Goal: Task Accomplishment & Management: Use online tool/utility

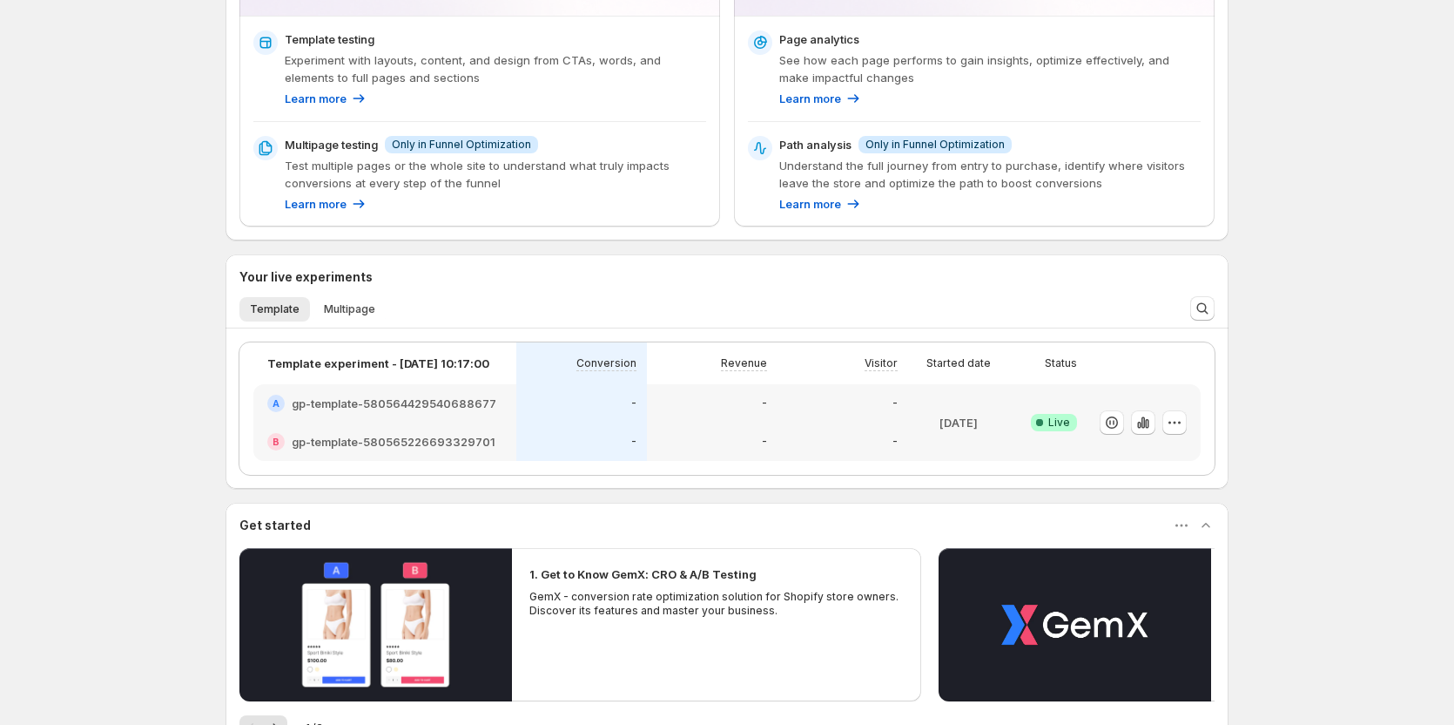
scroll to position [515, 0]
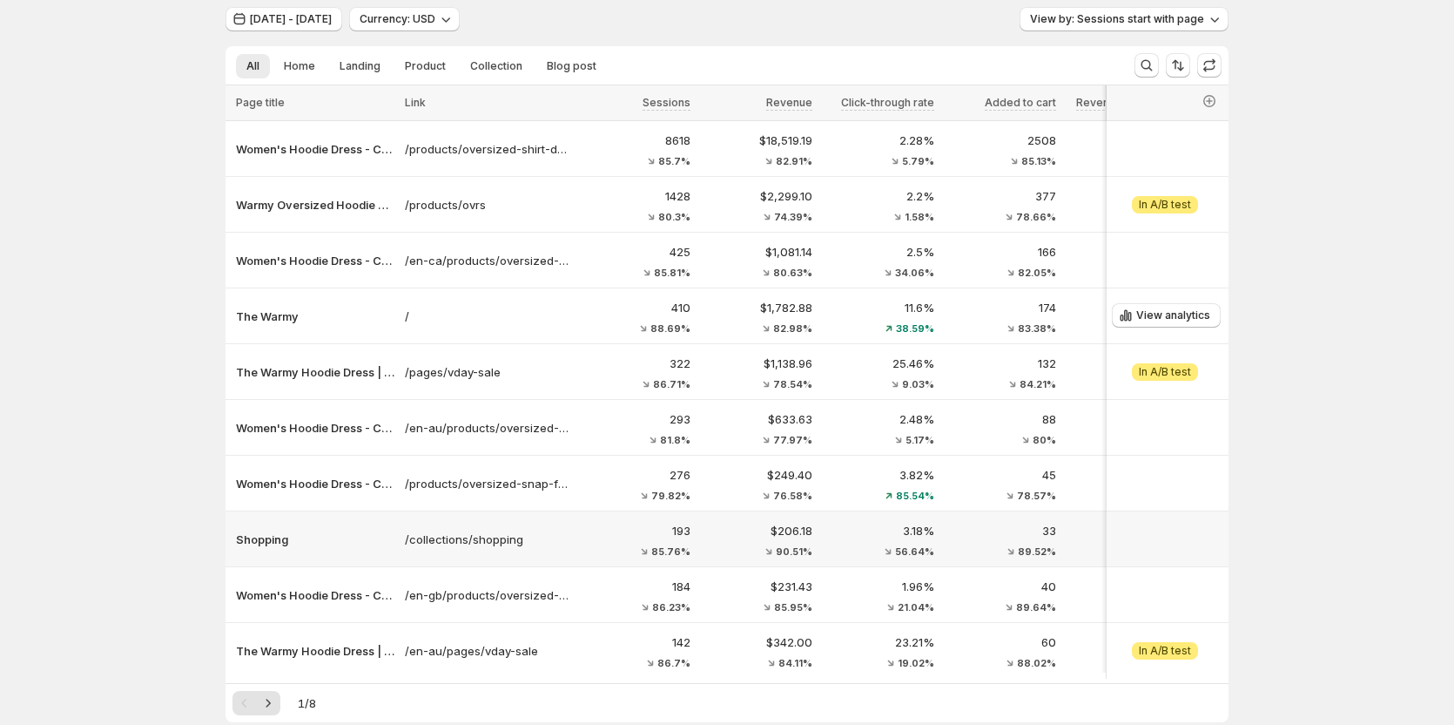
scroll to position [87, 0]
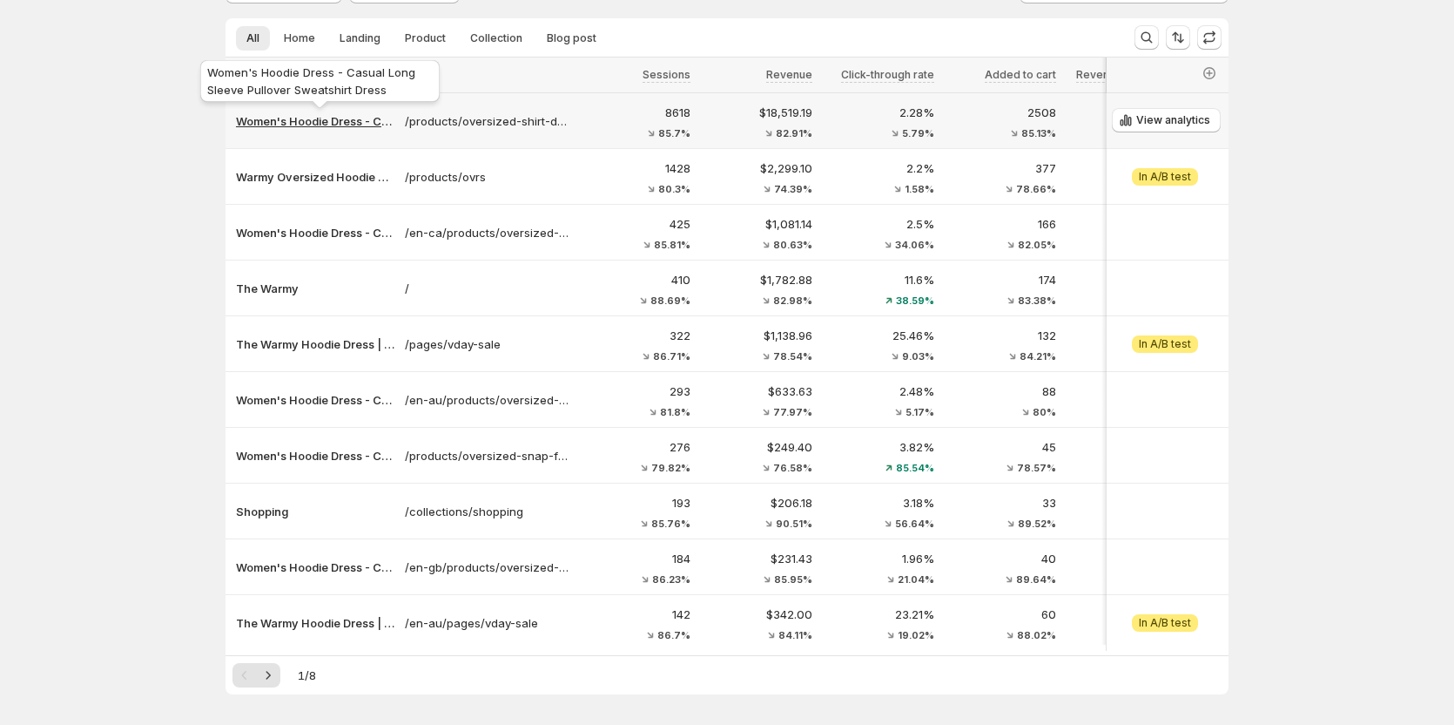
click at [304, 129] on p "Women's Hoodie Dress - Casual Long Sleeve Pullover Sweatshirt Dress" at bounding box center [315, 120] width 159 height 17
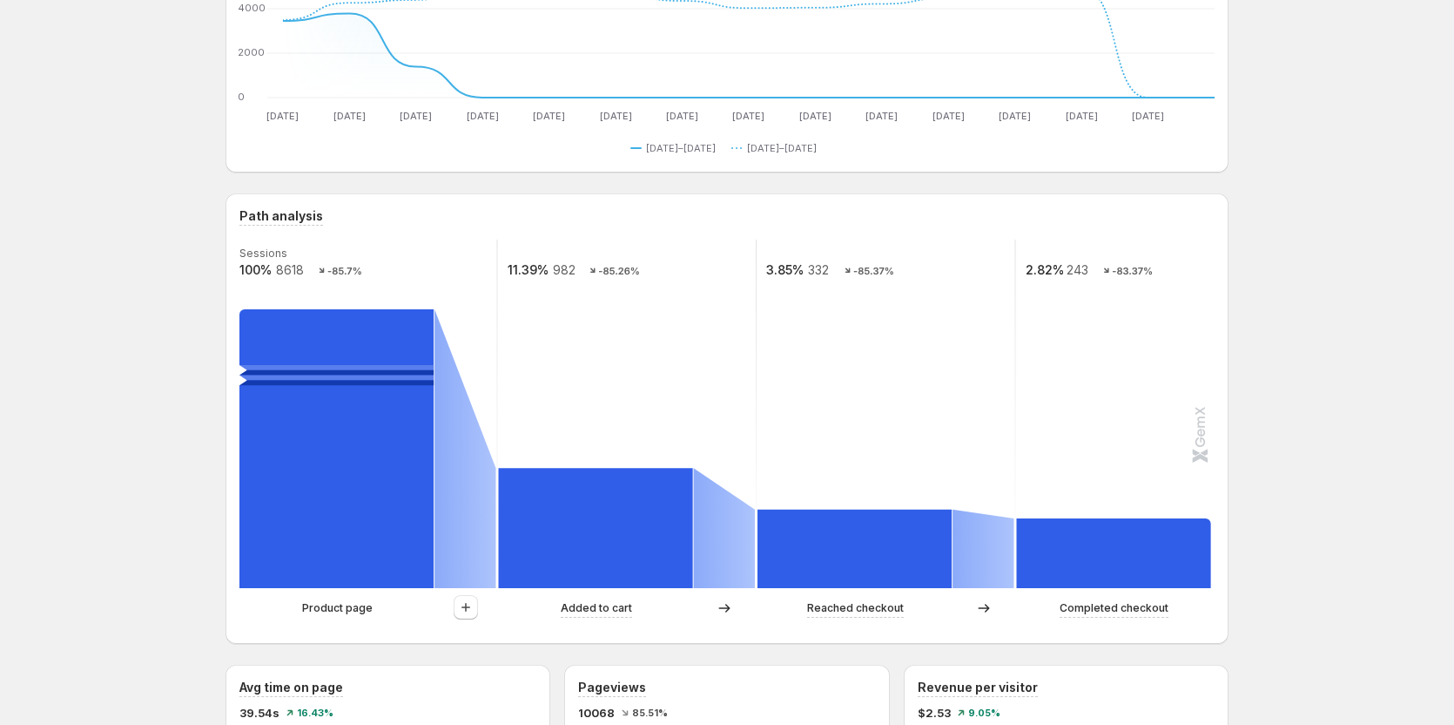
scroll to position [261, 0]
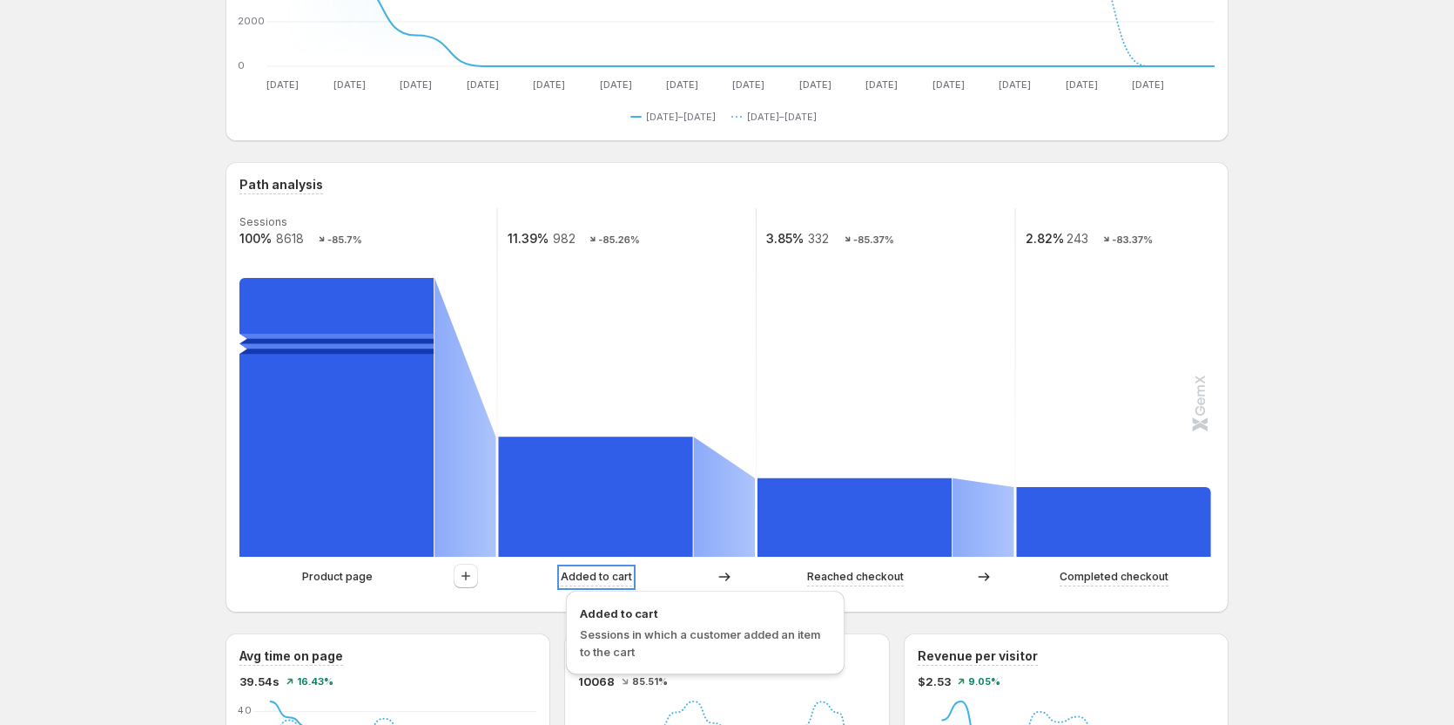
click at [609, 581] on p "Added to cart" at bounding box center [596, 576] width 71 height 17
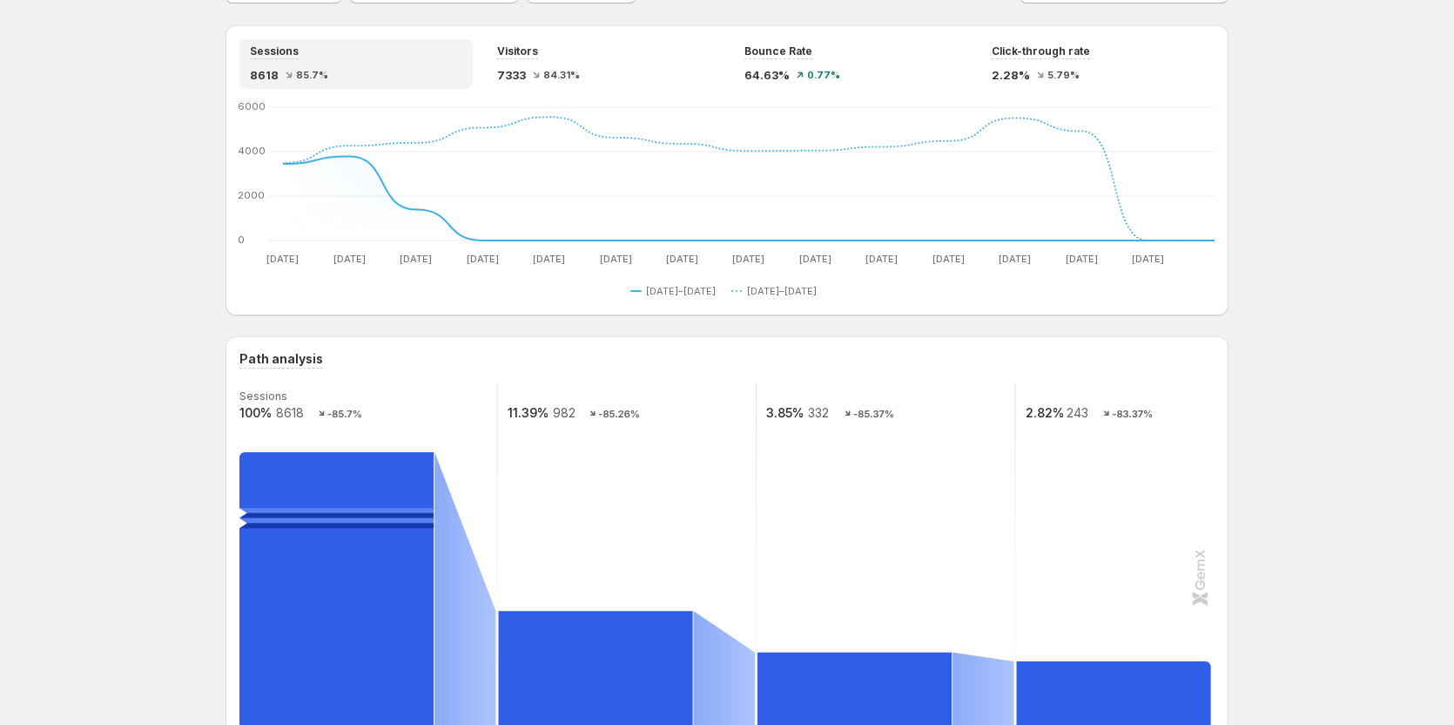
scroll to position [0, 0]
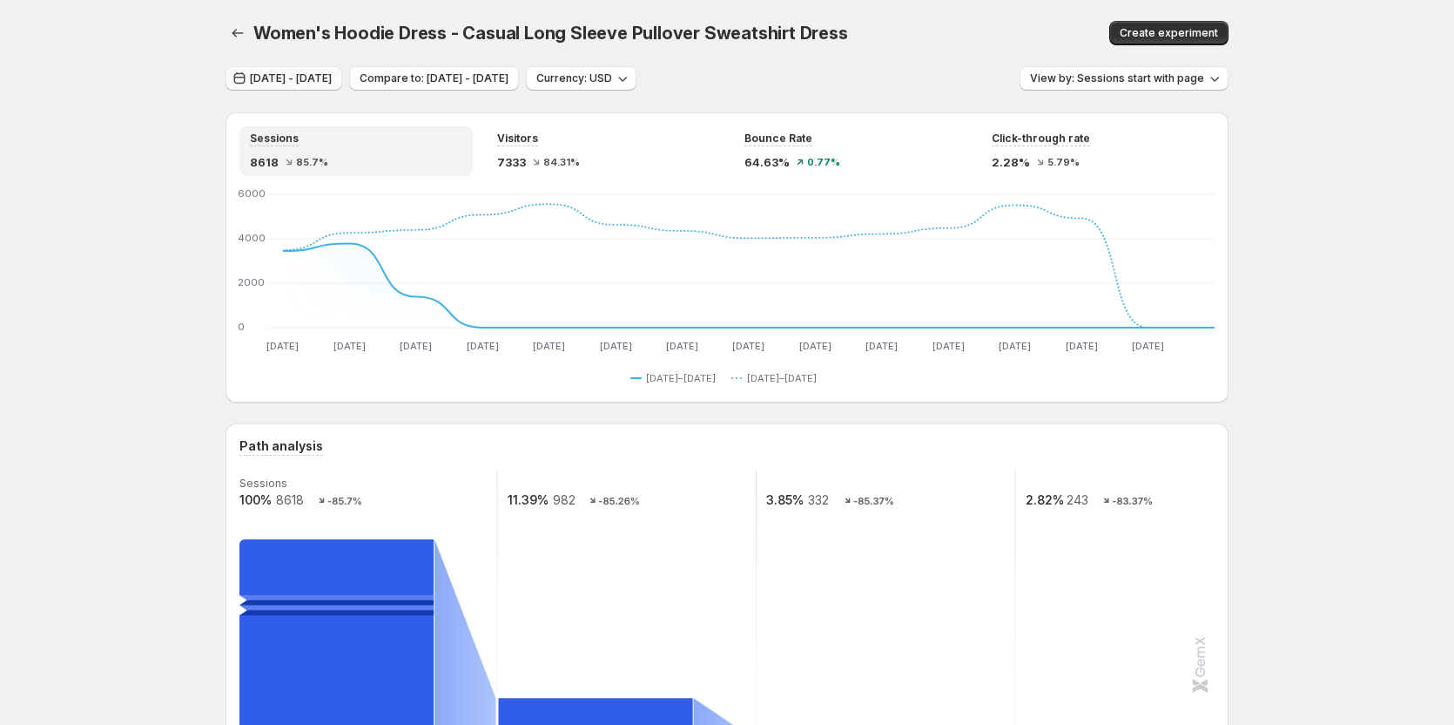
click at [332, 83] on span "[DATE] - [DATE]" at bounding box center [291, 78] width 82 height 14
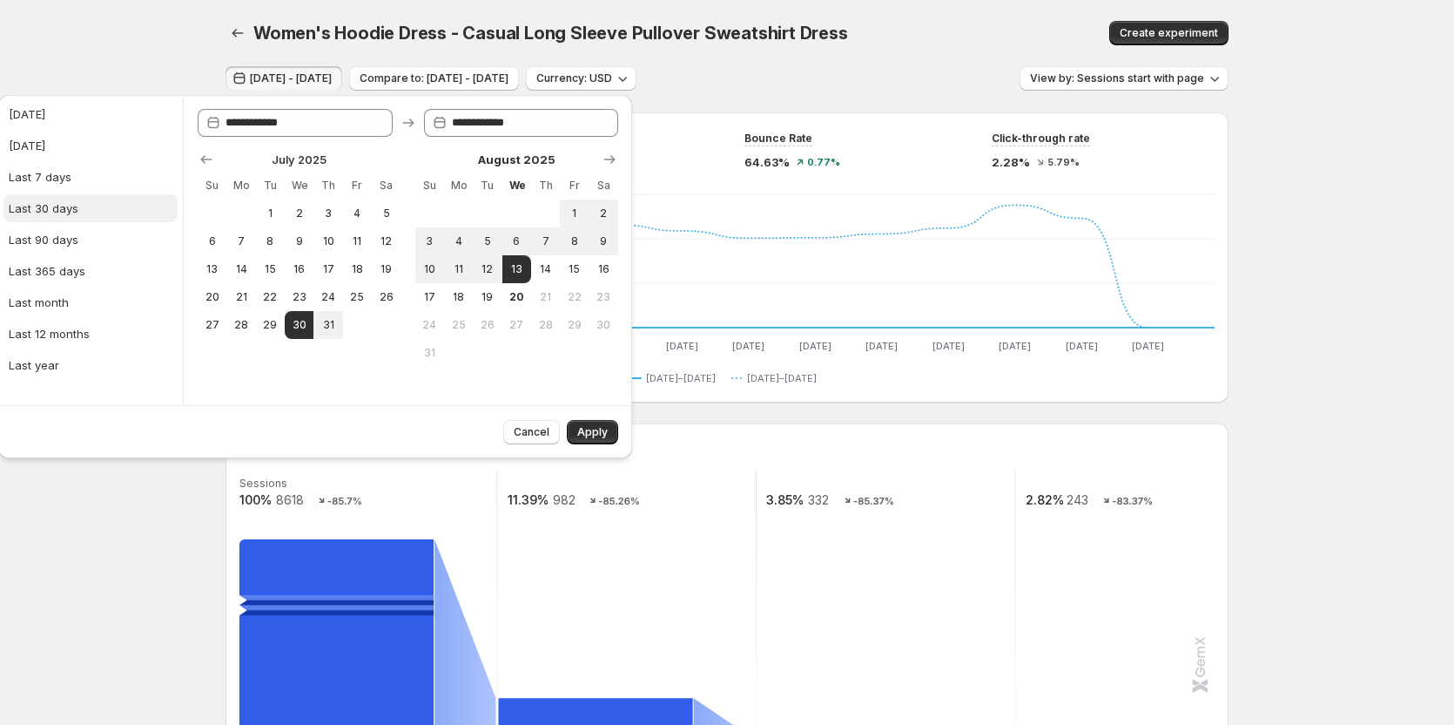
click at [78, 207] on button "Last 30 days" at bounding box center [90, 208] width 174 height 28
type input "**********"
click at [587, 418] on div "Cancel Apply" at bounding box center [557, 428] width 122 height 31
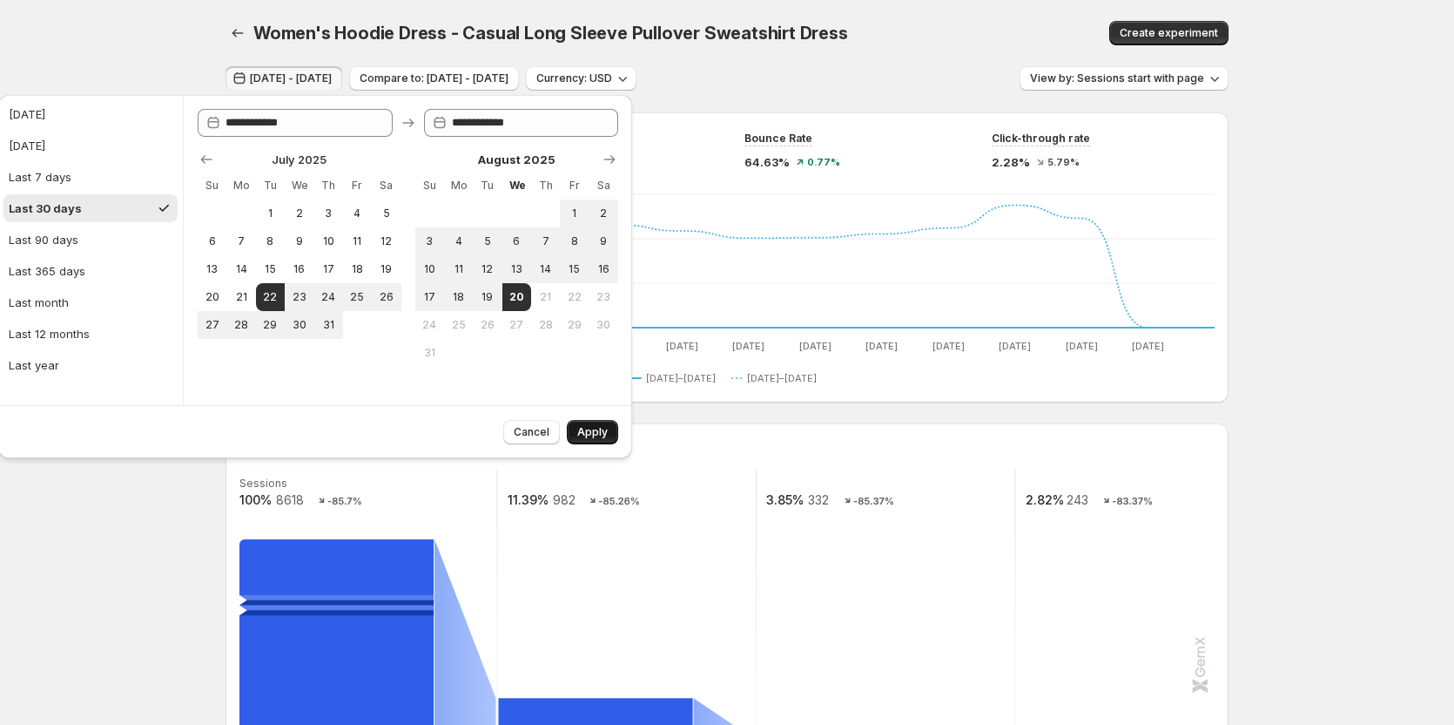
click at [584, 428] on span "Apply" at bounding box center [592, 432] width 30 height 14
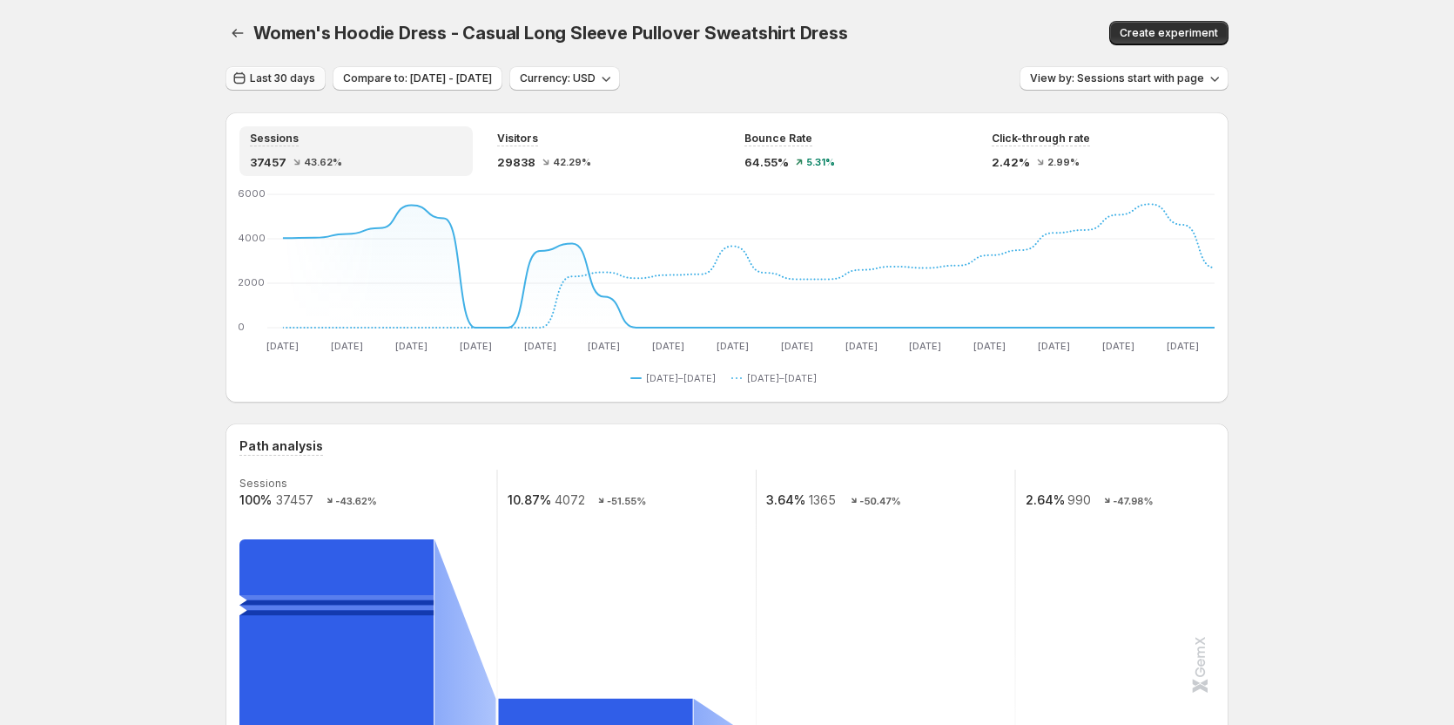
click at [293, 80] on span "Last 30 days" at bounding box center [282, 78] width 65 height 14
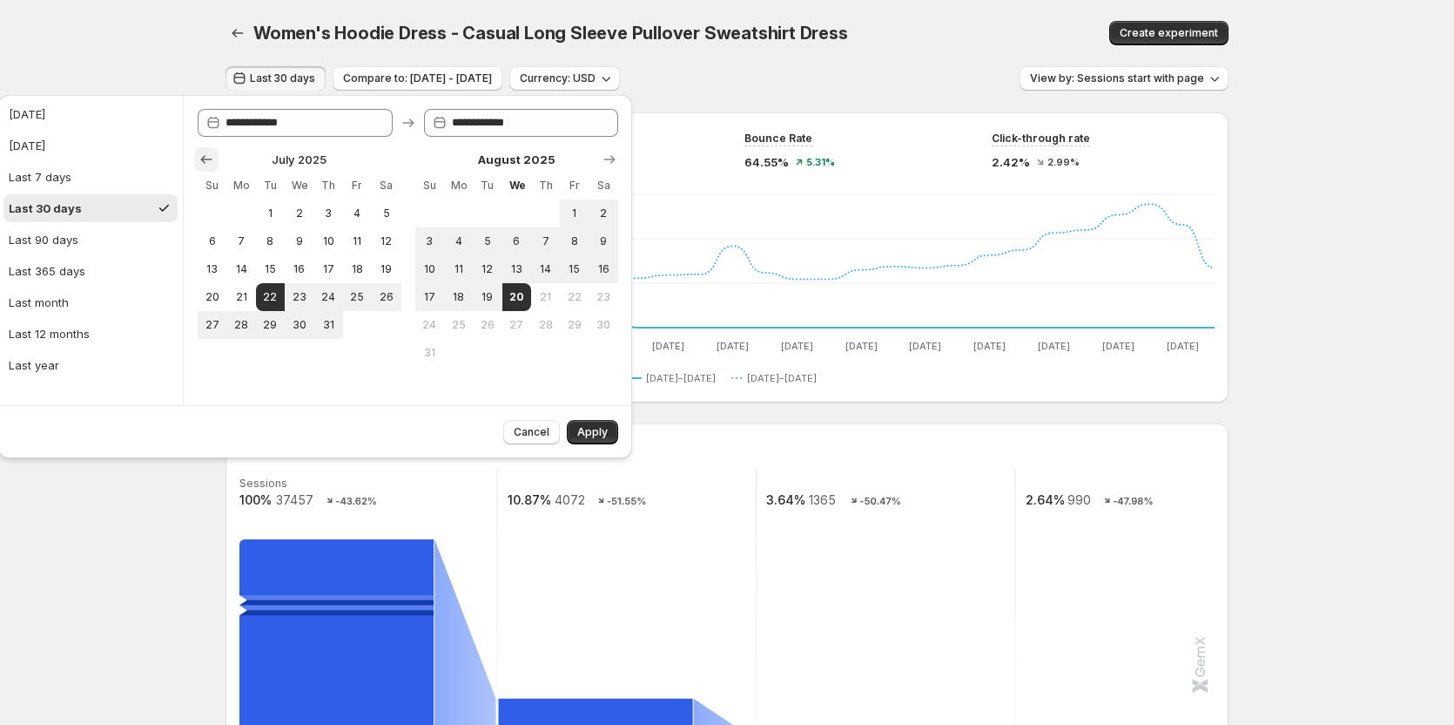
click at [199, 159] on icon "Show previous month, June 2025" at bounding box center [206, 159] width 17 height 17
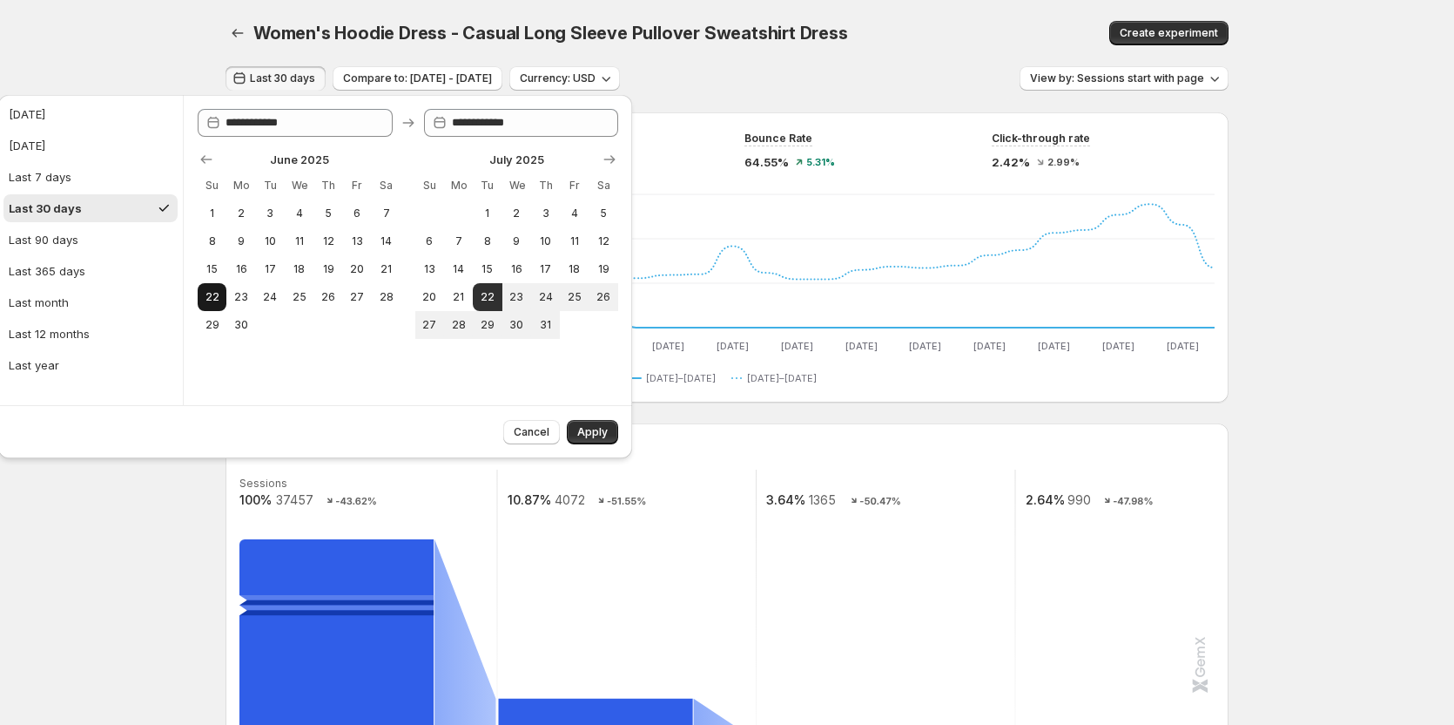
click at [209, 289] on button "22" at bounding box center [212, 297] width 29 height 28
type input "**********"
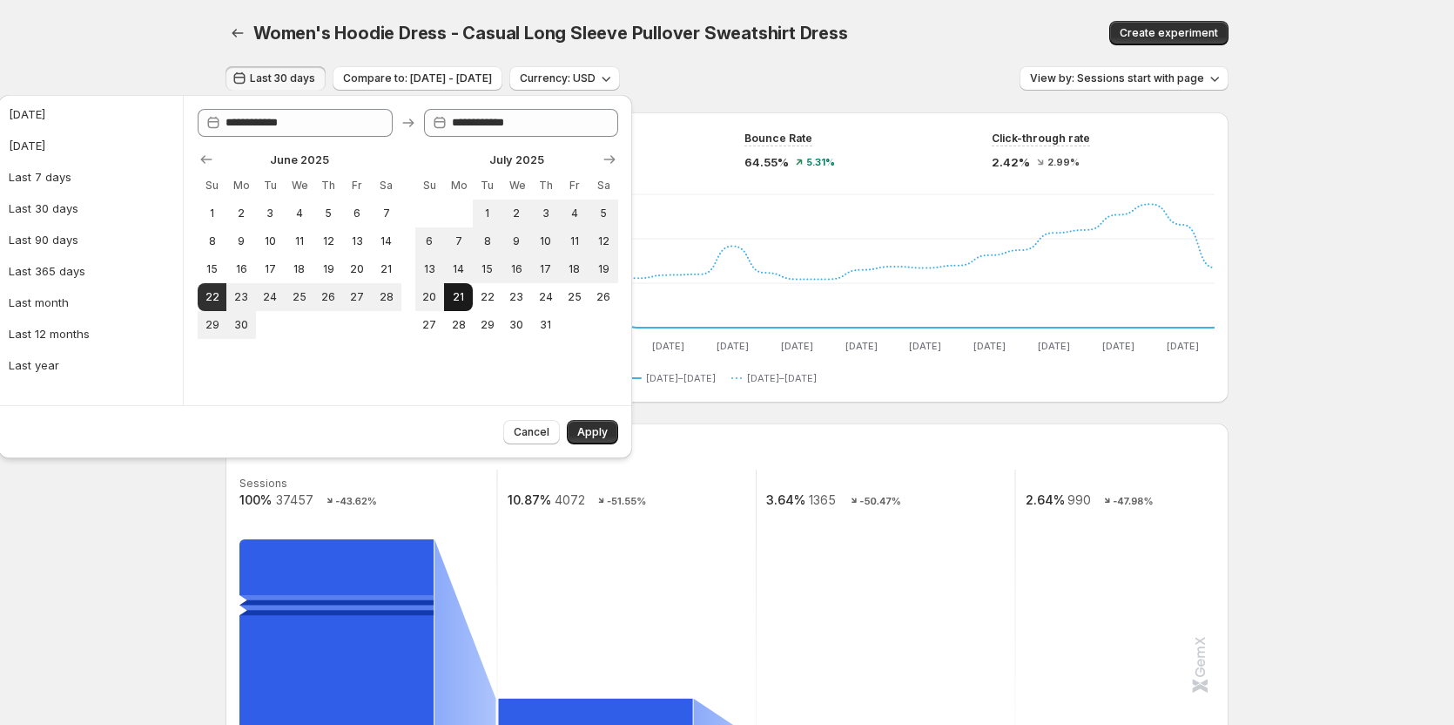
click at [451, 289] on button "21" at bounding box center [458, 297] width 29 height 28
type input "**********"
click at [595, 434] on span "Apply" at bounding box center [592, 432] width 30 height 14
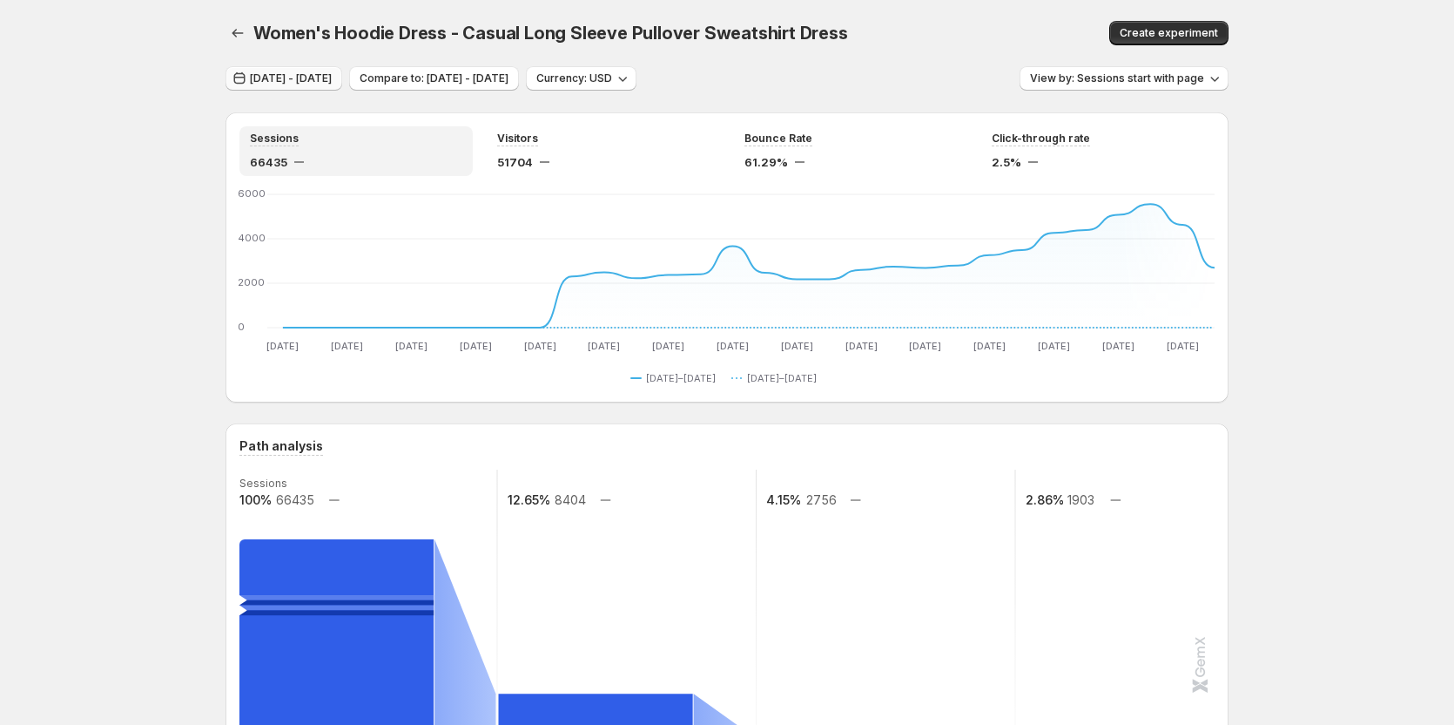
click at [325, 85] on button "[DATE] - [DATE]" at bounding box center [284, 78] width 117 height 24
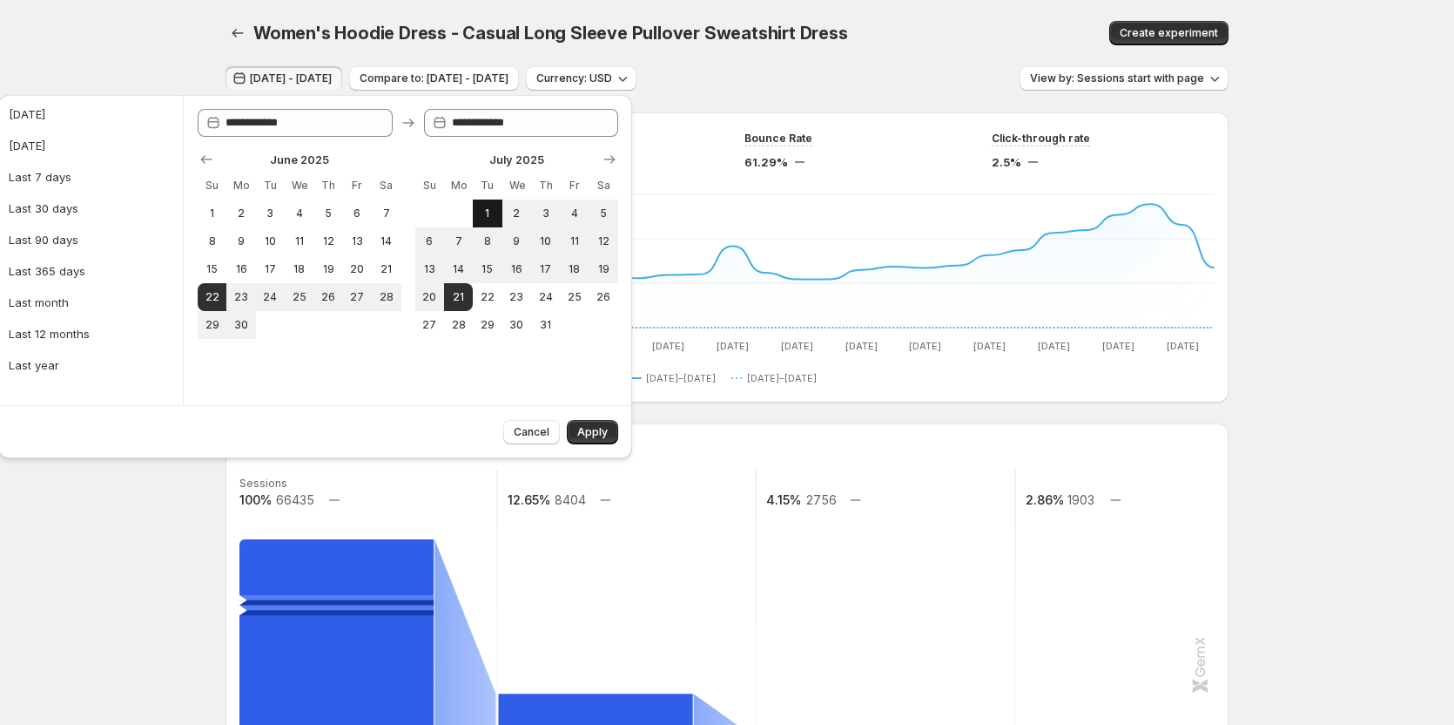
click at [483, 216] on span "1" at bounding box center [487, 213] width 15 height 14
type input "**********"
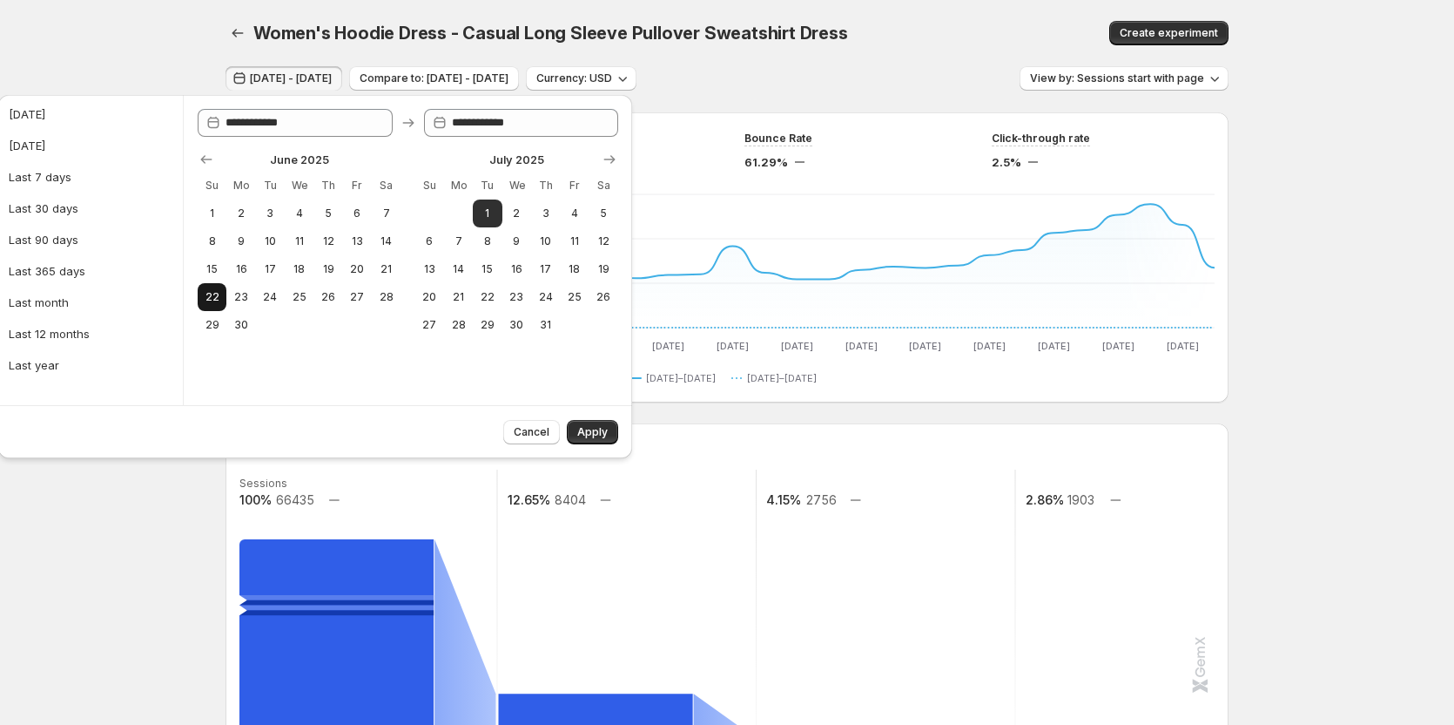
click at [212, 294] on span "22" at bounding box center [212, 297] width 15 height 14
type input "**********"
click at [489, 211] on span "1" at bounding box center [487, 213] width 15 height 14
type input "**********"
click at [489, 291] on span "22" at bounding box center [487, 297] width 15 height 14
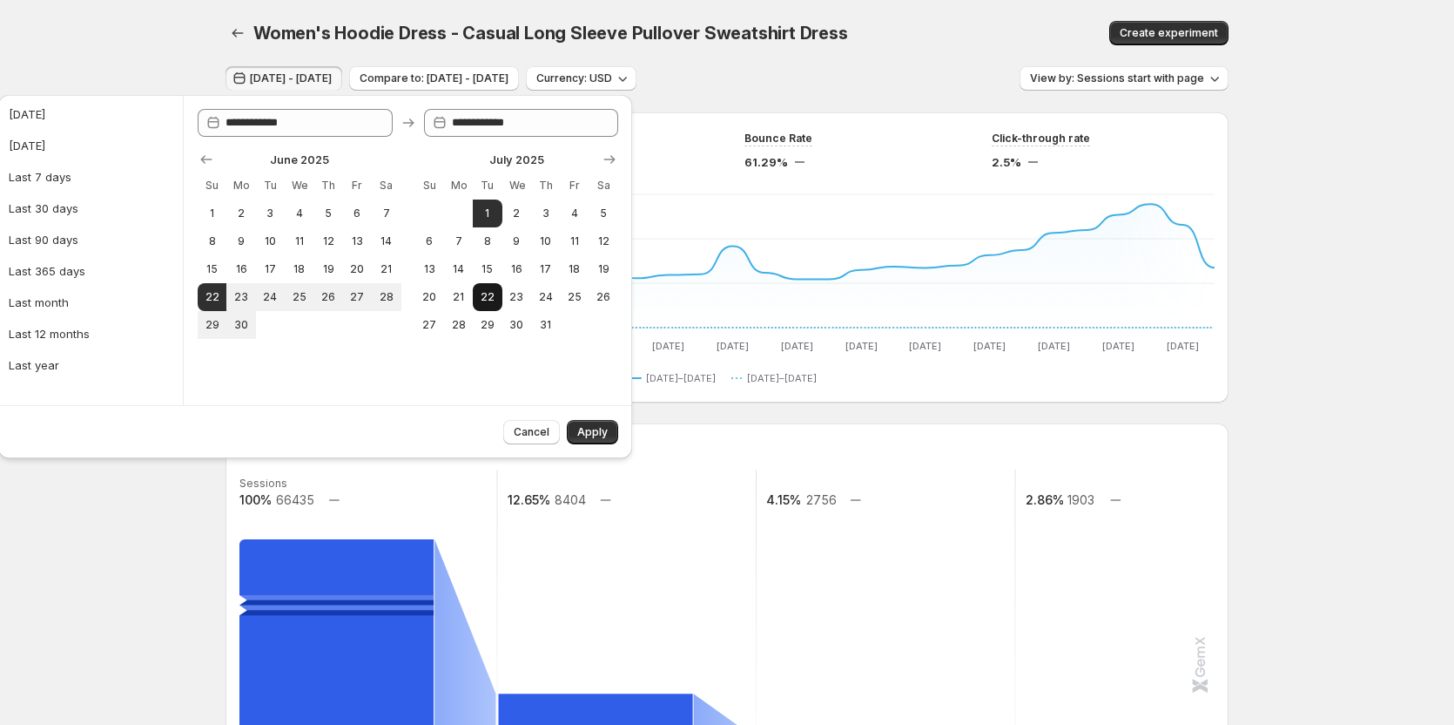
type input "**********"
click at [488, 216] on span "1" at bounding box center [487, 213] width 15 height 14
type input "**********"
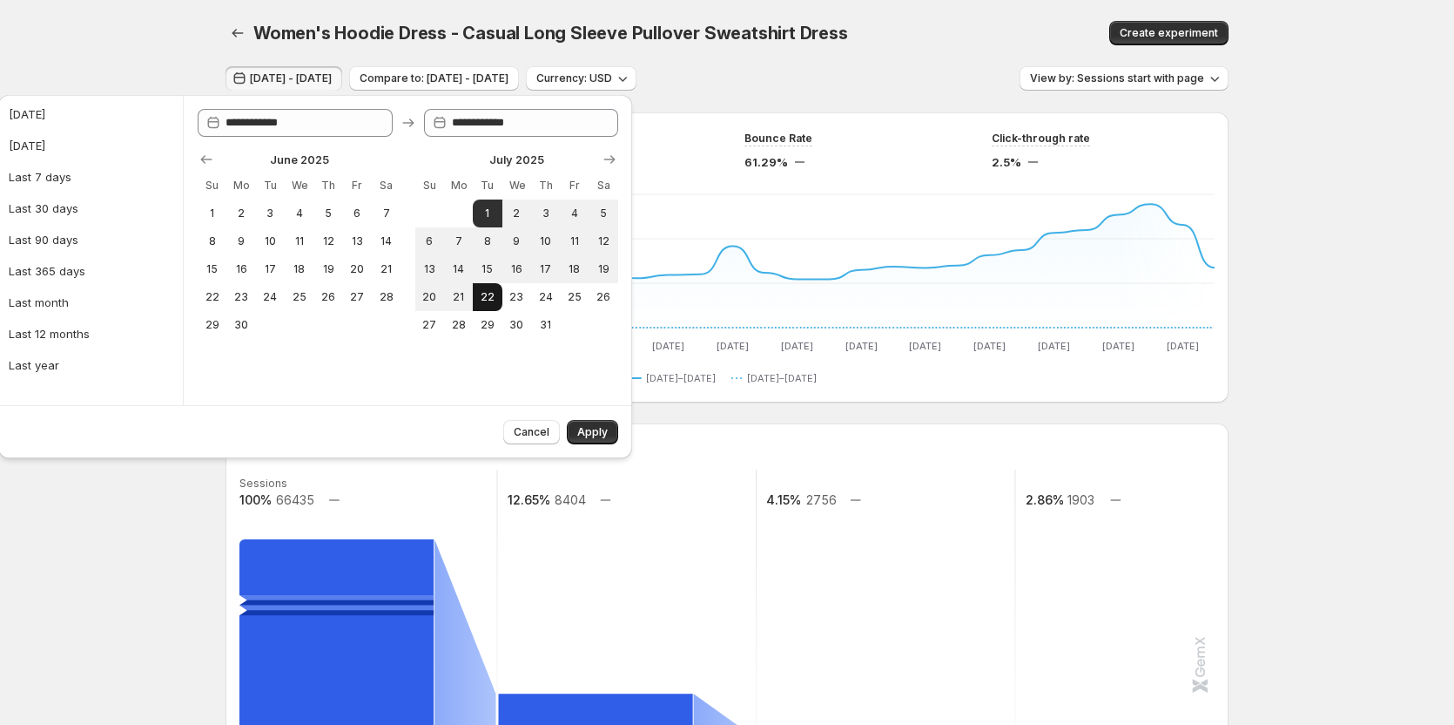
click at [492, 295] on span "22" at bounding box center [487, 297] width 15 height 14
type input "**********"
click at [589, 434] on span "Apply" at bounding box center [592, 432] width 30 height 14
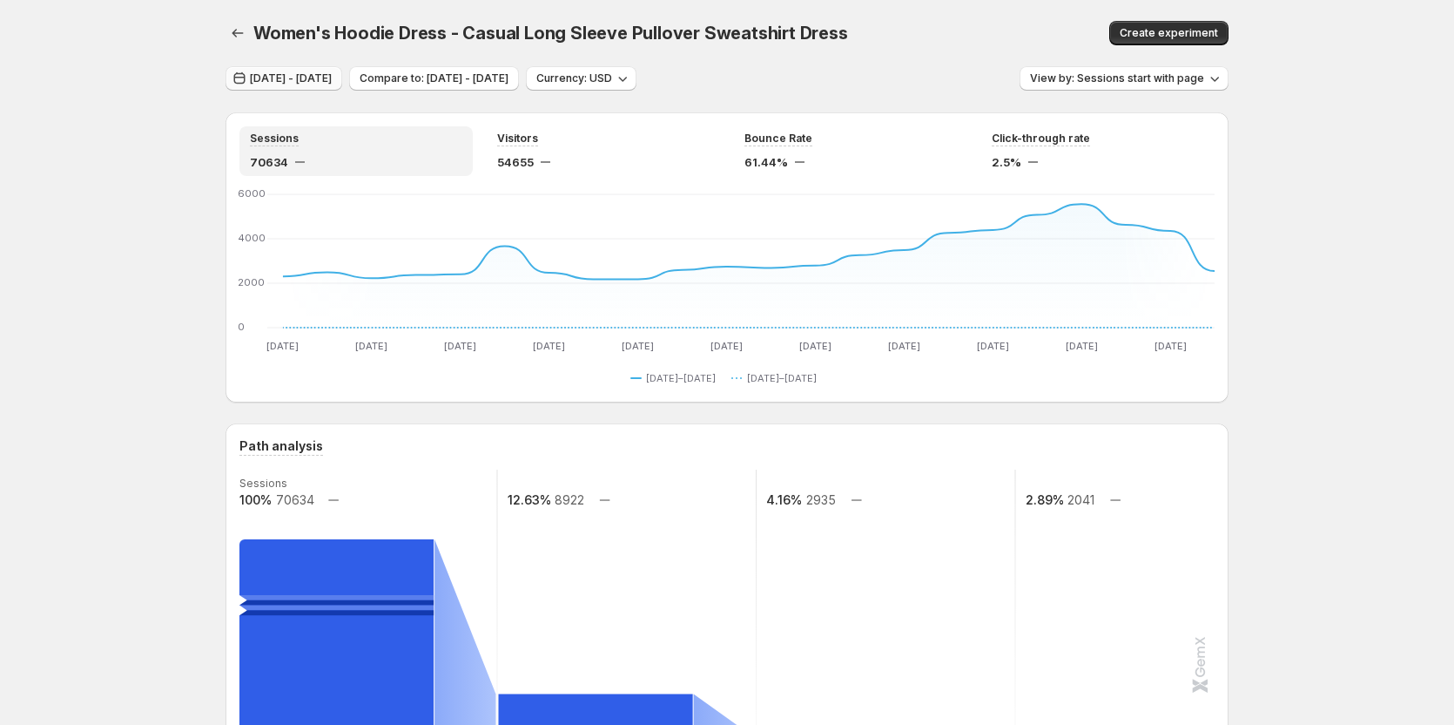
click at [332, 75] on span "[DATE] - [DATE]" at bounding box center [291, 78] width 82 height 14
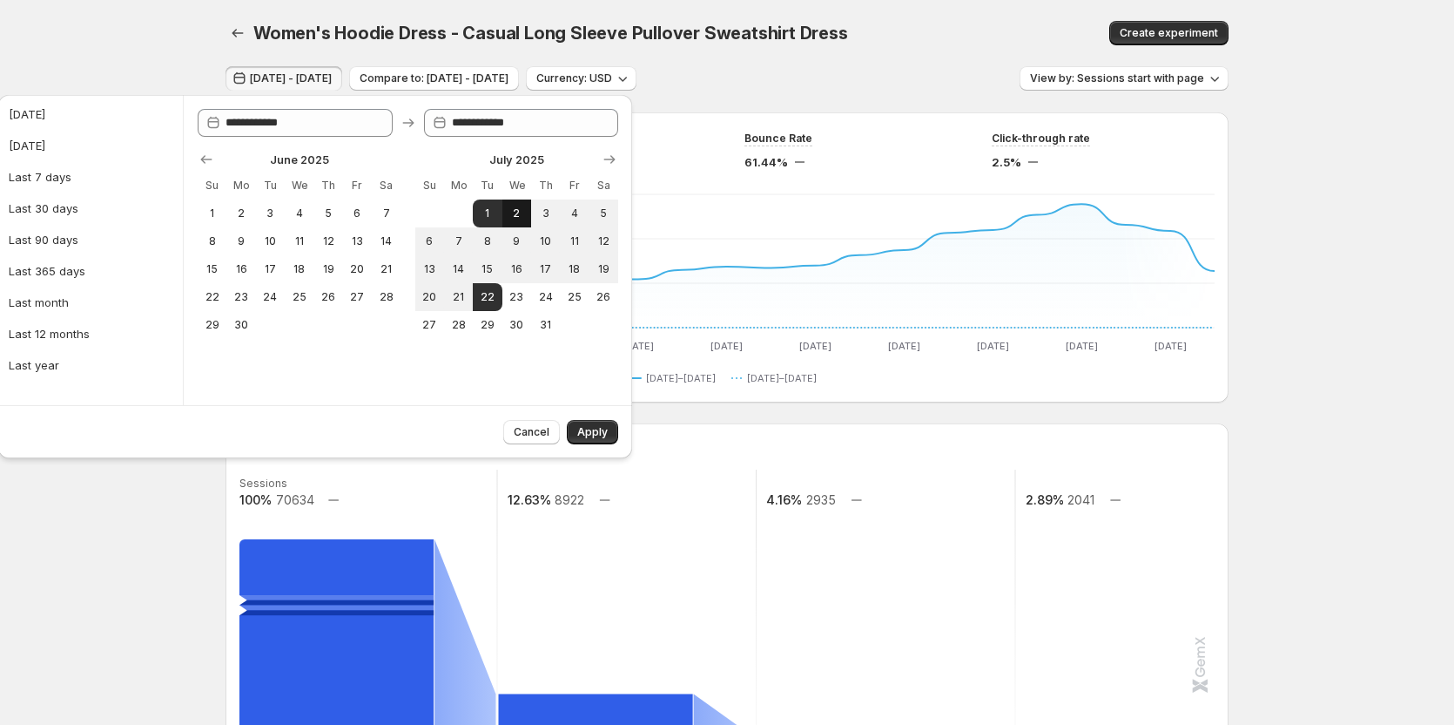
click at [512, 219] on span "2" at bounding box center [516, 213] width 15 height 14
type input "**********"
click at [489, 280] on button "15" at bounding box center [487, 269] width 29 height 28
type input "**********"
click at [583, 429] on span "Apply" at bounding box center [592, 432] width 30 height 14
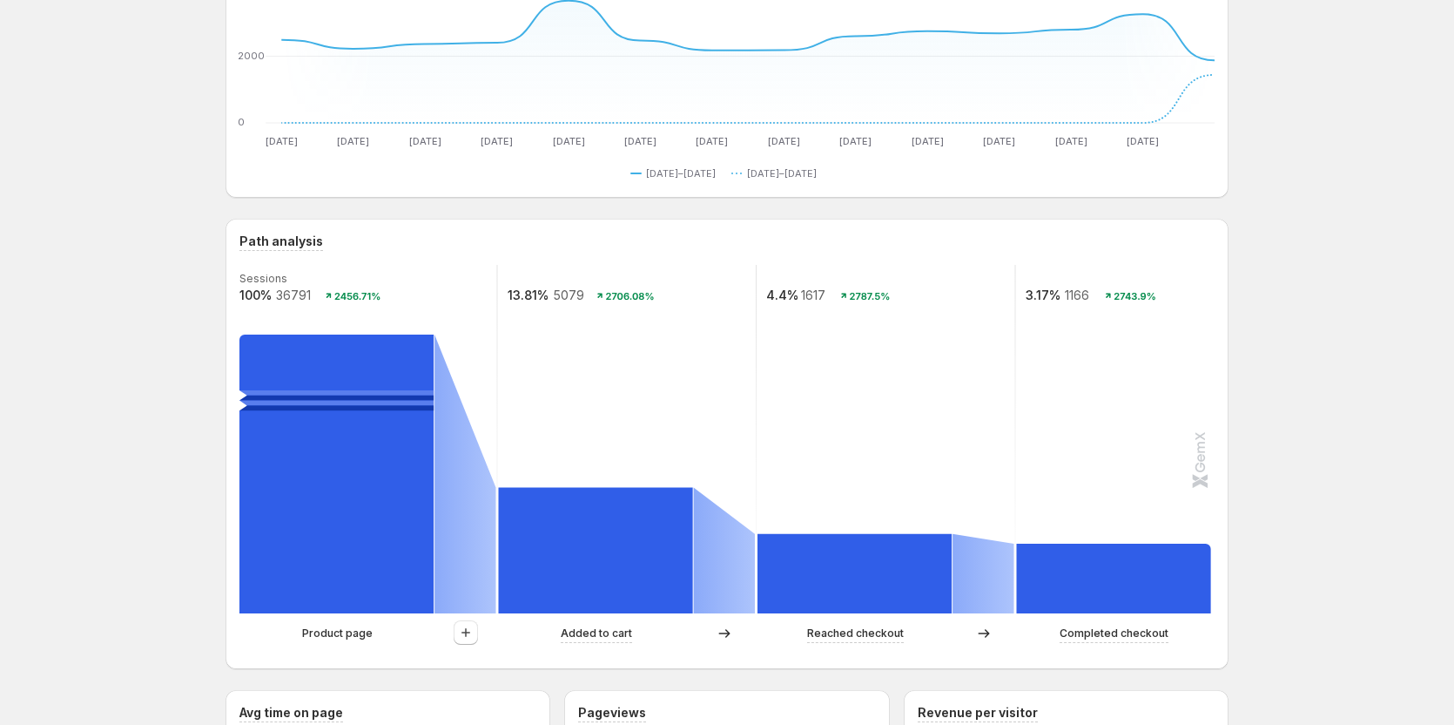
scroll to position [174, 0]
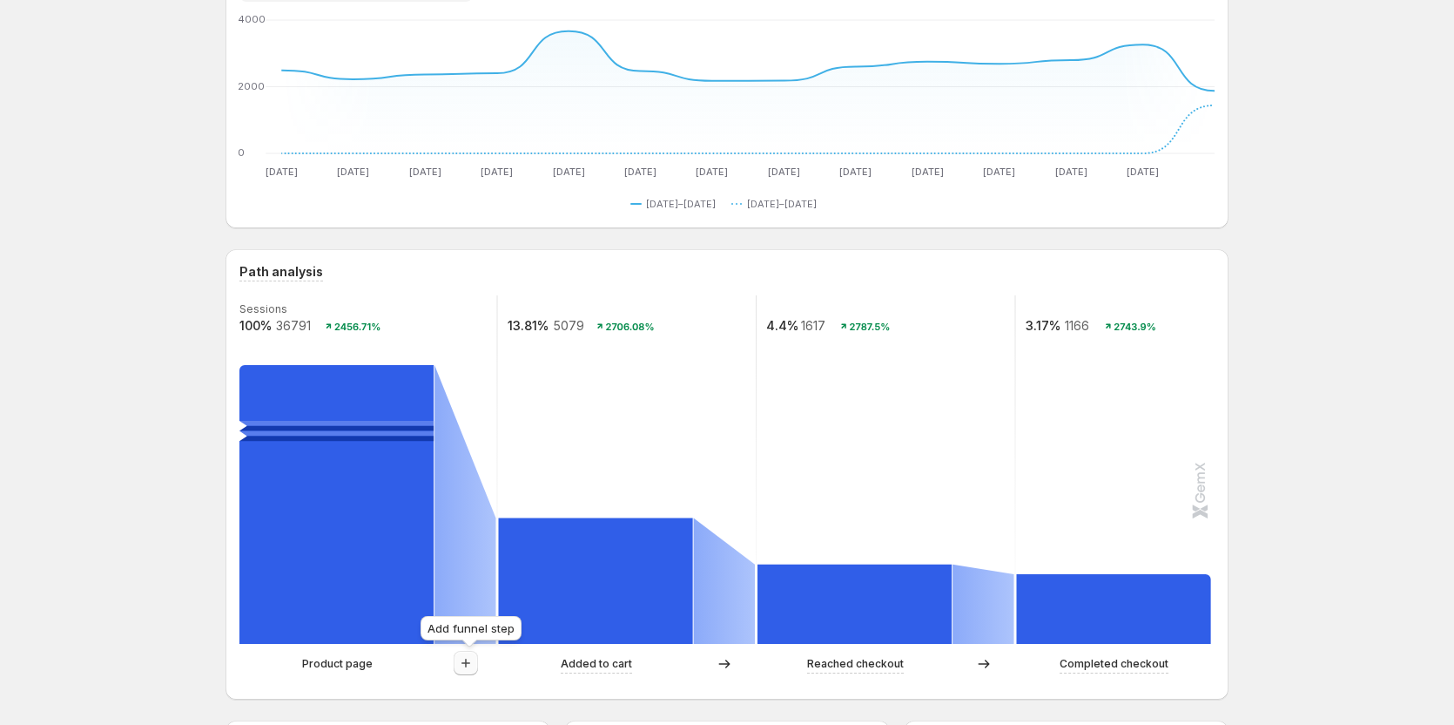
click at [471, 659] on icon "button" at bounding box center [465, 662] width 17 height 17
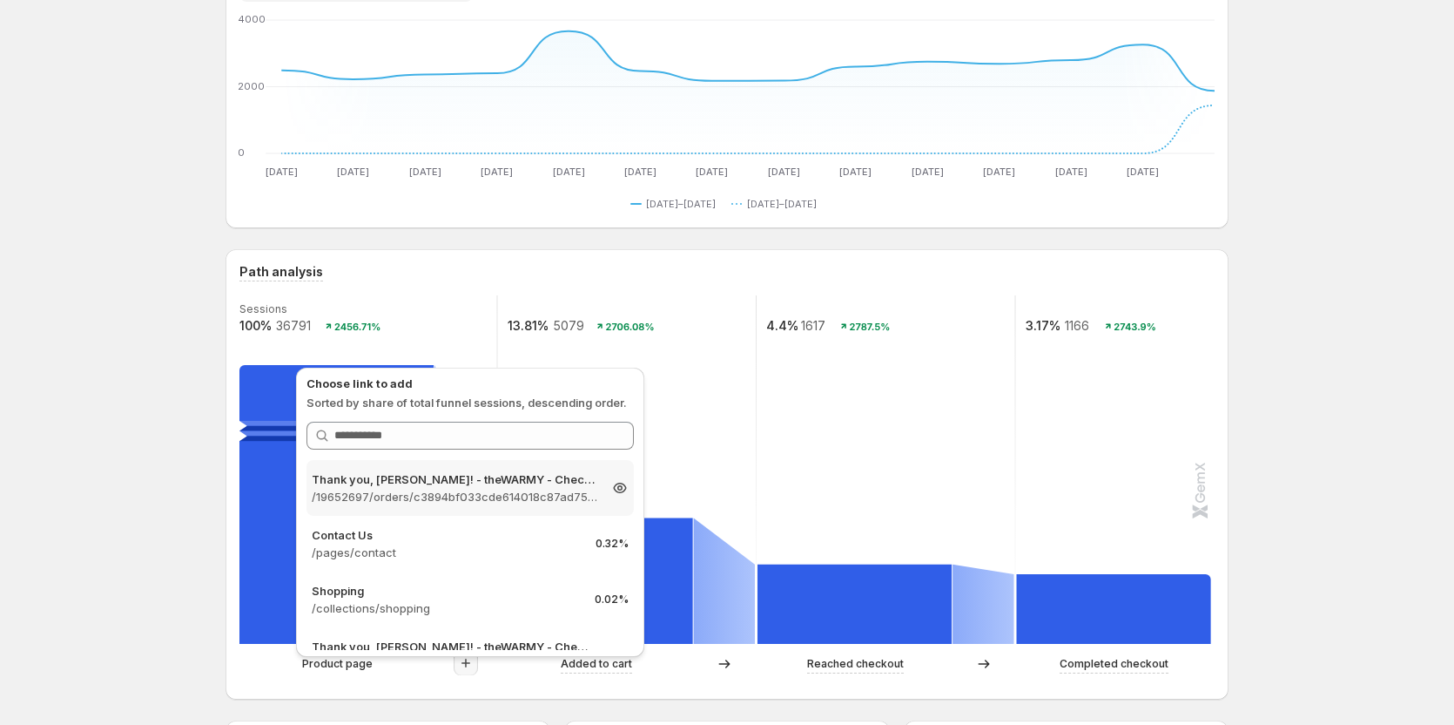
click at [461, 492] on p "/19652697/orders/c3894bf033cde614018c87ad7575bced" at bounding box center [455, 496] width 286 height 17
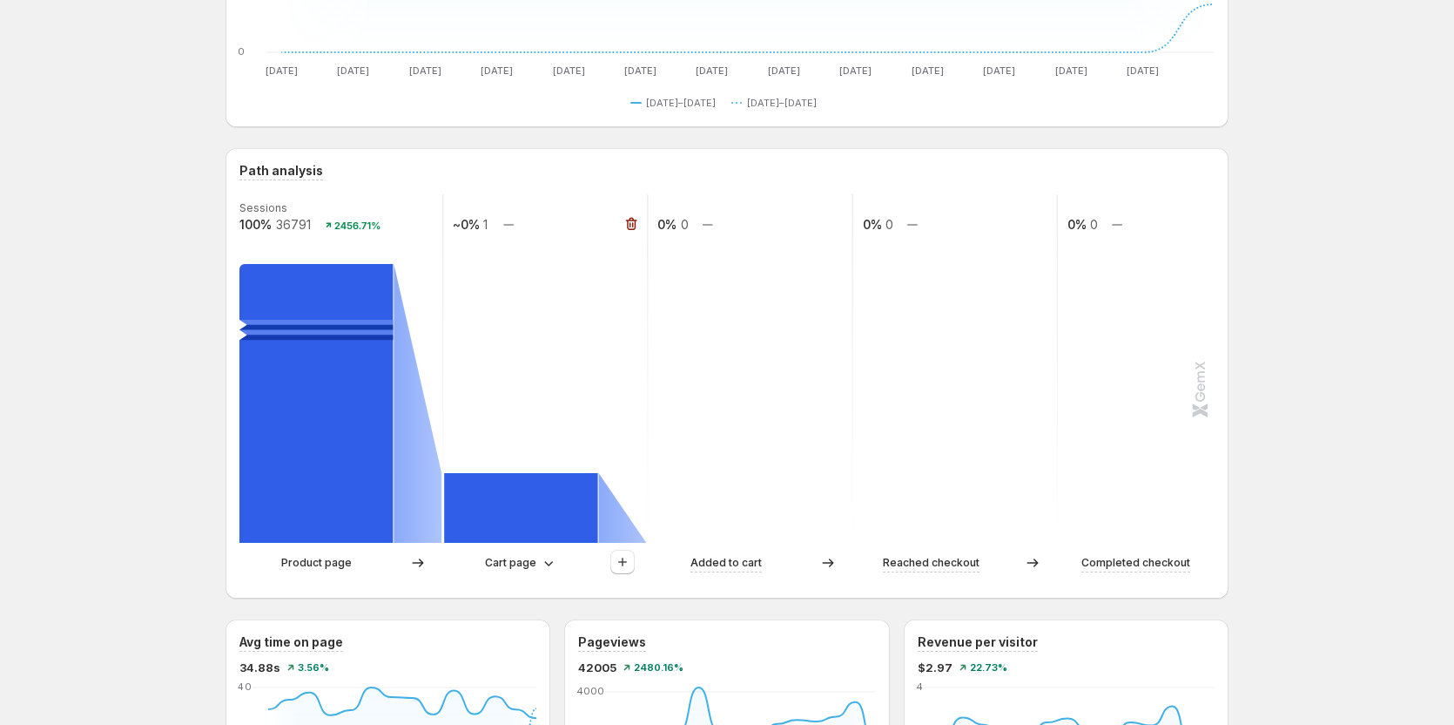
scroll to position [348, 0]
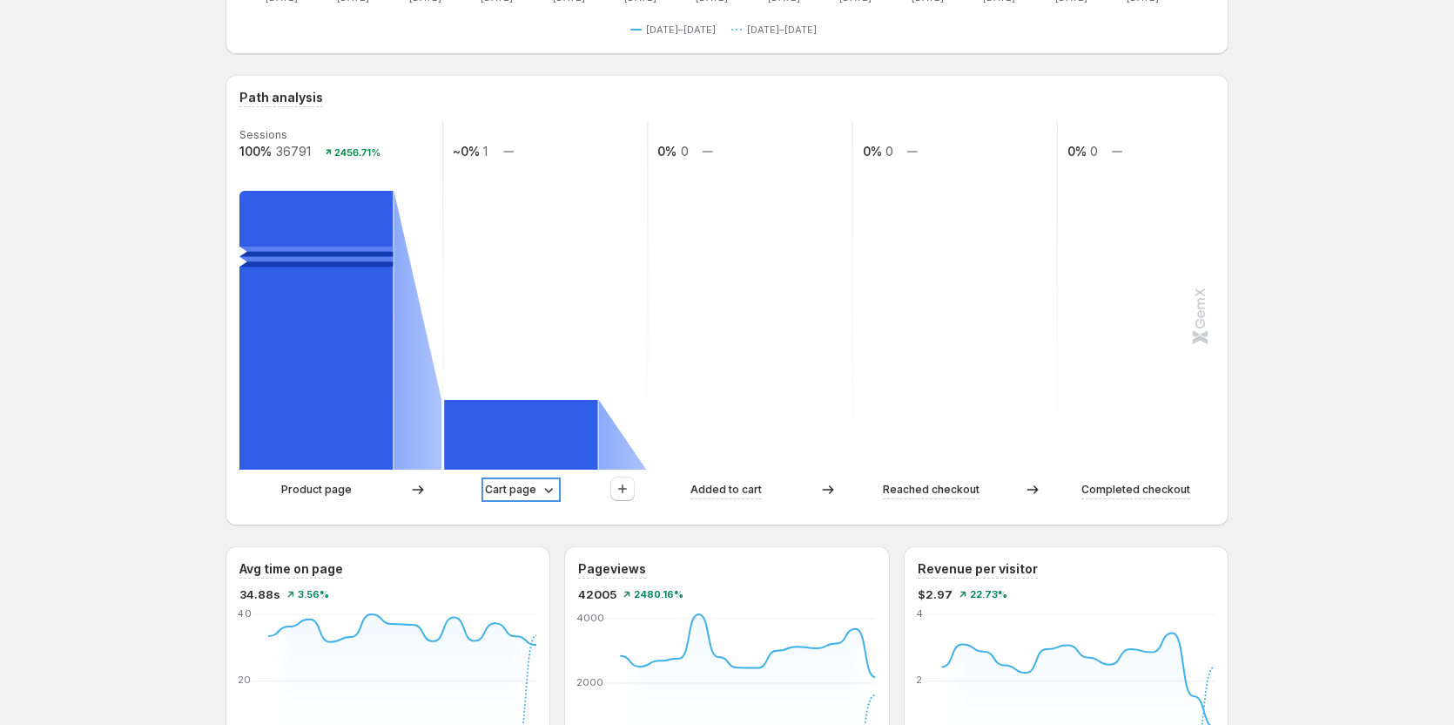
click at [509, 497] on p "Cart page" at bounding box center [510, 489] width 51 height 17
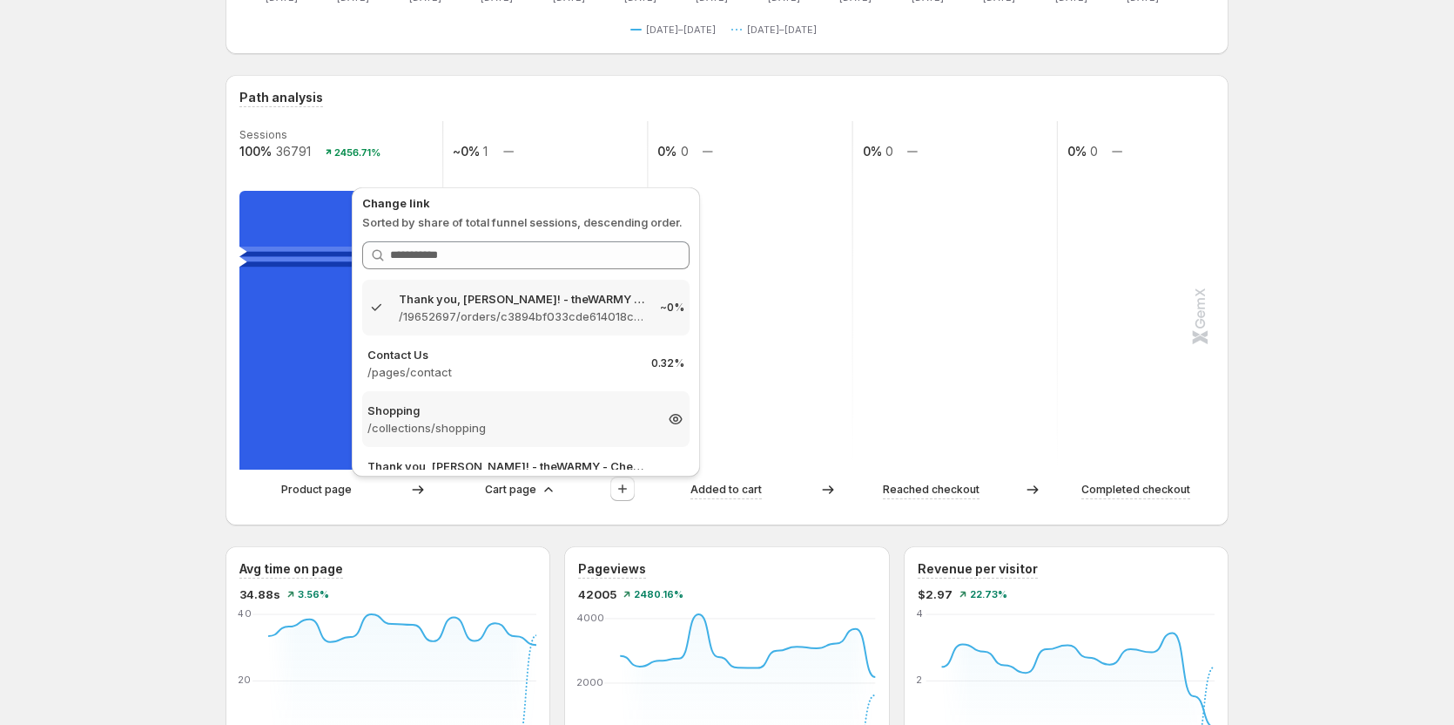
scroll to position [87, 0]
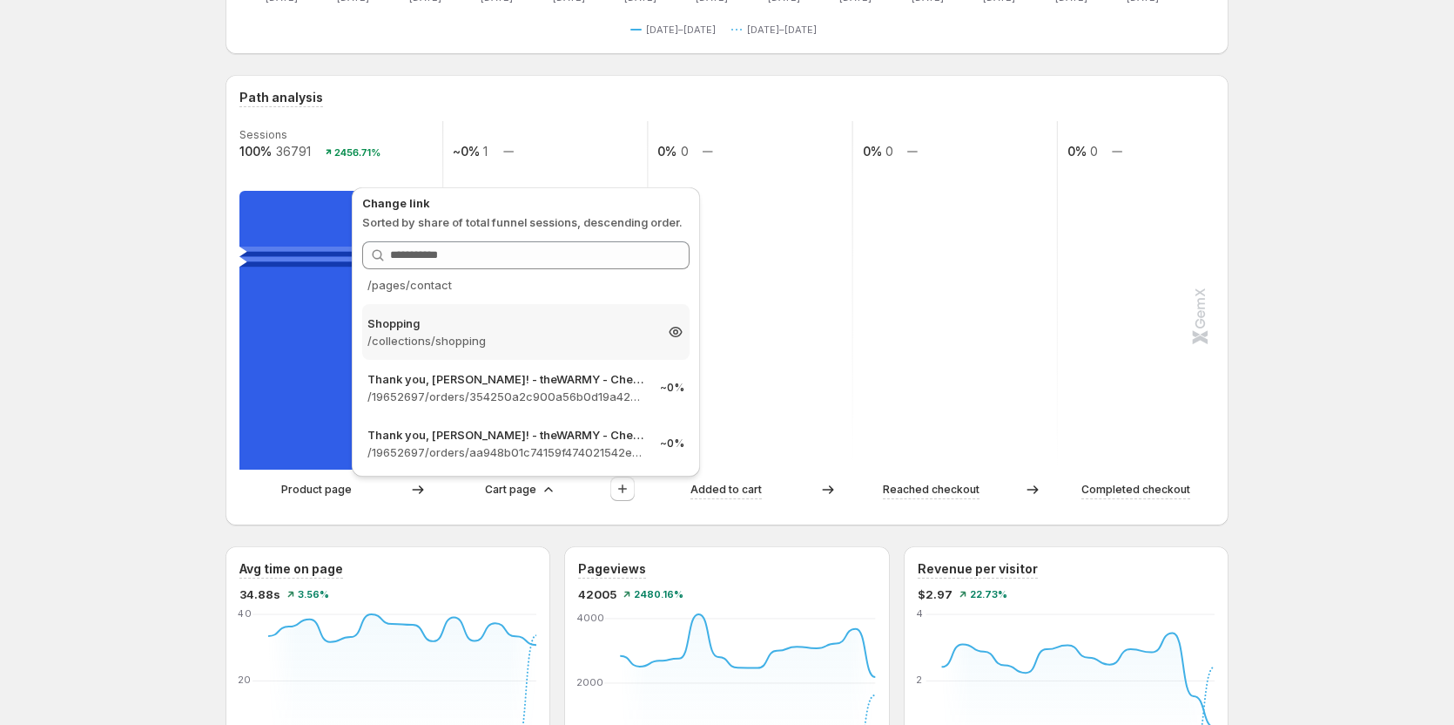
click at [469, 346] on p "/collections/shopping" at bounding box center [511, 340] width 286 height 17
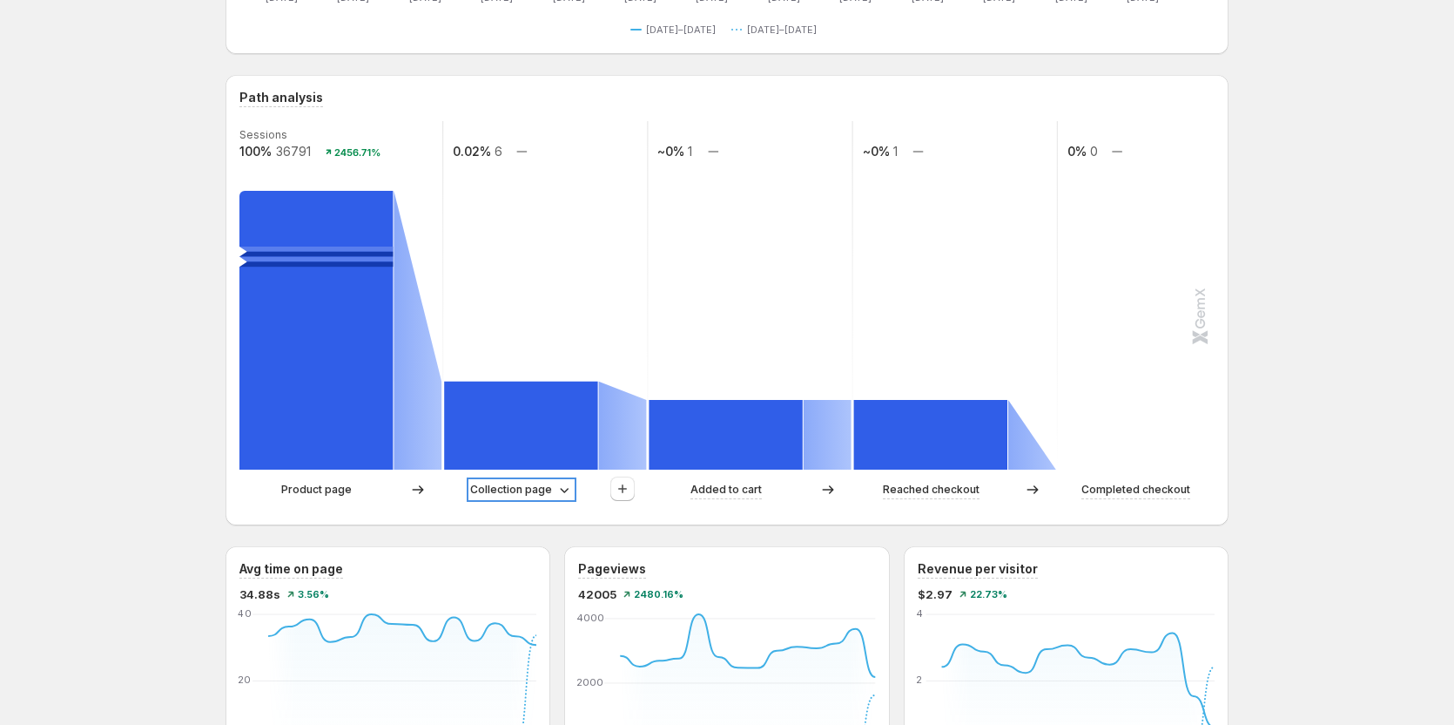
click at [530, 493] on p "Collection page" at bounding box center [511, 489] width 82 height 17
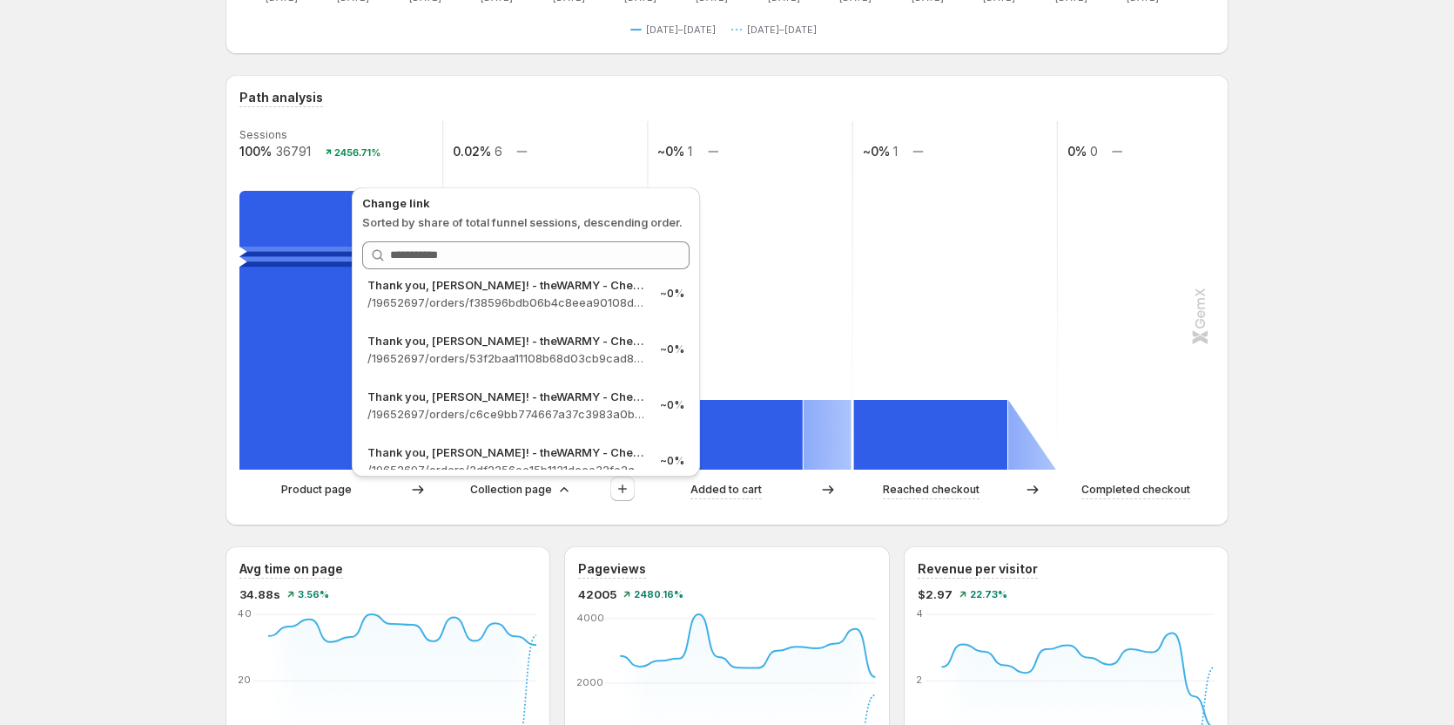
scroll to position [610, 0]
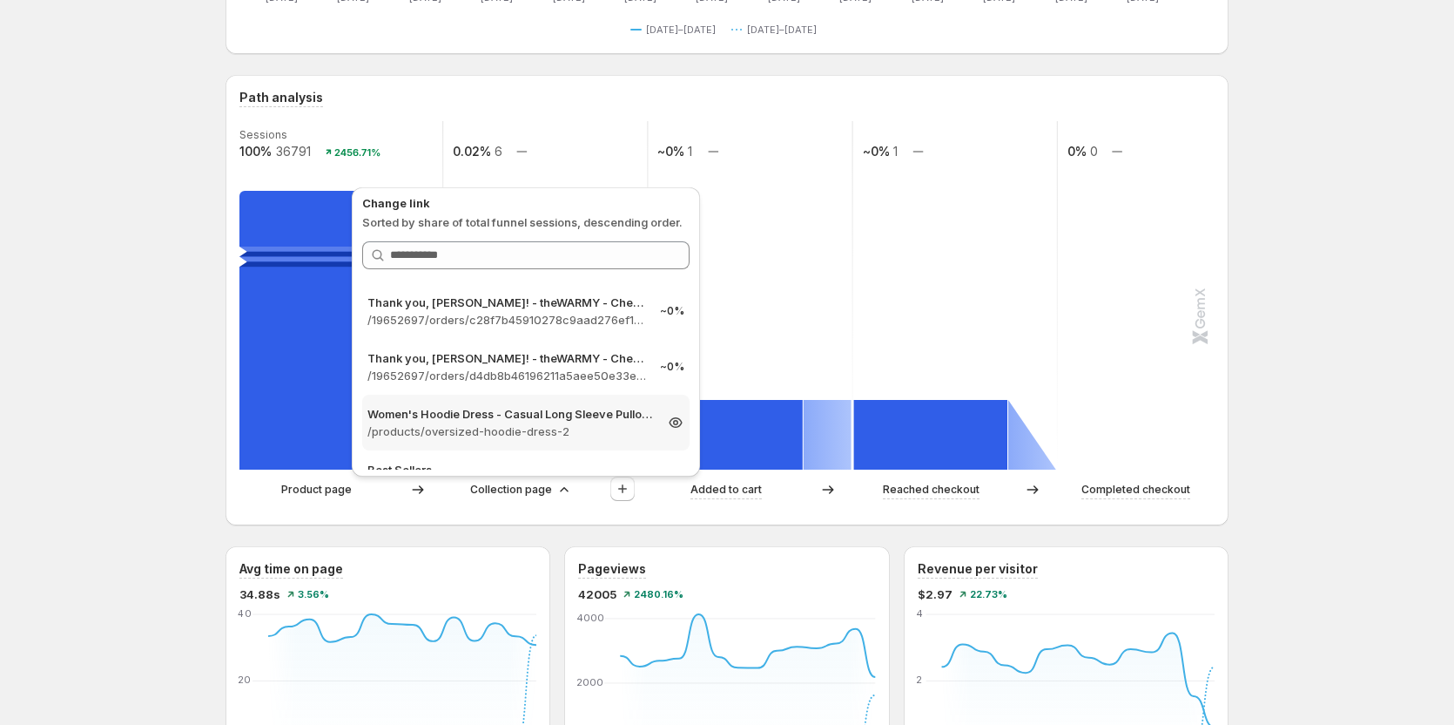
click at [497, 436] on p "/products/oversized-hoodie-dress-2" at bounding box center [511, 430] width 286 height 17
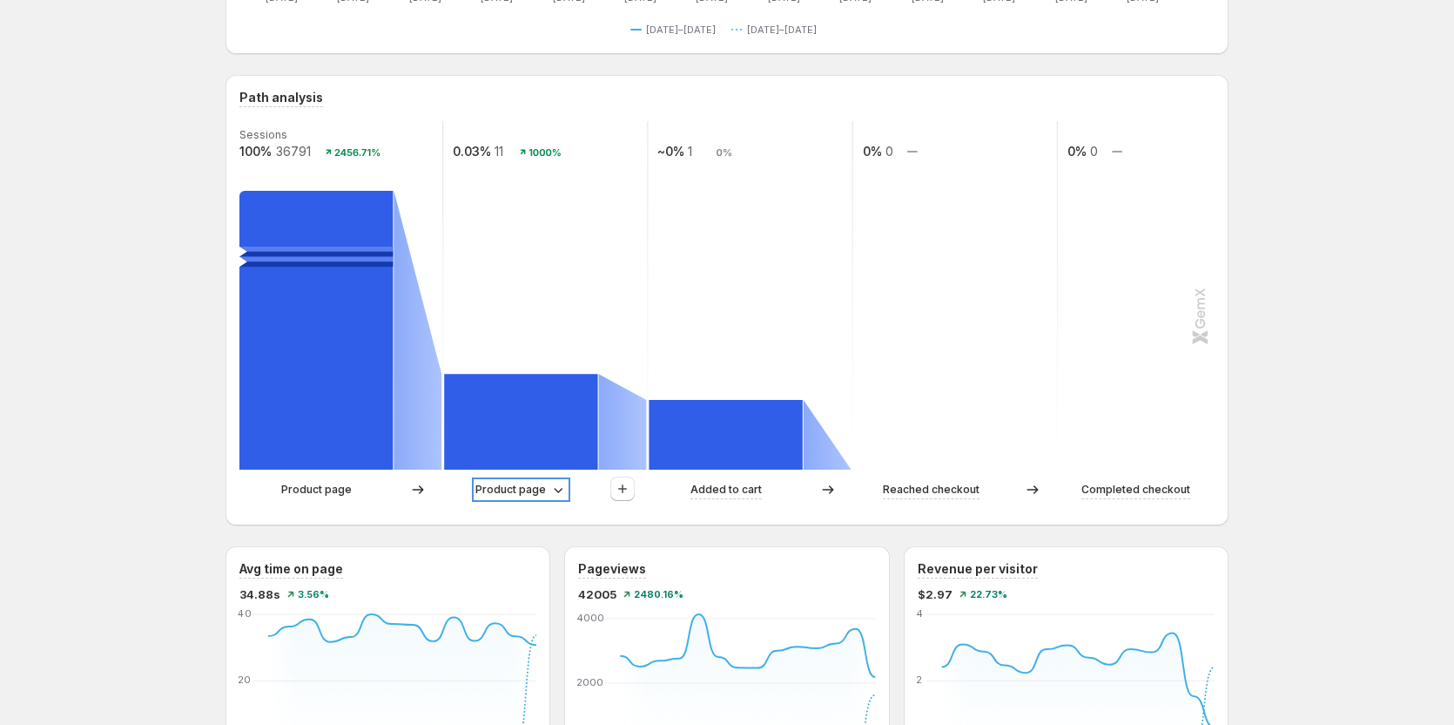
click at [536, 495] on p "Product page" at bounding box center [511, 489] width 71 height 17
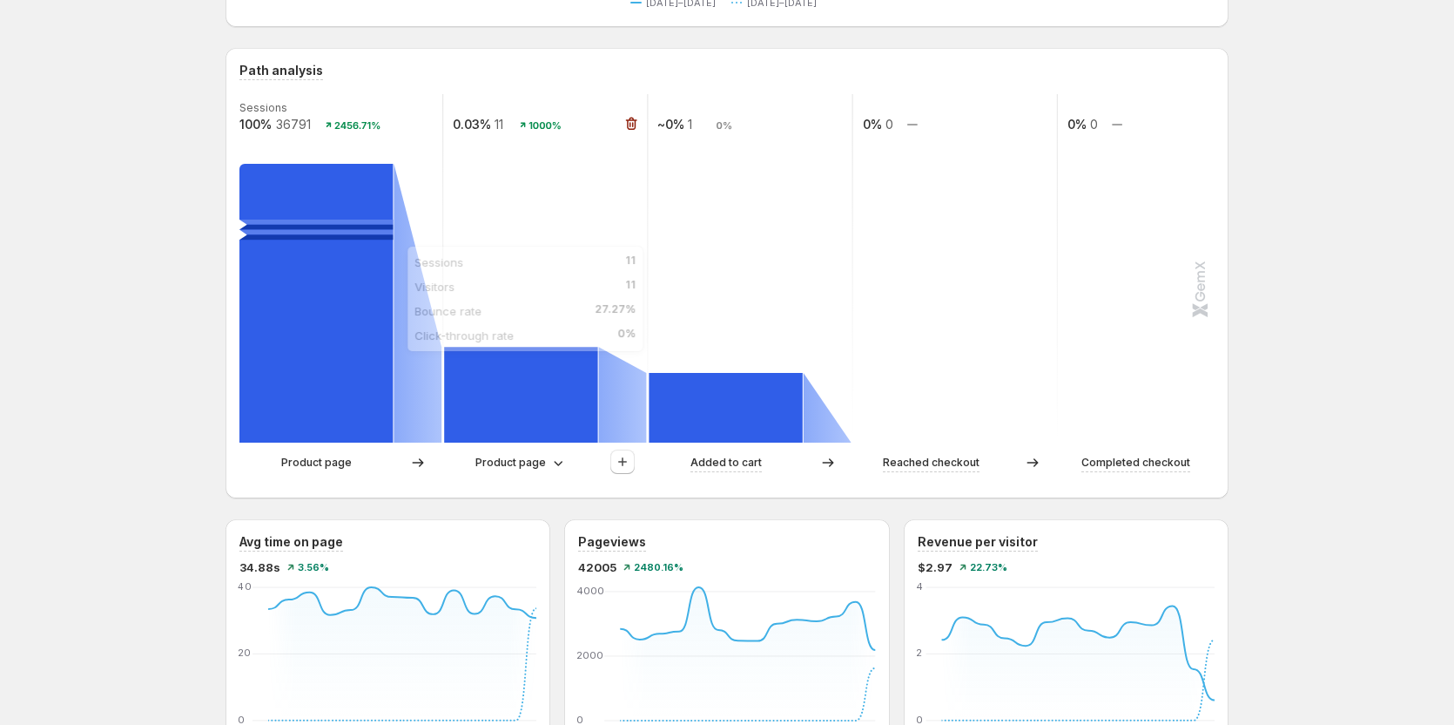
scroll to position [435, 0]
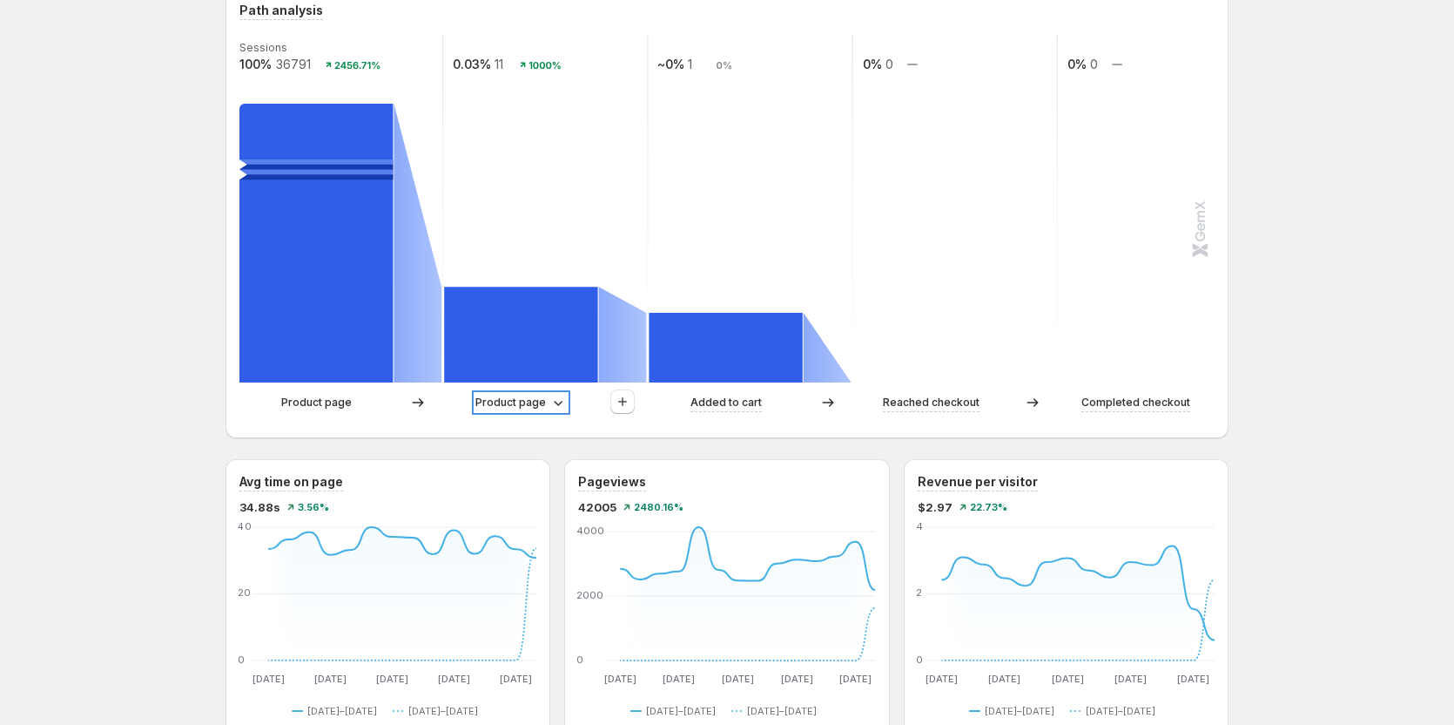
click at [532, 401] on p "Product page" at bounding box center [511, 402] width 71 height 17
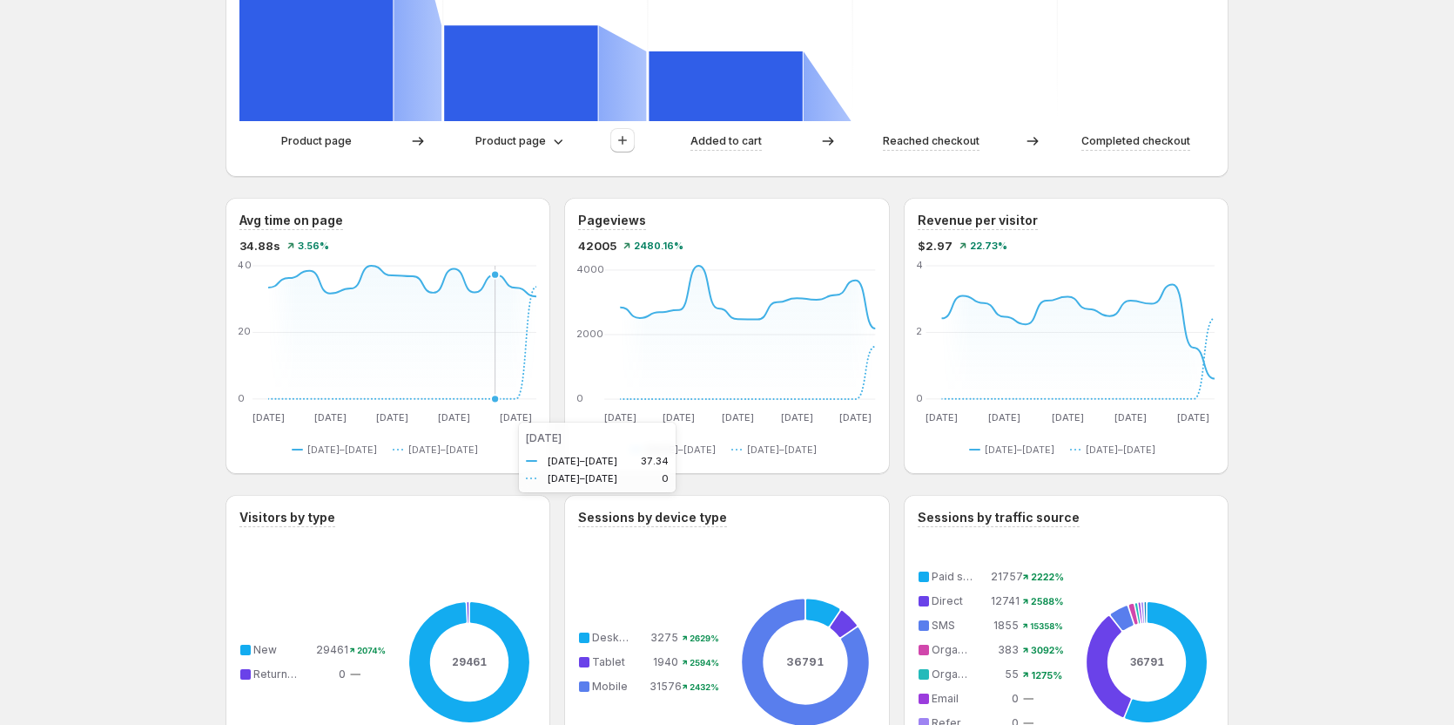
scroll to position [523, 0]
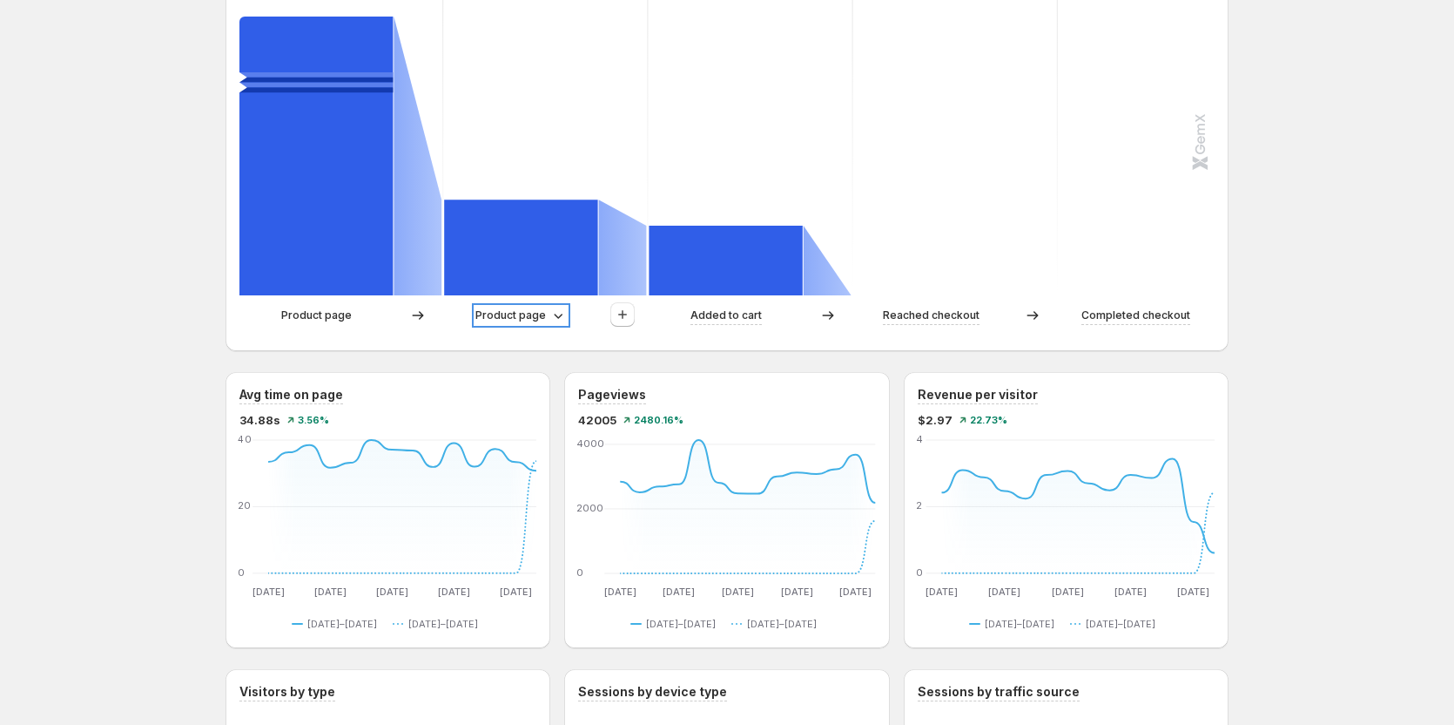
click at [516, 316] on p "Product page" at bounding box center [511, 315] width 71 height 17
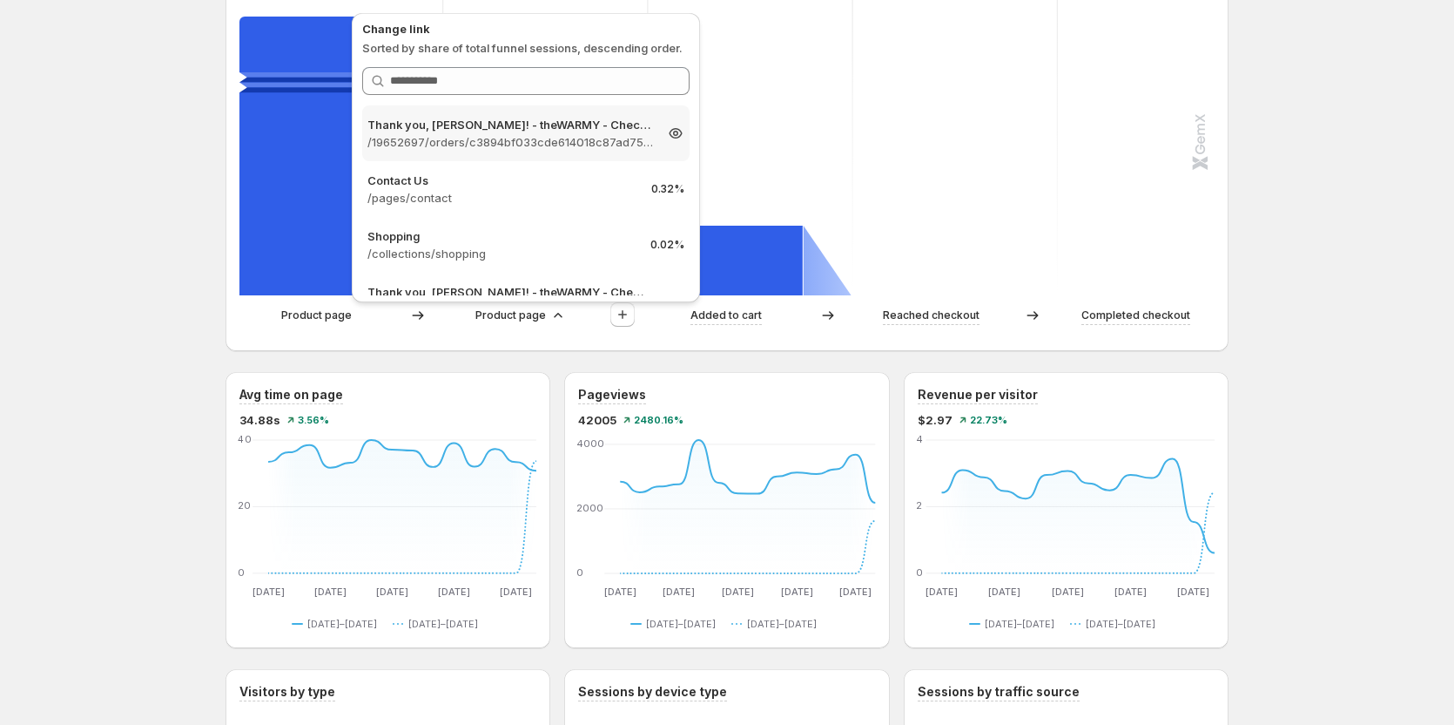
scroll to position [348, 0]
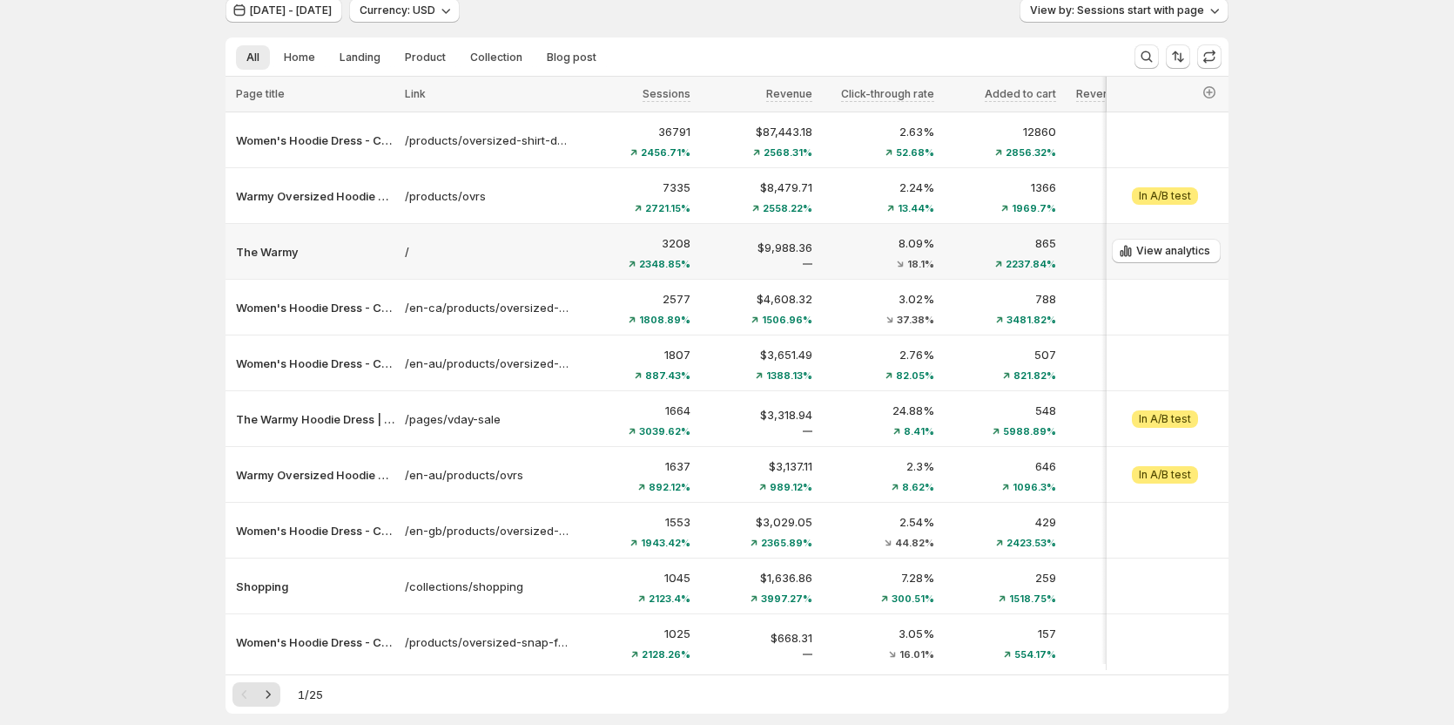
scroll to position [87, 0]
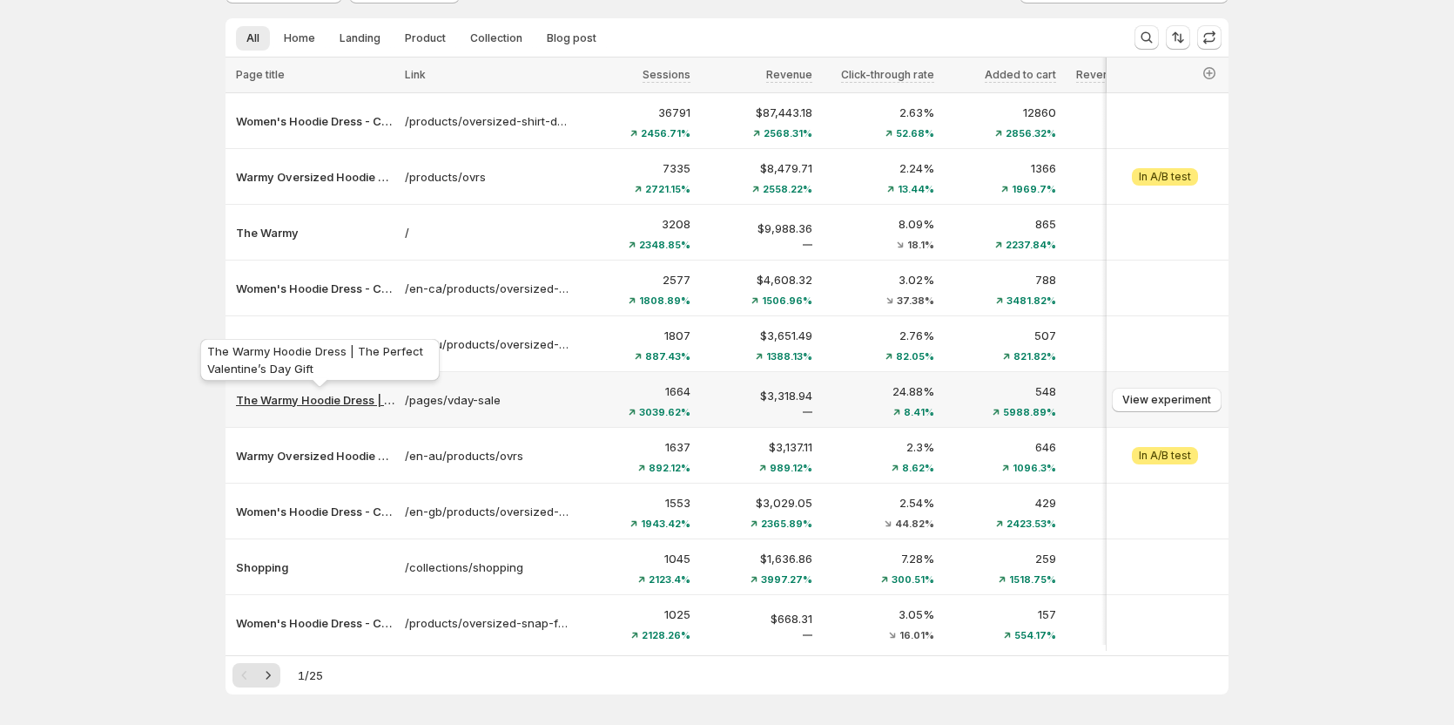
click at [312, 400] on p "The Warmy Hoodie Dress | The Perfect Valentine’s Day Gift" at bounding box center [315, 399] width 159 height 17
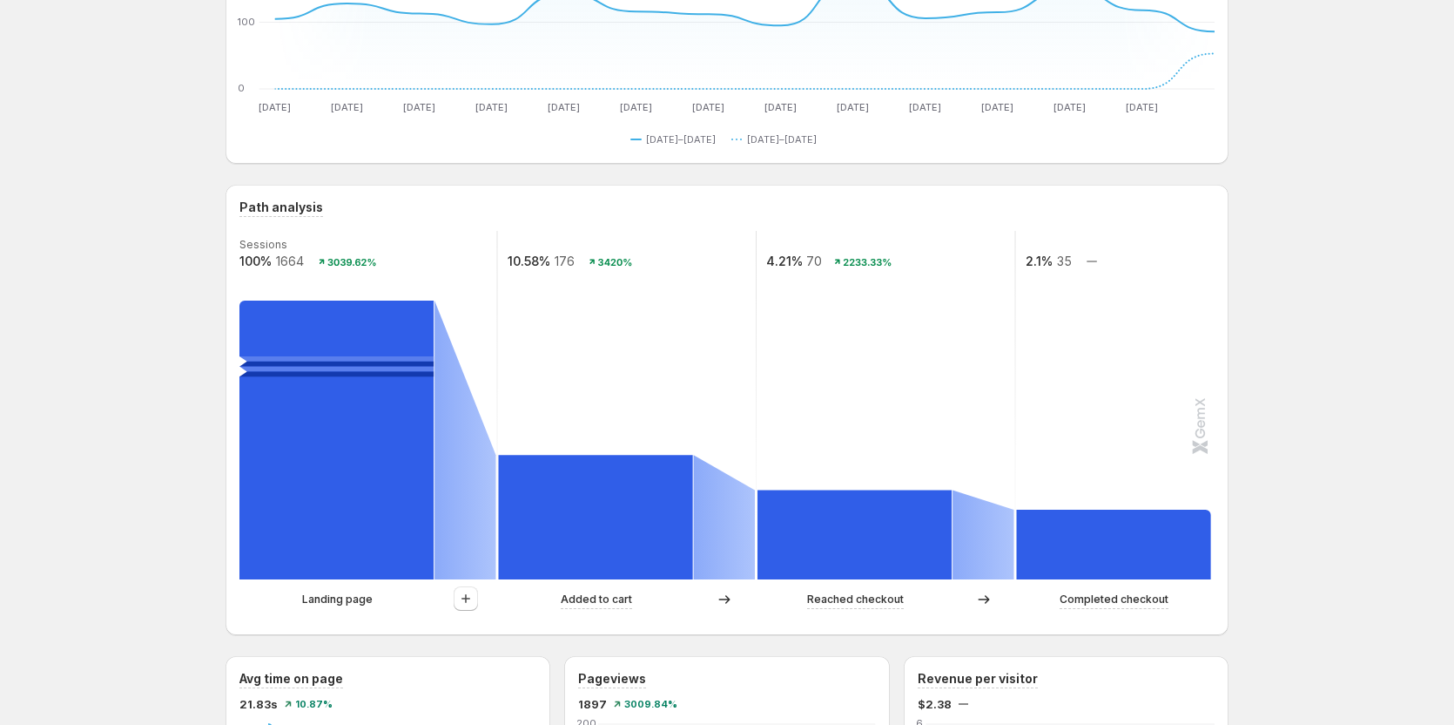
scroll to position [261, 0]
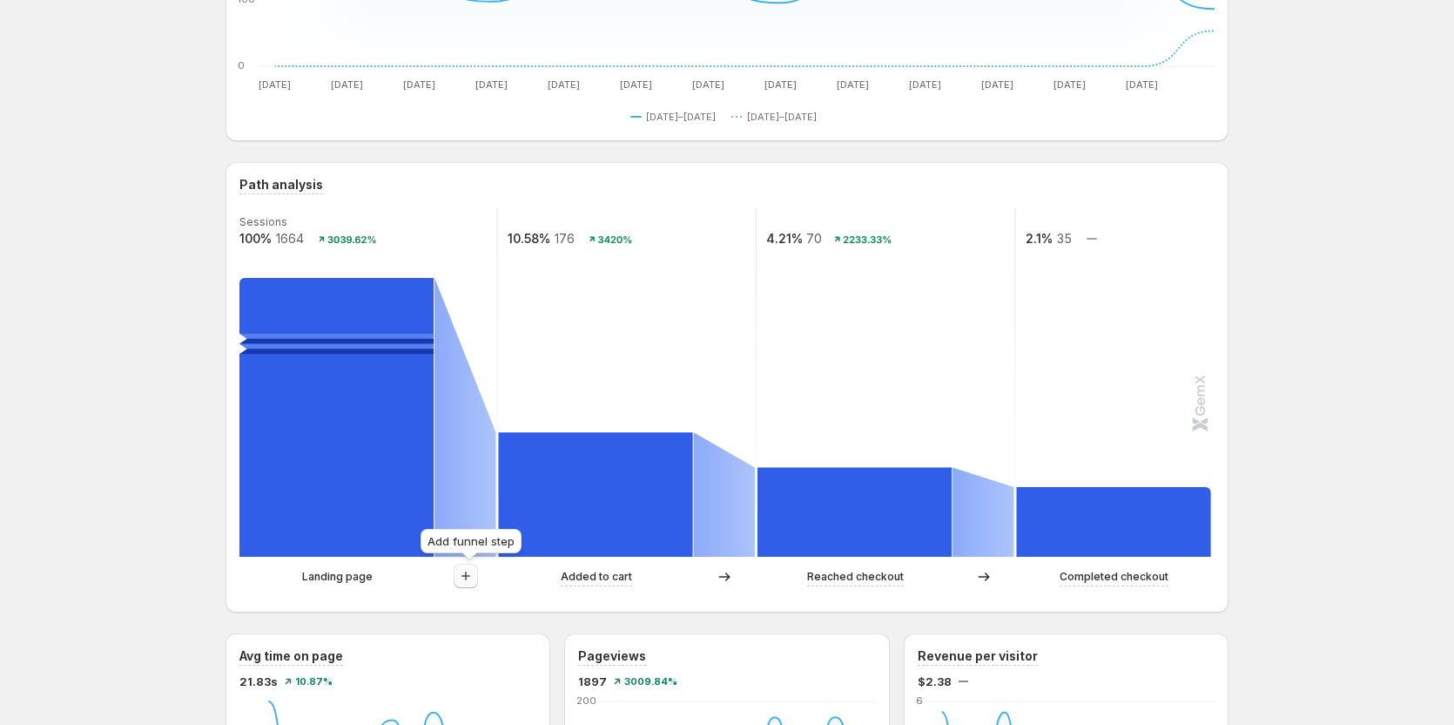
click at [466, 569] on icon "button" at bounding box center [465, 575] width 17 height 17
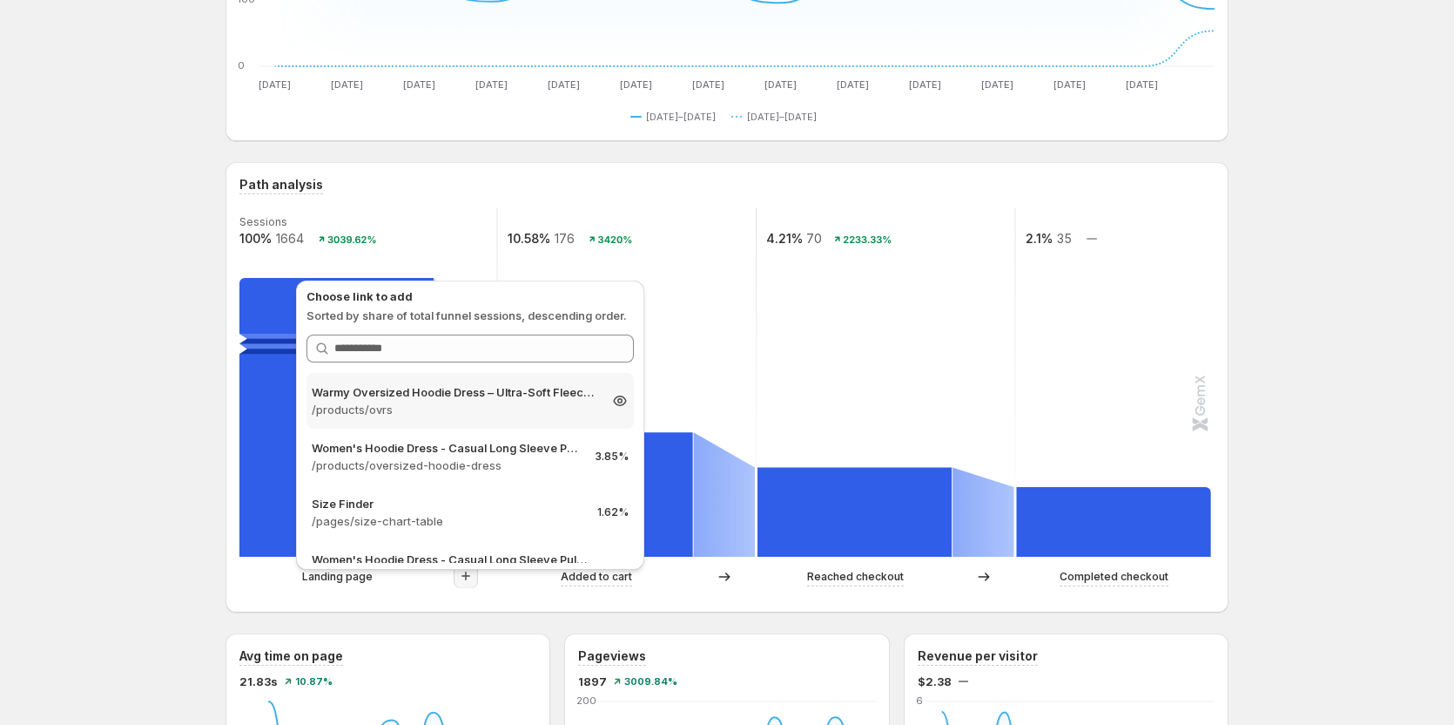
click at [474, 405] on p "/products/ovrs" at bounding box center [455, 409] width 286 height 17
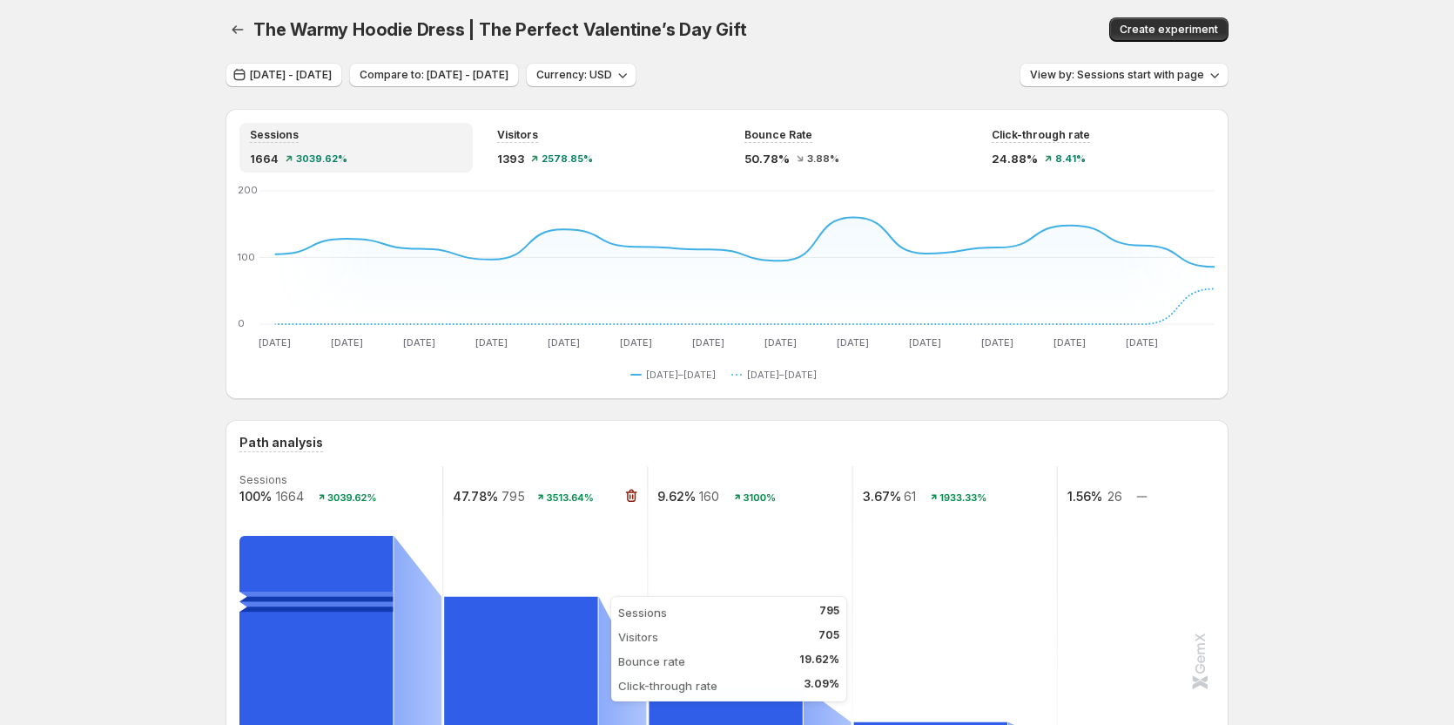
scroll to position [0, 0]
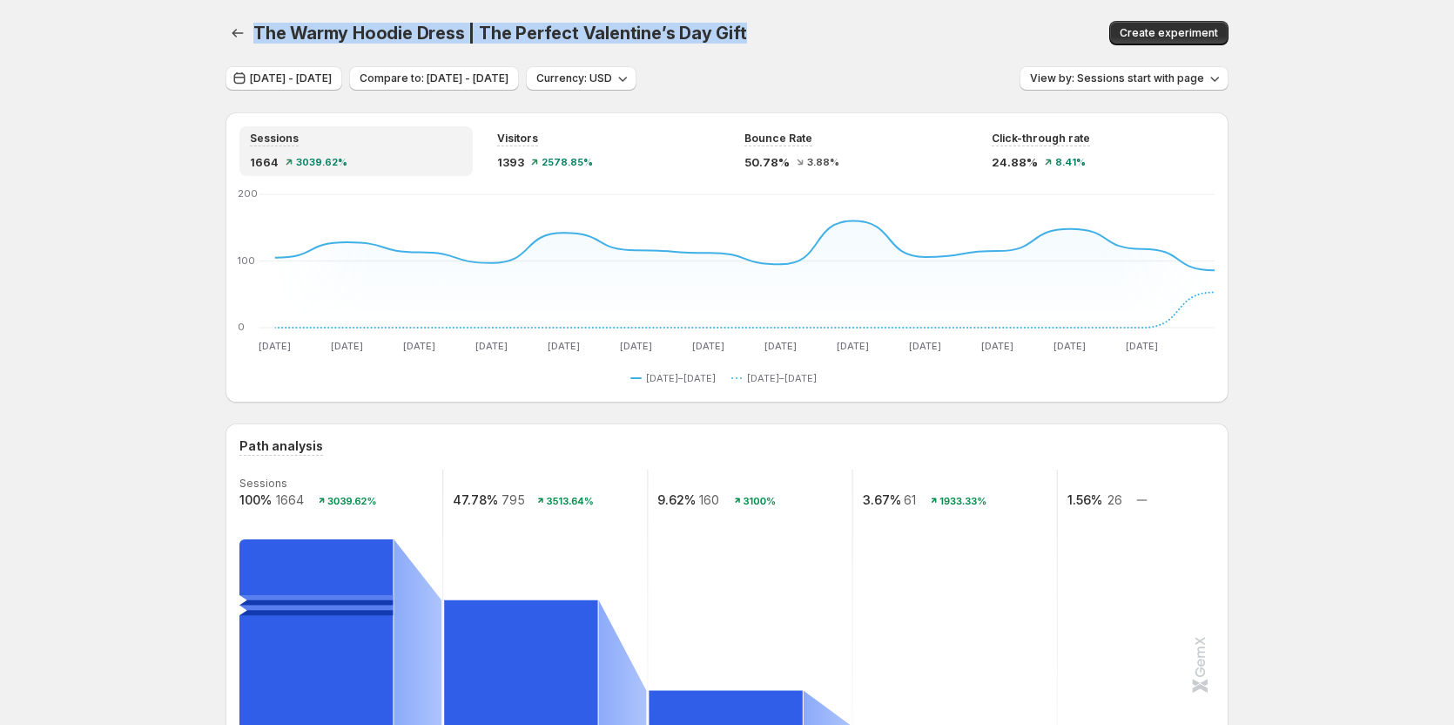
drag, startPoint x: 260, startPoint y: 32, endPoint x: 753, endPoint y: 33, distance: 493.8
click at [753, 33] on div "The Warmy Hoodie Dress | The Perfect Valentine’s Day Gift" at bounding box center [587, 33] width 668 height 24
copy span "The Warmy Hoodie Dress | The Perfect Valentine’s Day Gift"
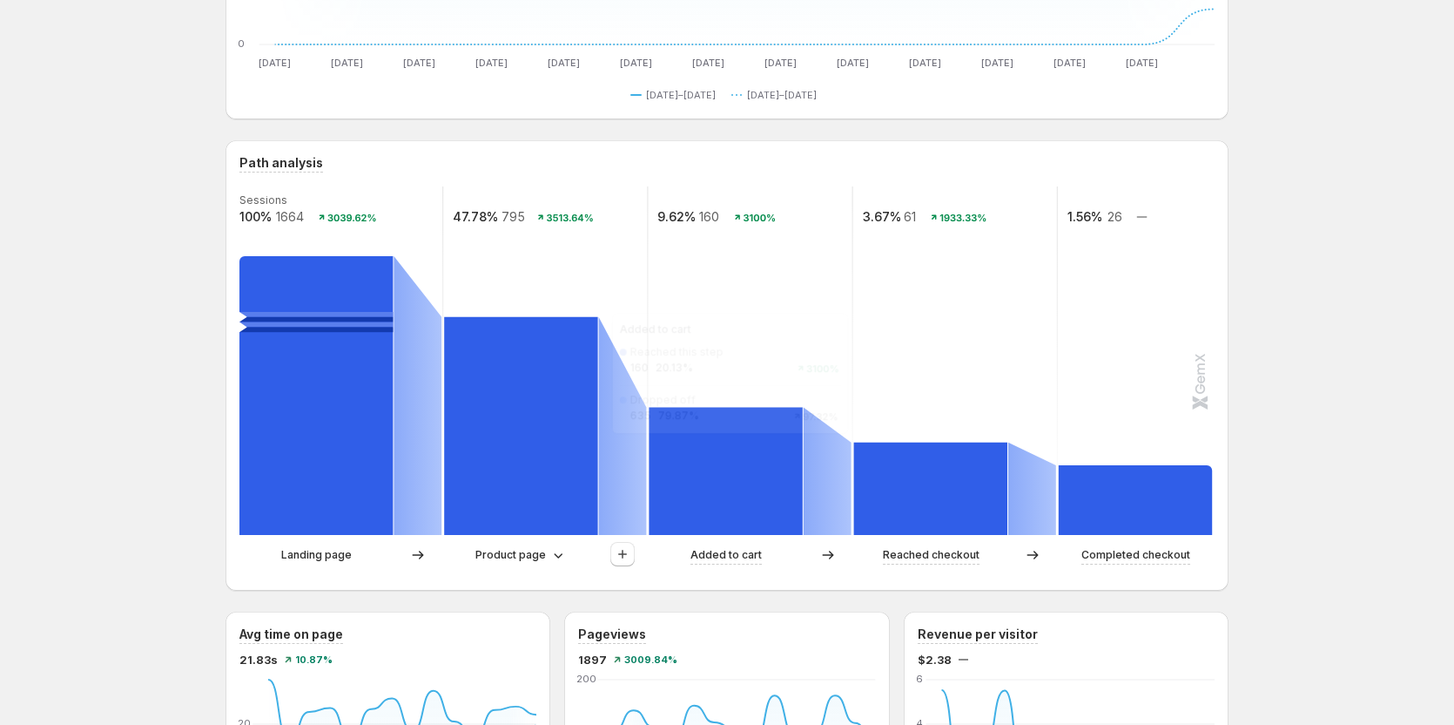
scroll to position [348, 0]
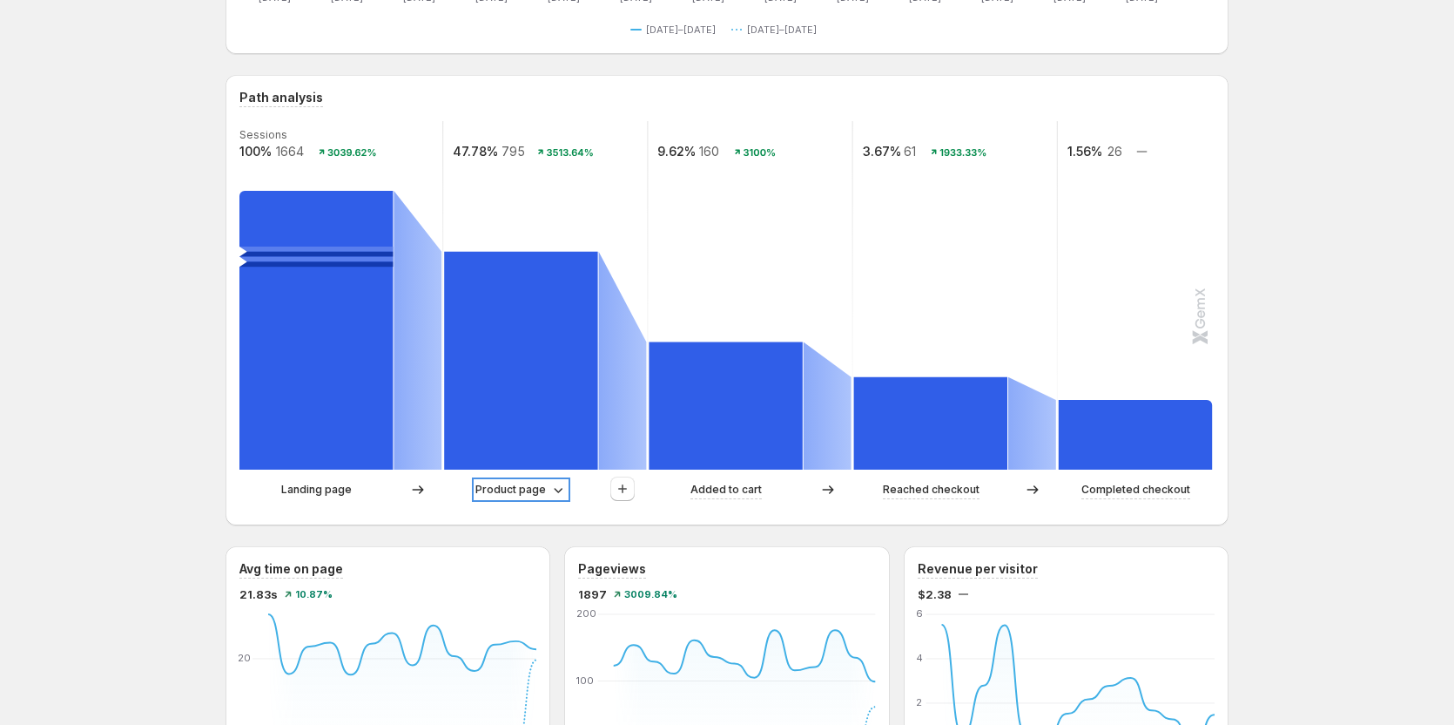
click at [516, 489] on p "Product page" at bounding box center [511, 489] width 71 height 17
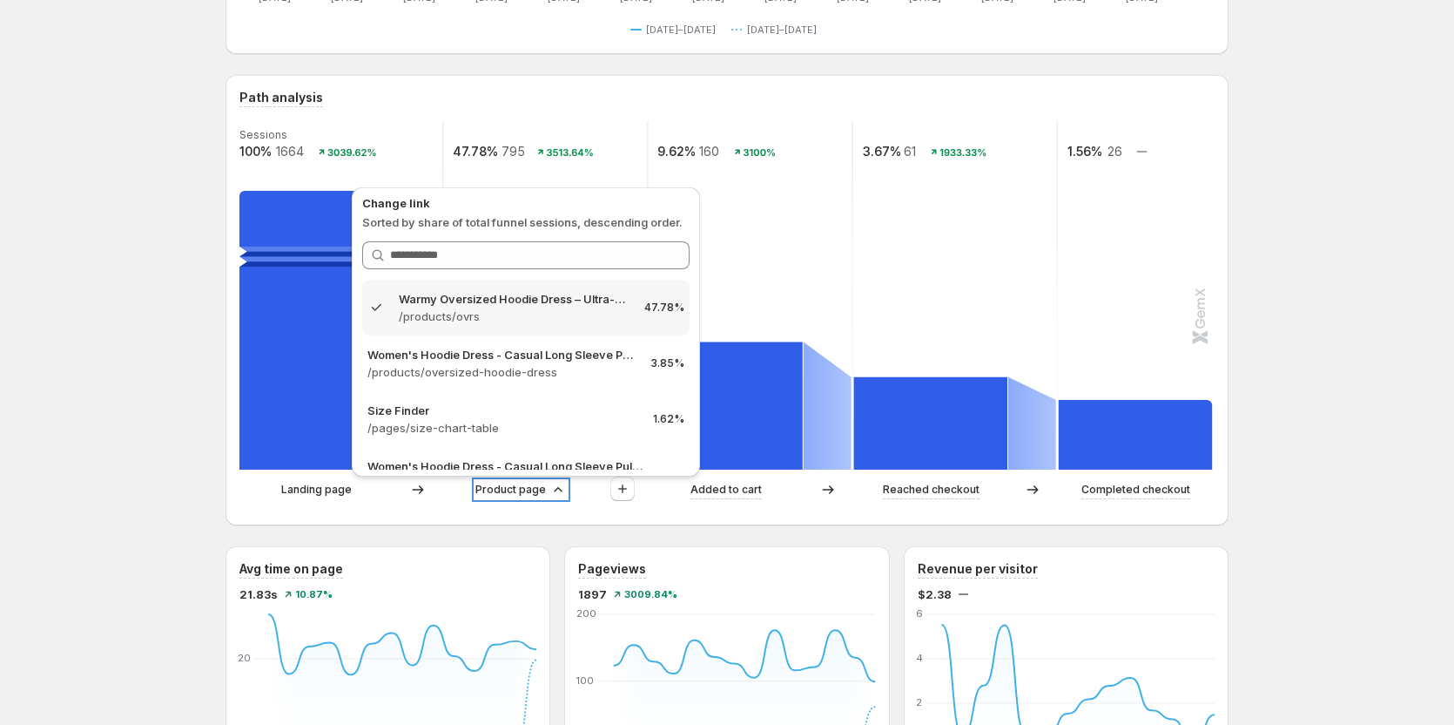
click at [516, 489] on p "Product page" at bounding box center [511, 489] width 71 height 17
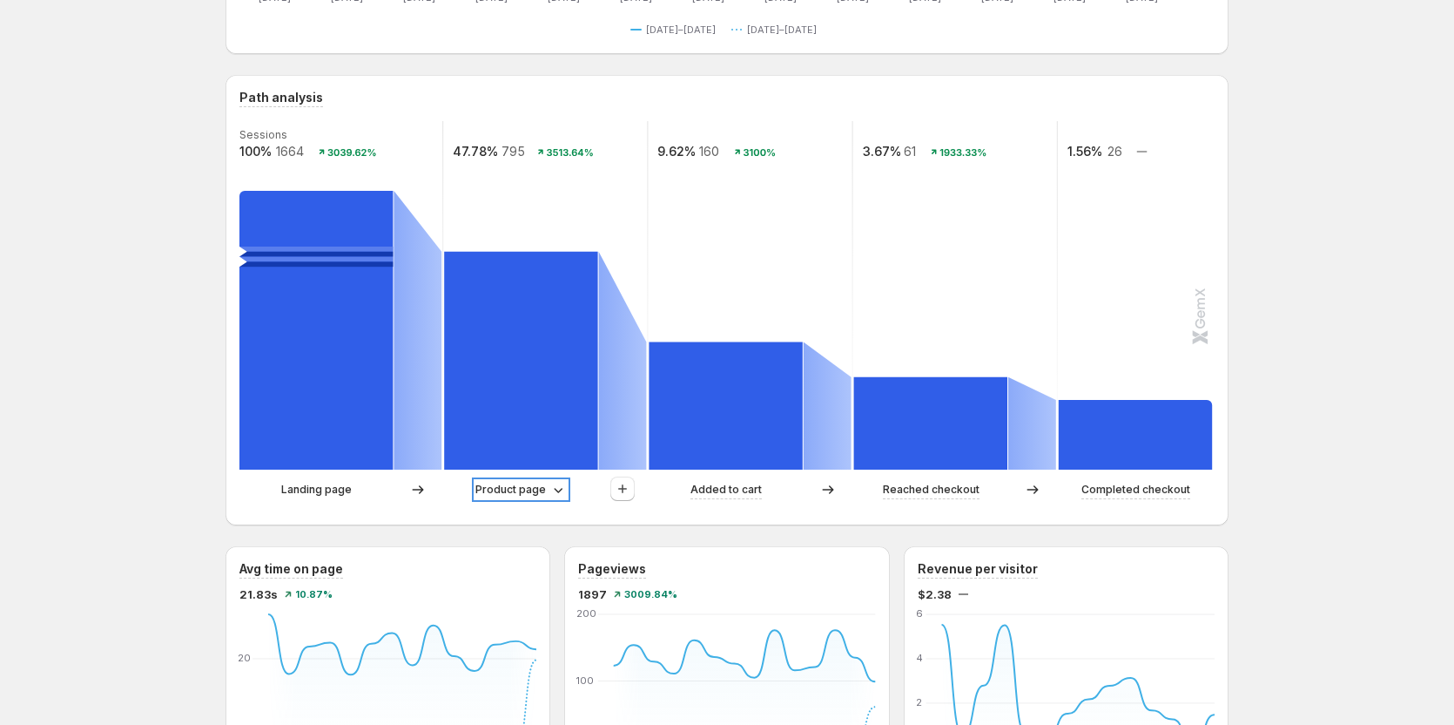
click at [519, 489] on p "Product page" at bounding box center [511, 489] width 71 height 17
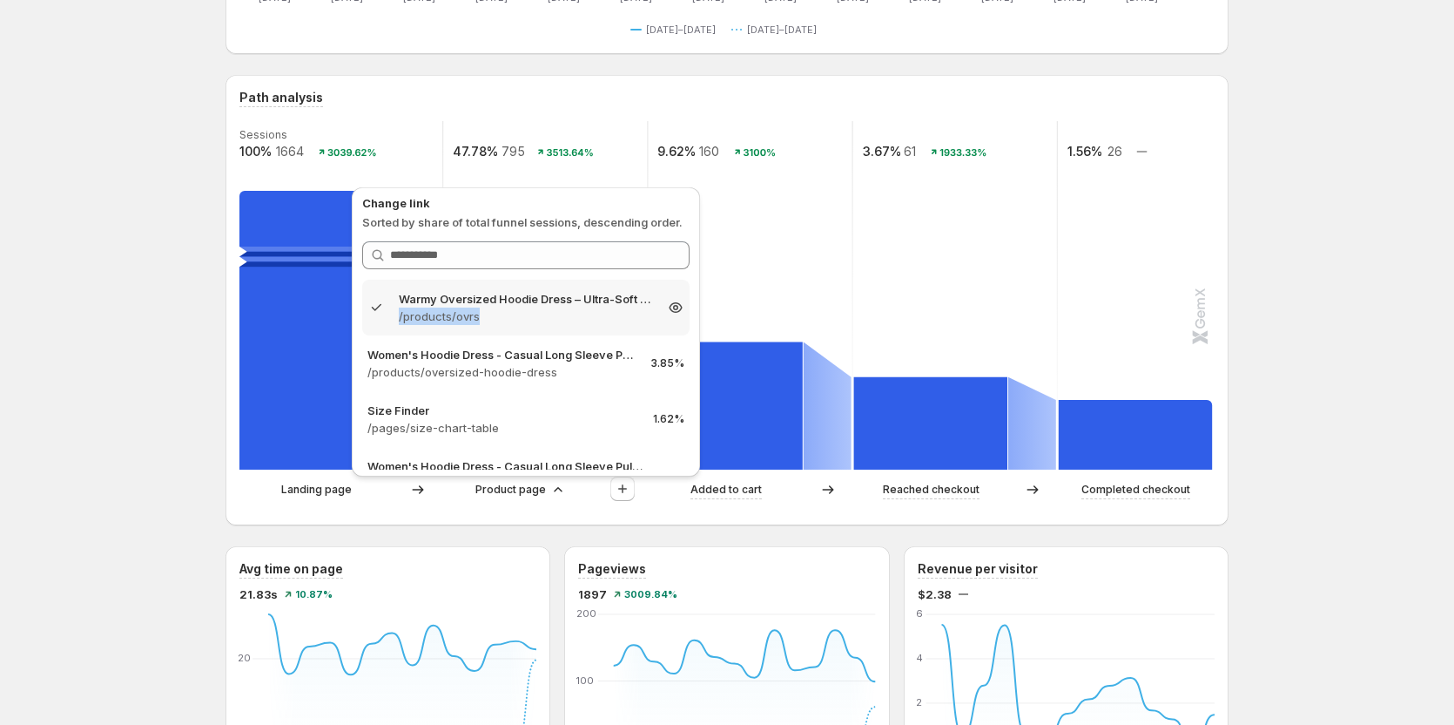
copy p "/products/ovrs"
drag, startPoint x: 397, startPoint y: 312, endPoint x: 1021, endPoint y: 302, distance: 623.6
click at [500, 317] on div "Warmy Oversized Hoodie Dress – Ultra-Soft Fleece Sweatshirt Dress for Women (Pl…" at bounding box center [526, 307] width 317 height 35
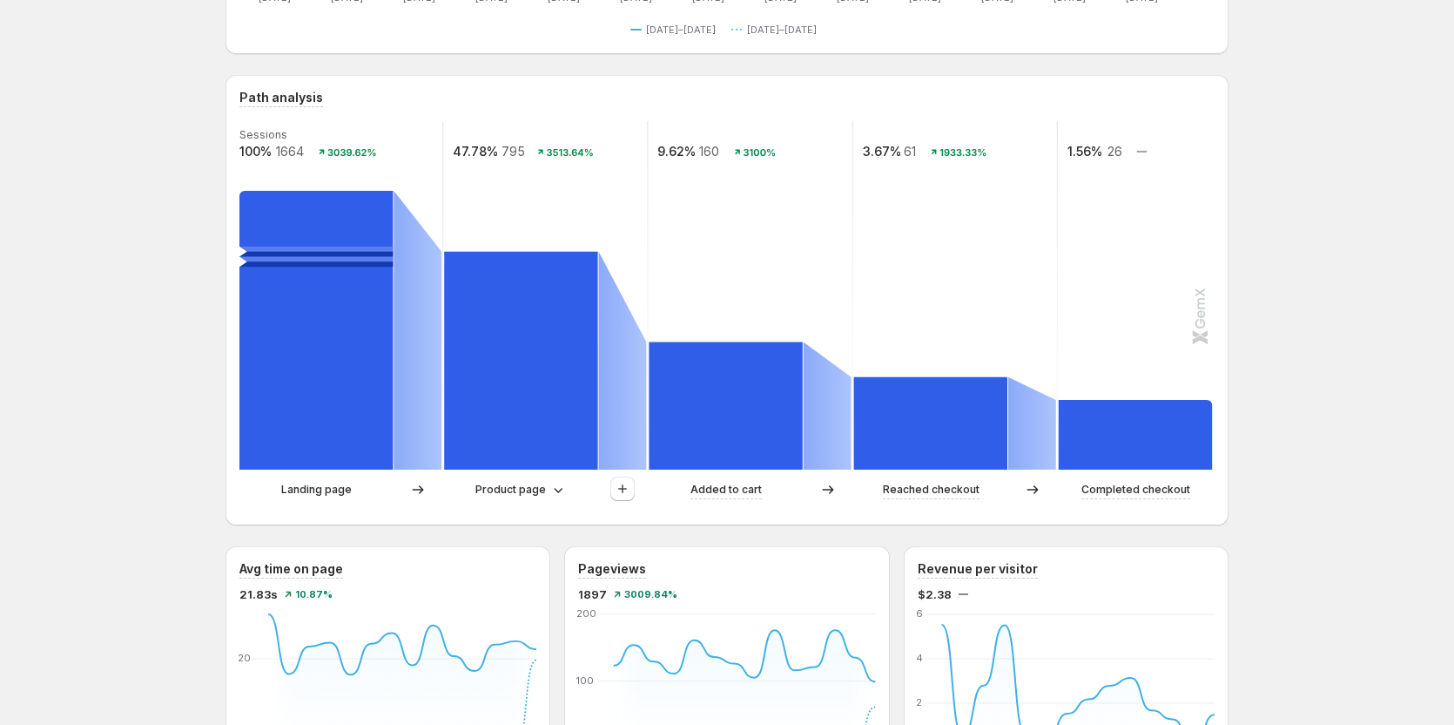
click at [626, 487] on icon "button" at bounding box center [622, 488] width 17 height 17
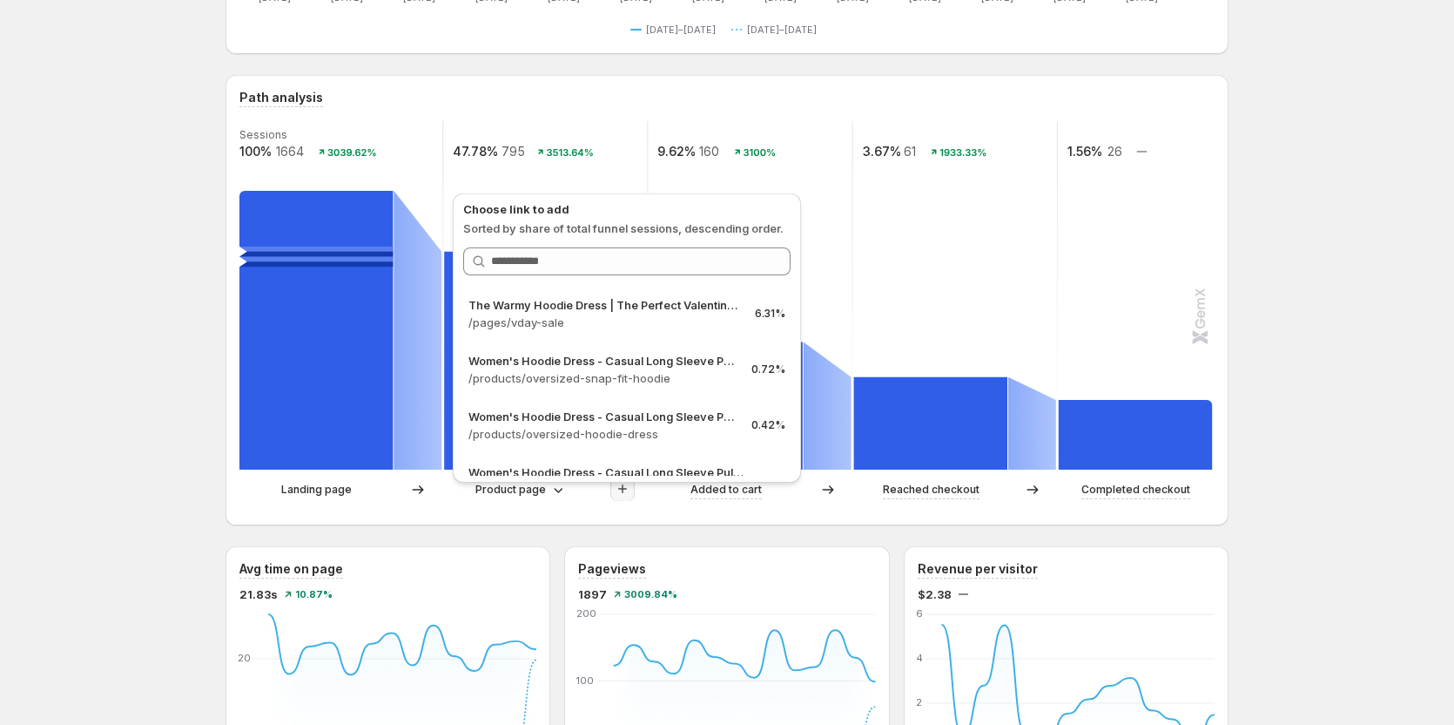
click at [626, 487] on icon "button" at bounding box center [622, 488] width 17 height 17
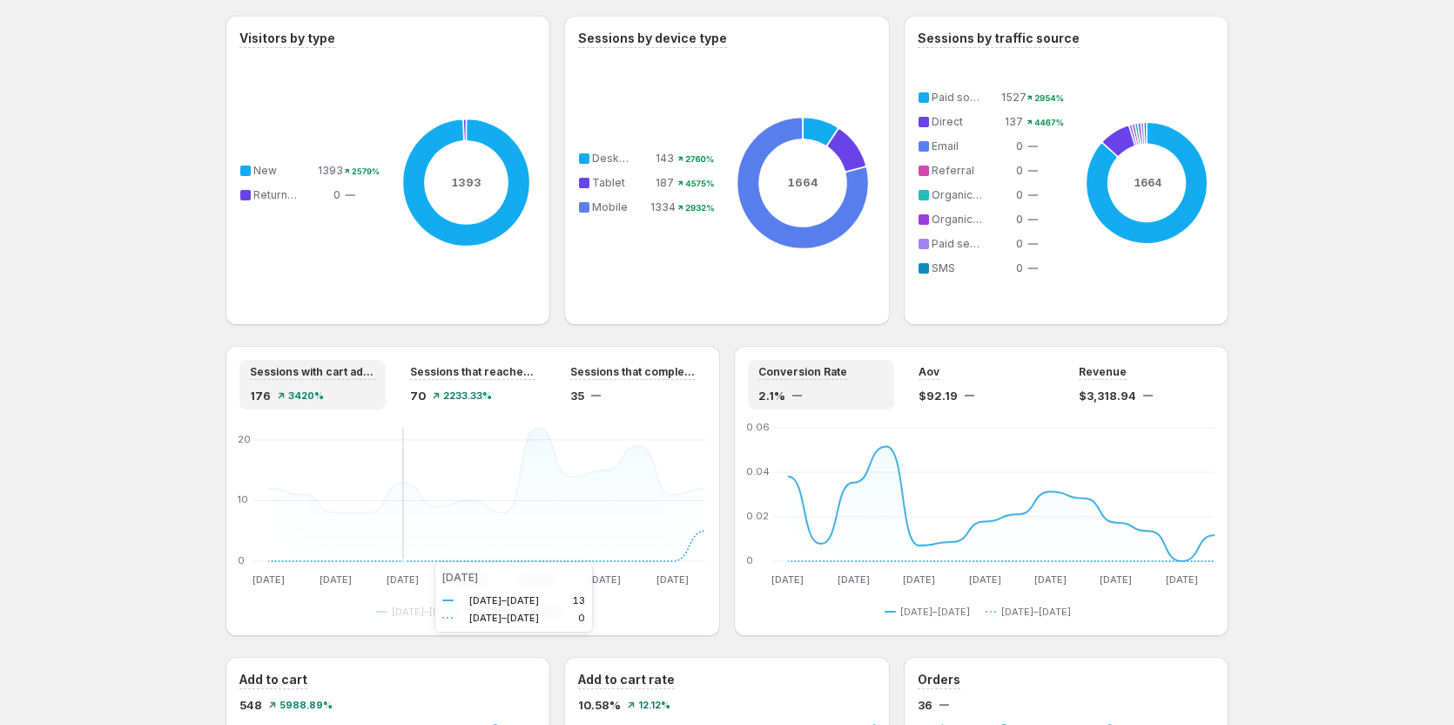
scroll to position [1219, 0]
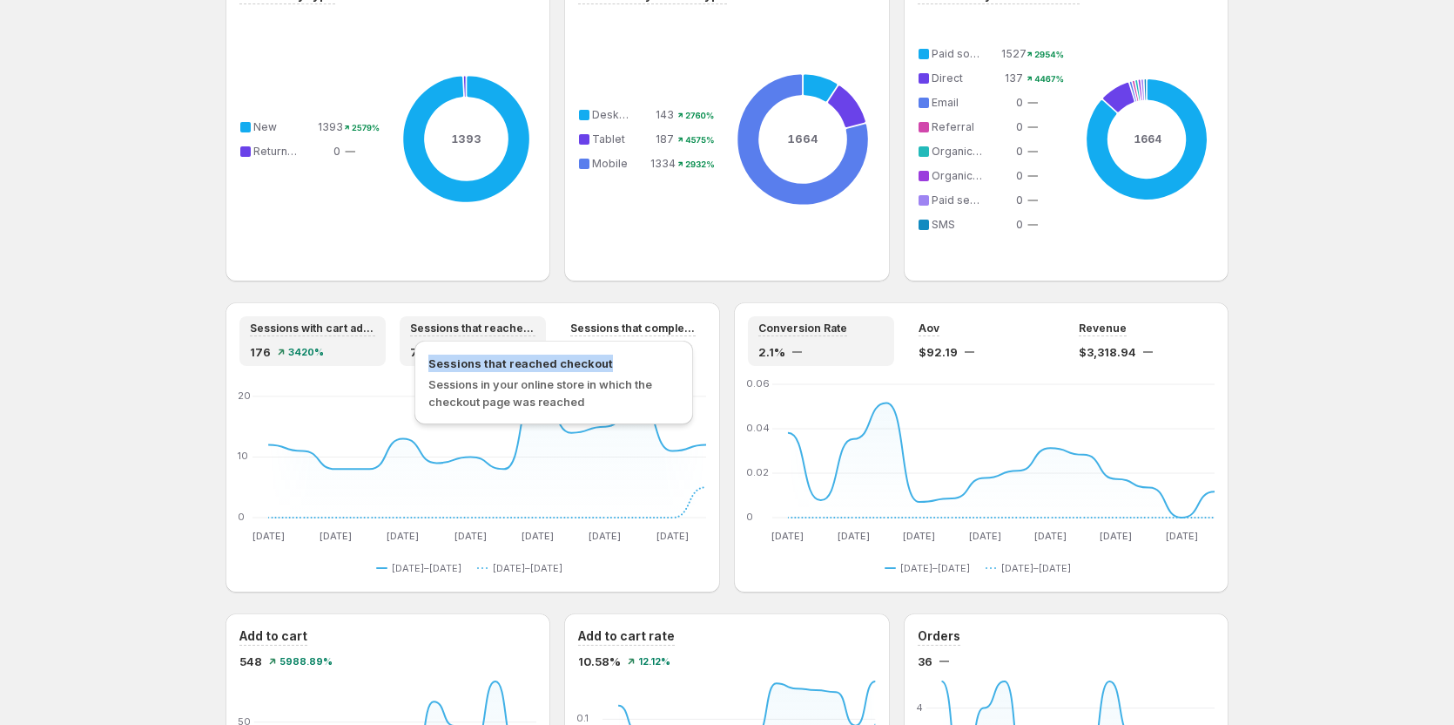
copy span "Sessions that reached checkout"
drag, startPoint x: 428, startPoint y: 363, endPoint x: 617, endPoint y: 363, distance: 189.9
click at [617, 363] on div "Sessions that reached checkout Sessions in your online store in which the check…" at bounding box center [554, 383] width 279 height 84
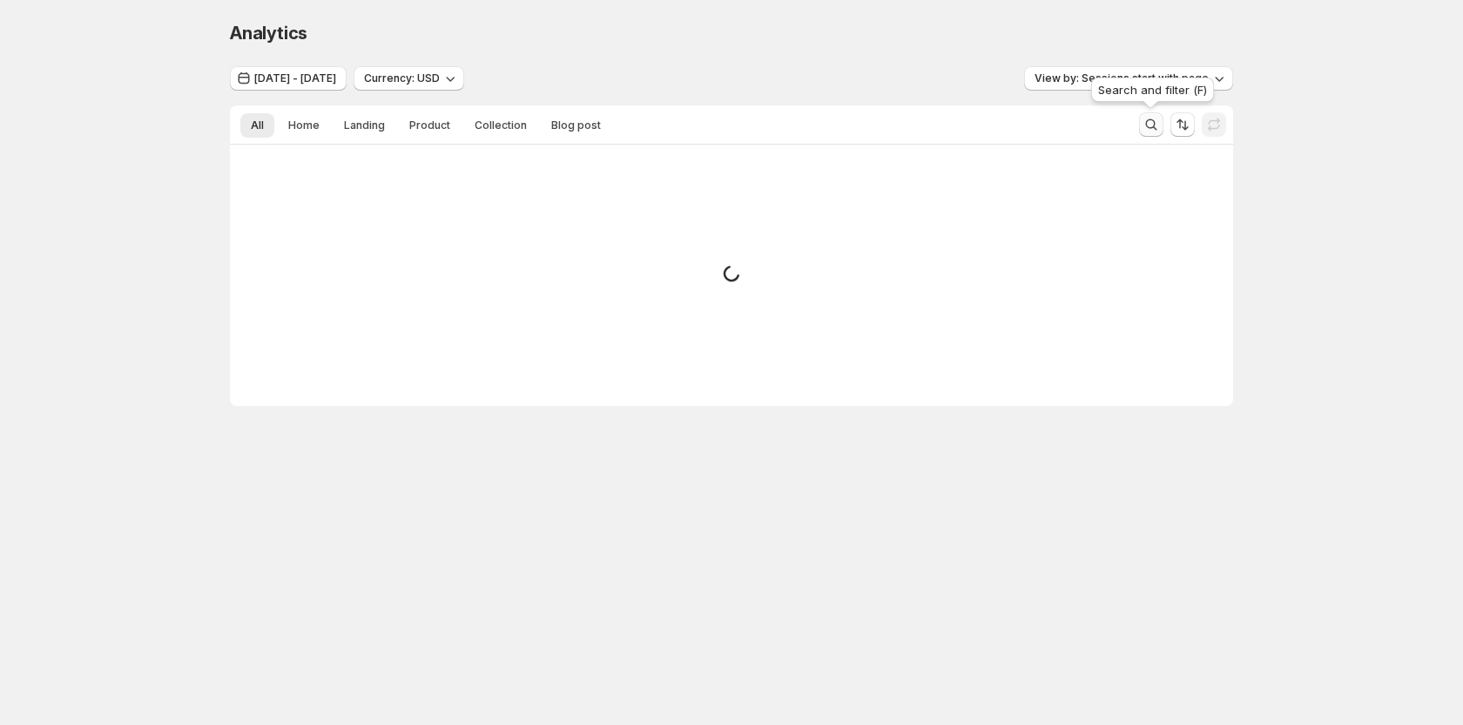
click at [1150, 125] on icon "Search and filter results" at bounding box center [1151, 124] width 17 height 17
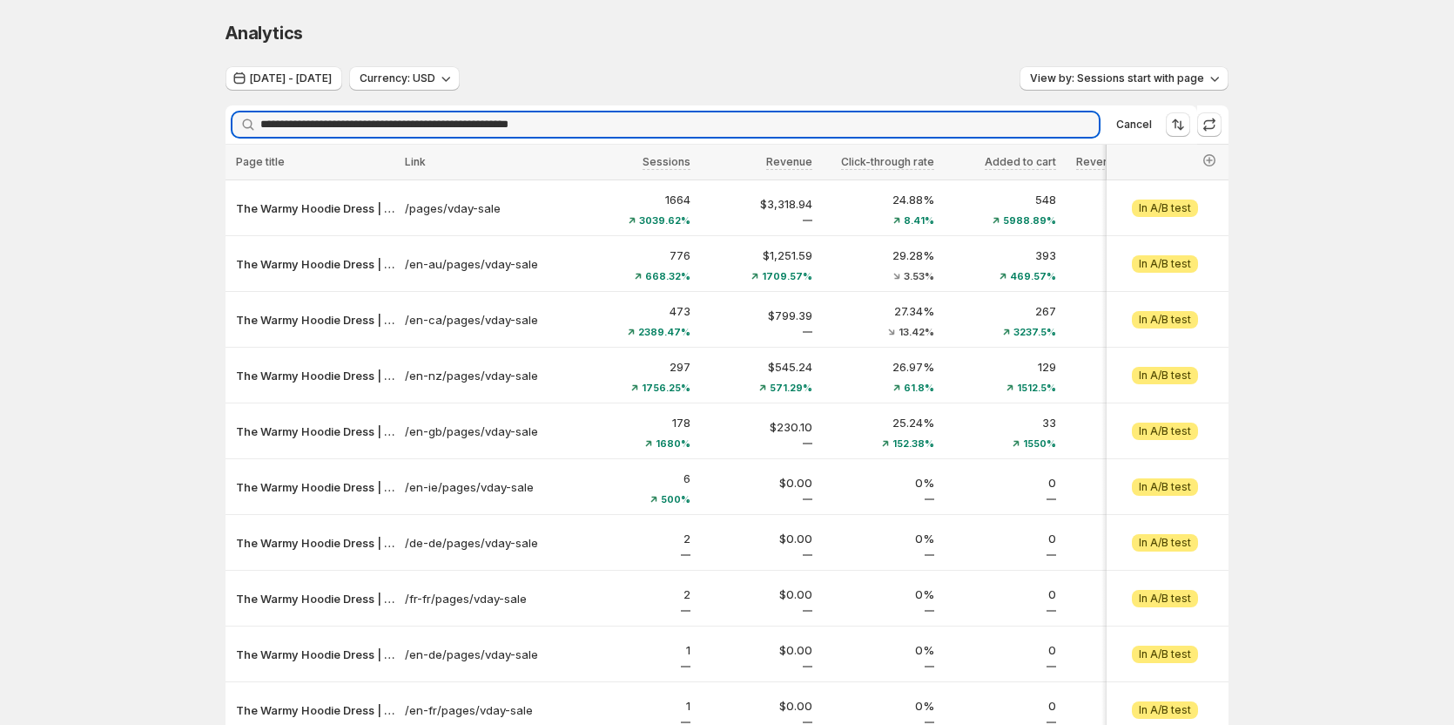
type input "**********"
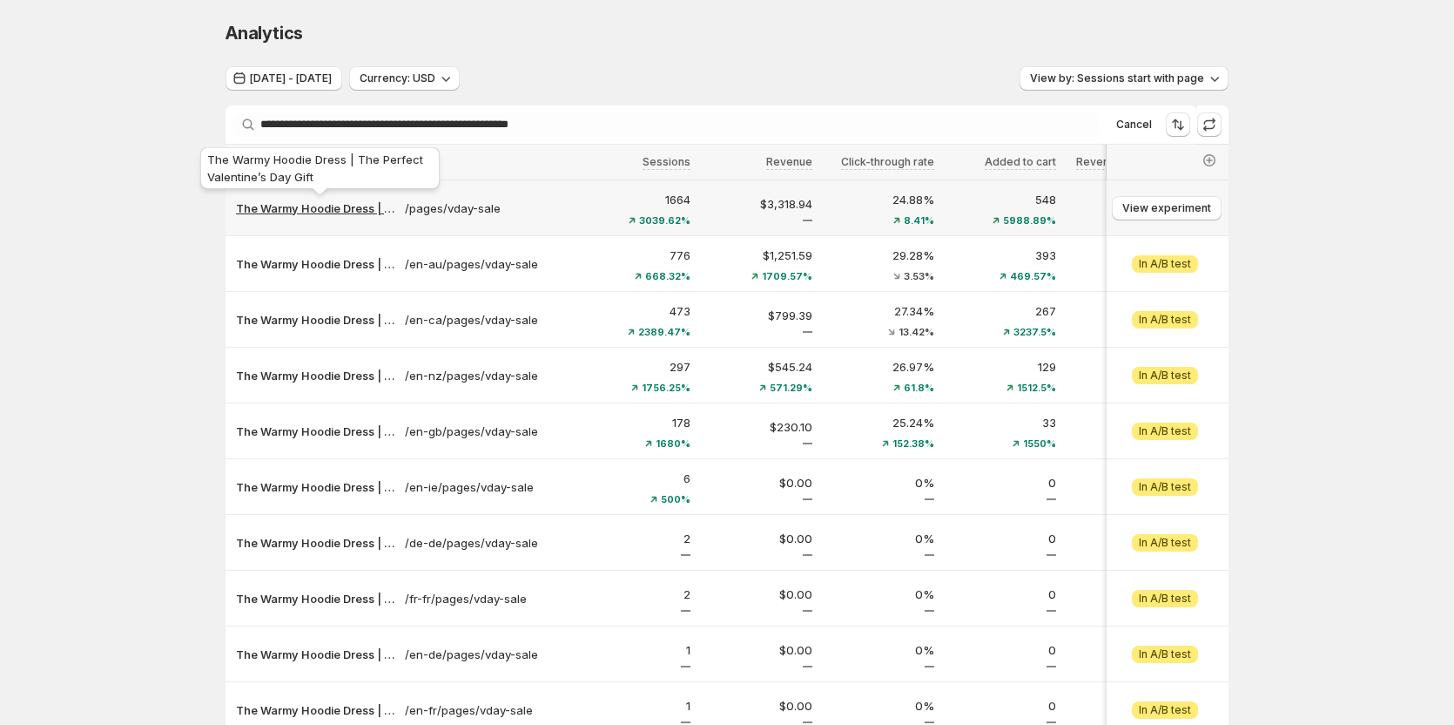
click at [287, 215] on p "The Warmy Hoodie Dress | The Perfect Valentine’s Day Gift" at bounding box center [315, 207] width 159 height 17
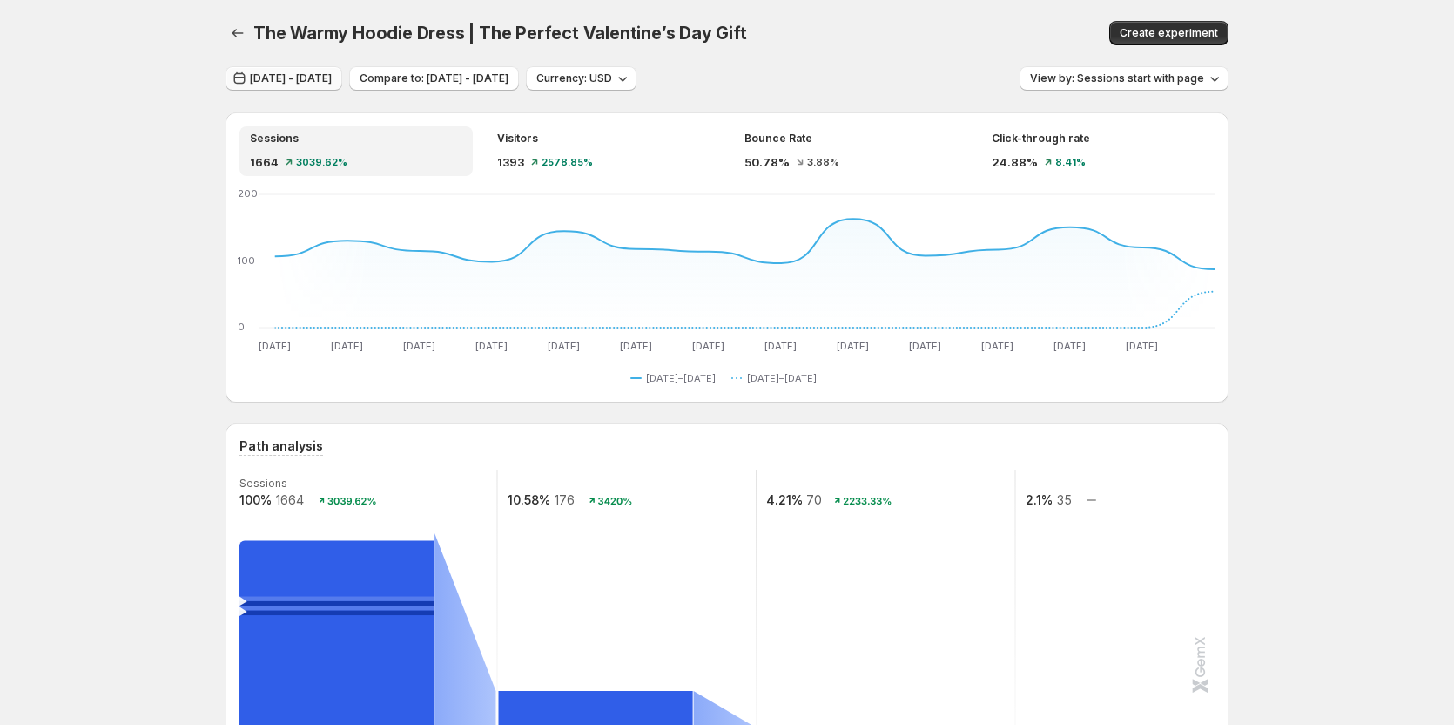
click at [320, 82] on span "[DATE] - [DATE]" at bounding box center [291, 78] width 82 height 14
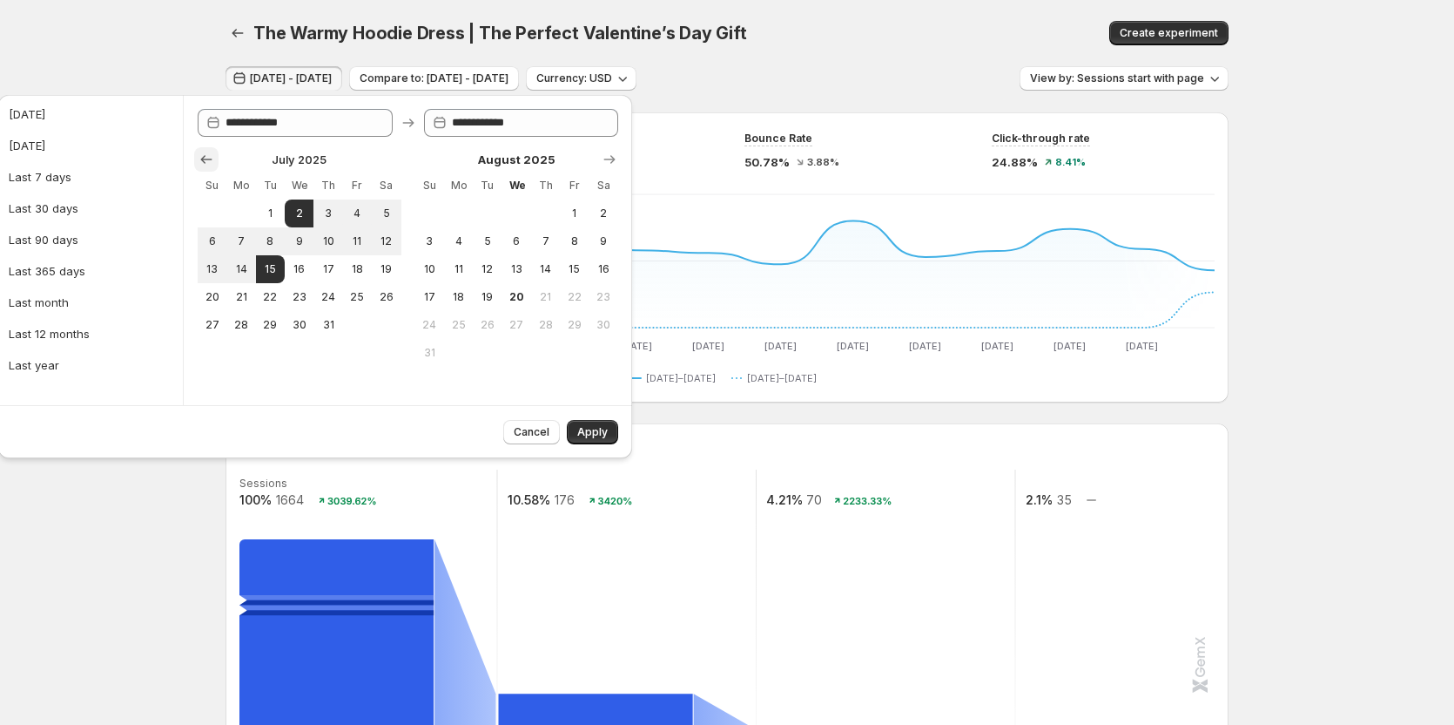
click at [206, 165] on icon "Show previous month, June 2025" at bounding box center [206, 159] width 17 height 17
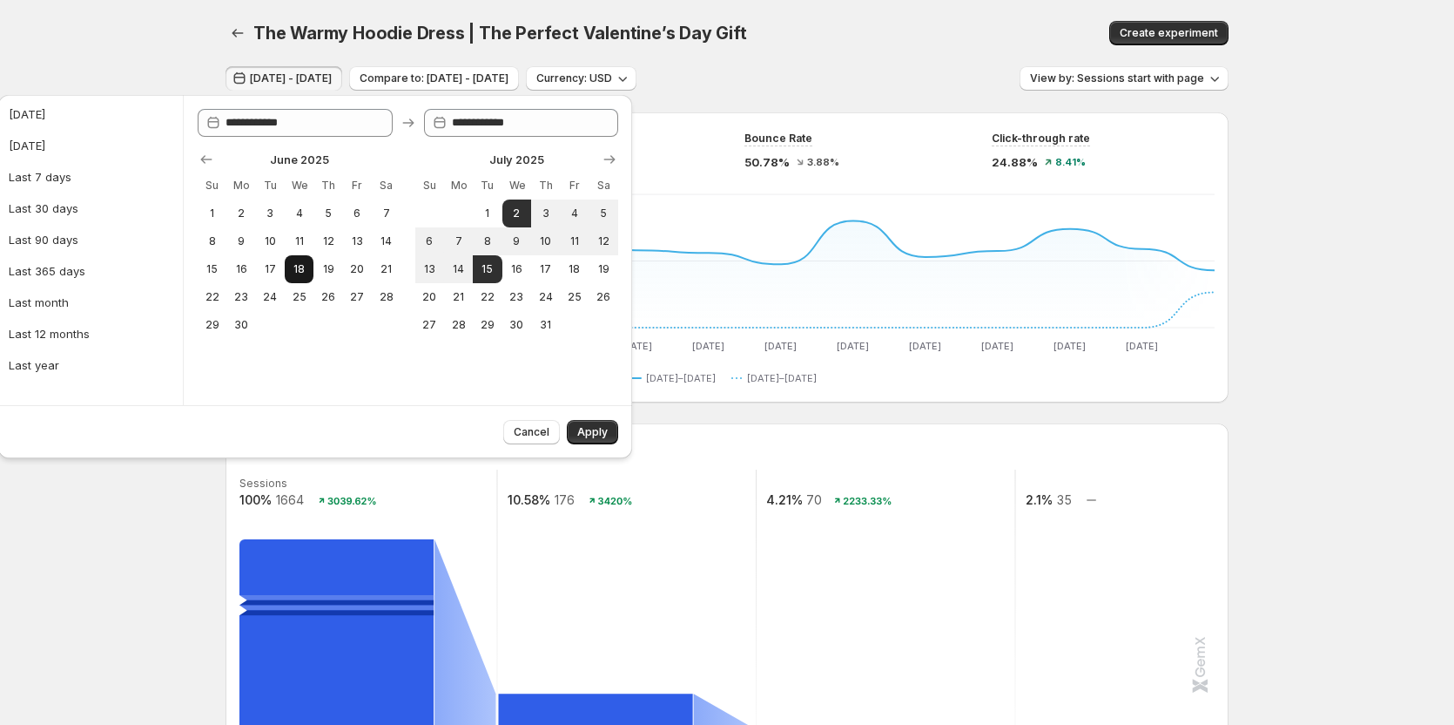
click at [292, 271] on span "18" at bounding box center [299, 269] width 15 height 14
type input "**********"
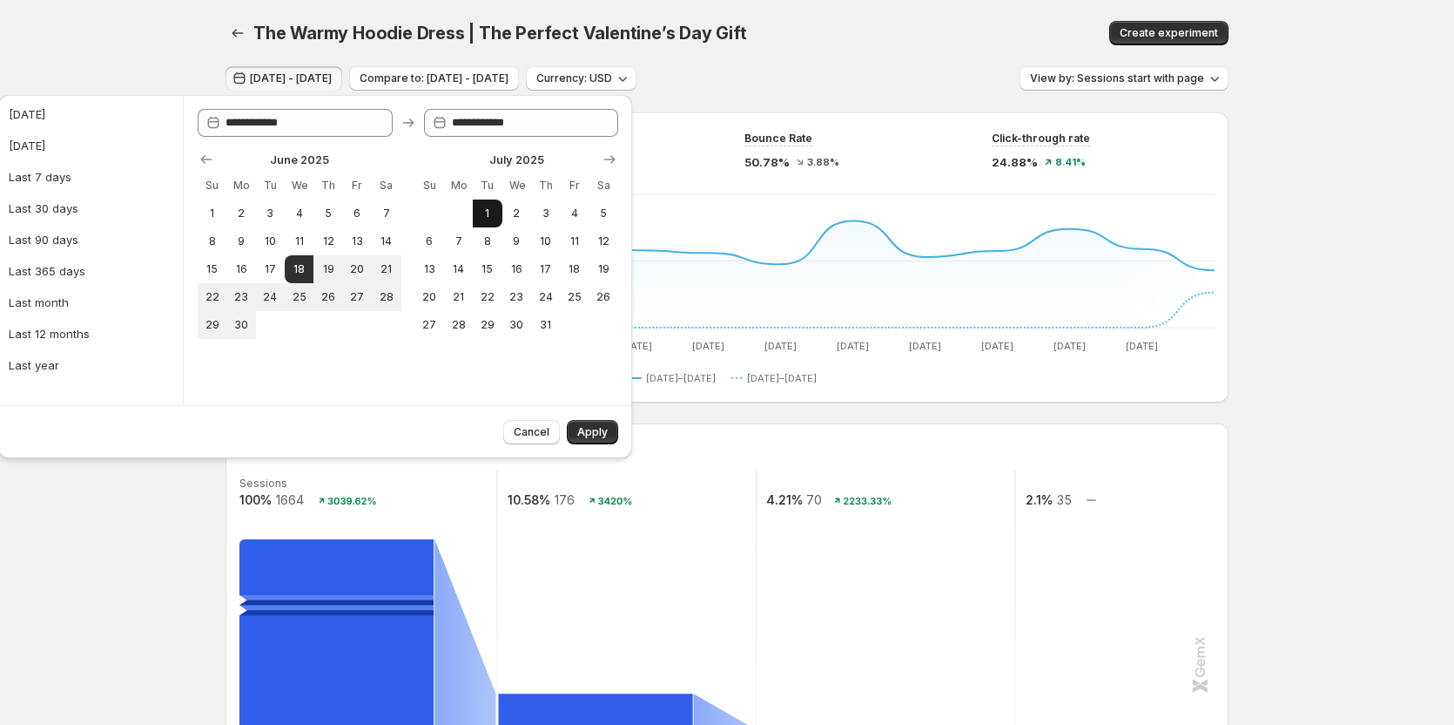
click at [479, 215] on button "1" at bounding box center [487, 213] width 29 height 28
type input "**********"
click at [589, 436] on span "Apply" at bounding box center [592, 432] width 30 height 14
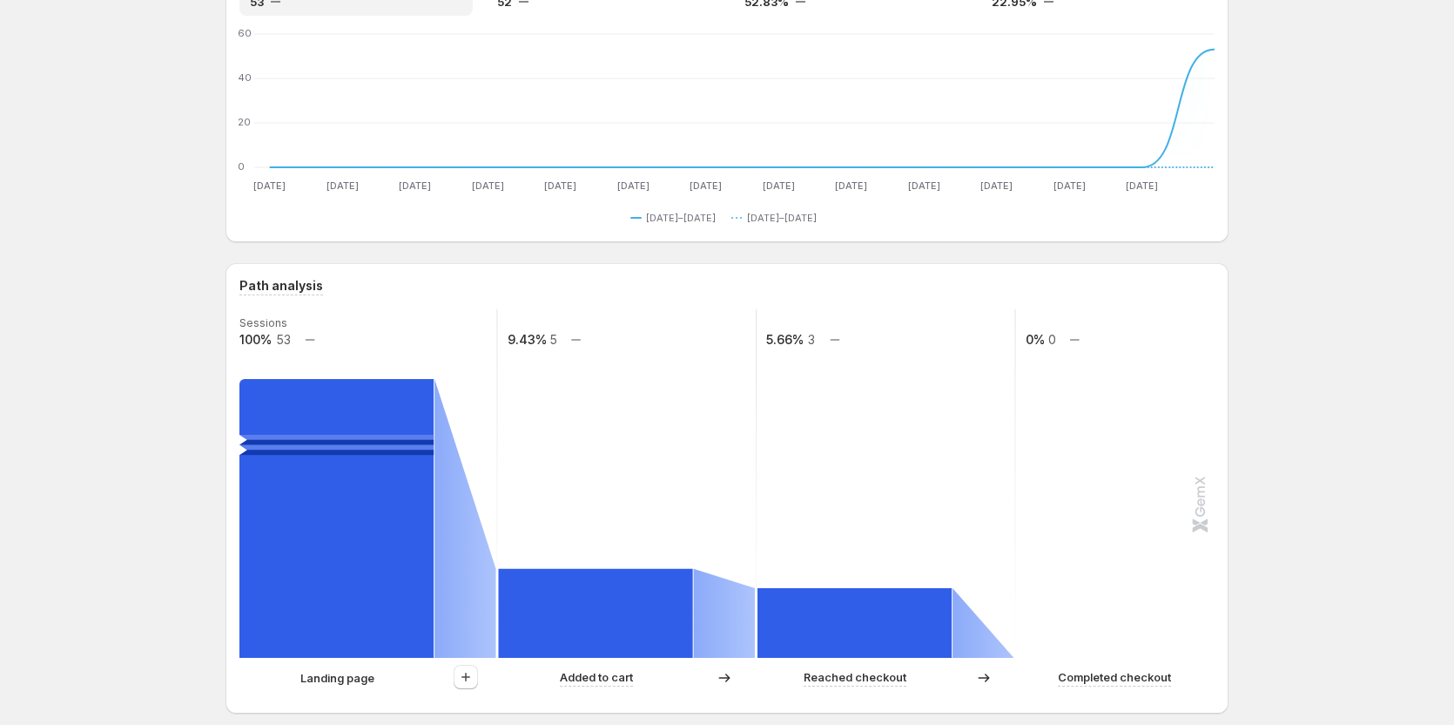
scroll to position [174, 0]
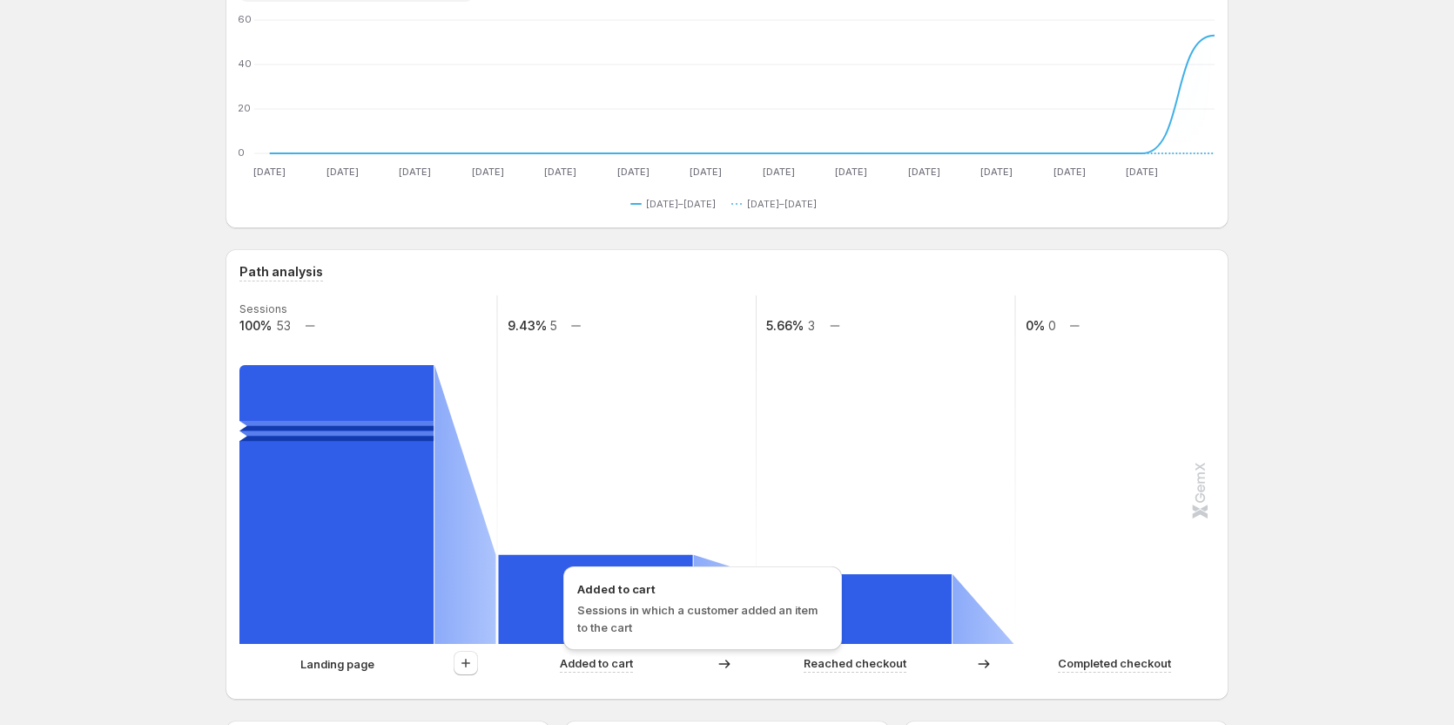
click at [571, 664] on p "Added to cart" at bounding box center [596, 662] width 73 height 17
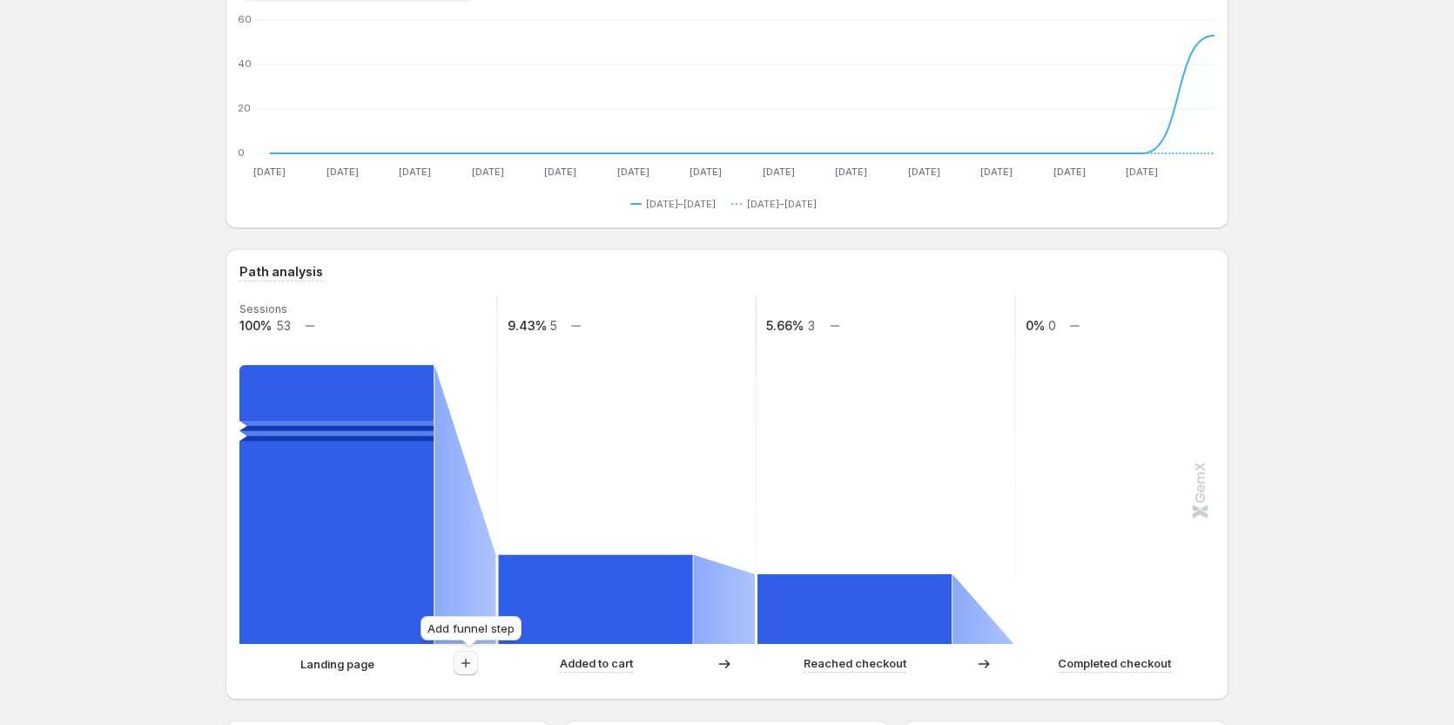
click at [471, 667] on icon "button" at bounding box center [465, 662] width 17 height 17
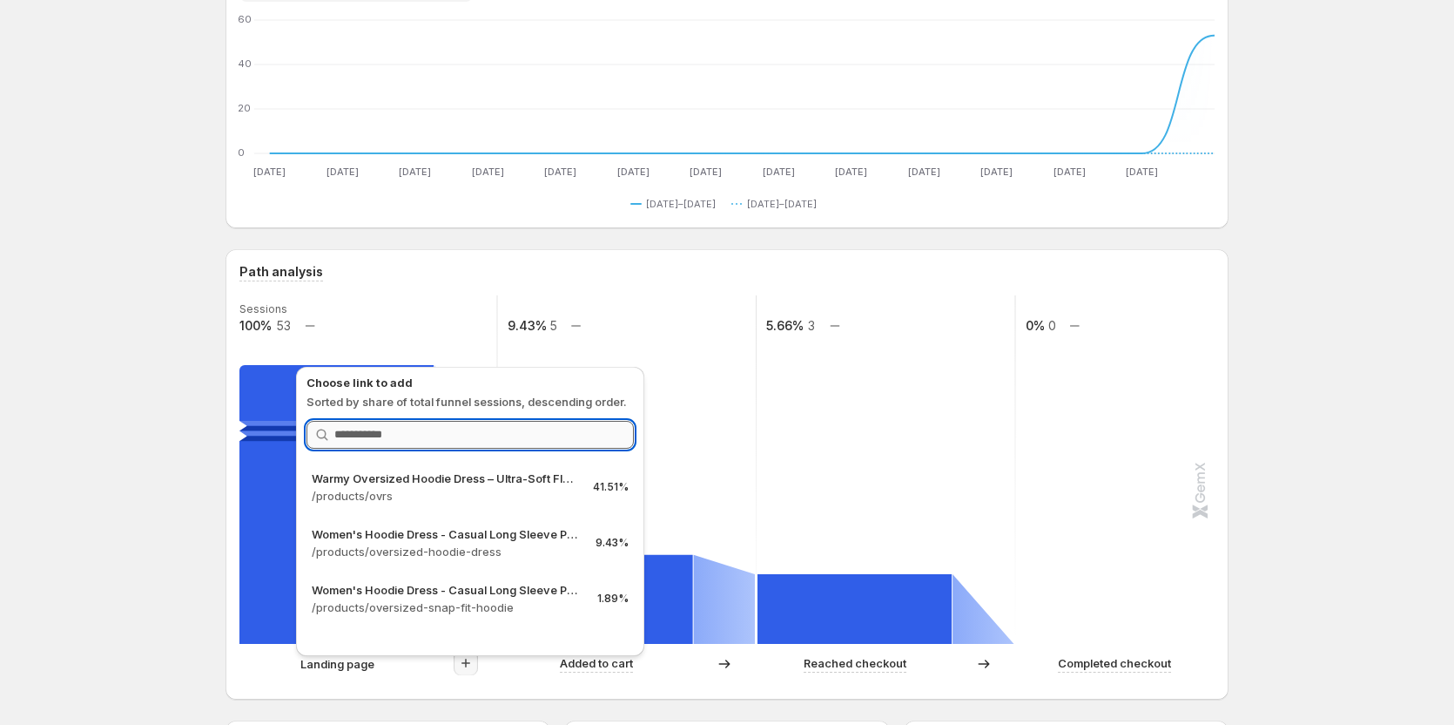
click at [379, 437] on input "Search link" at bounding box center [484, 435] width 300 height 28
paste input "**********"
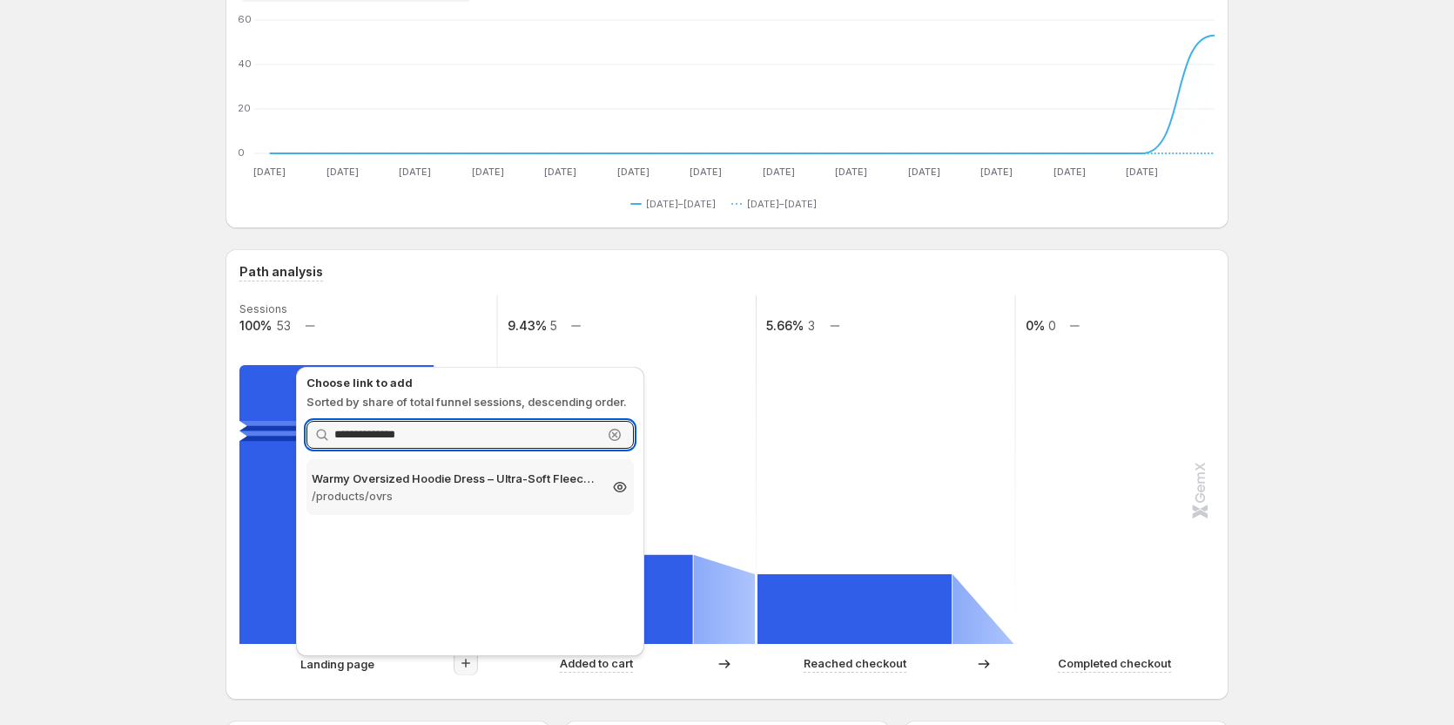
type input "**********"
click at [388, 496] on p "/products/ovrs" at bounding box center [455, 495] width 286 height 17
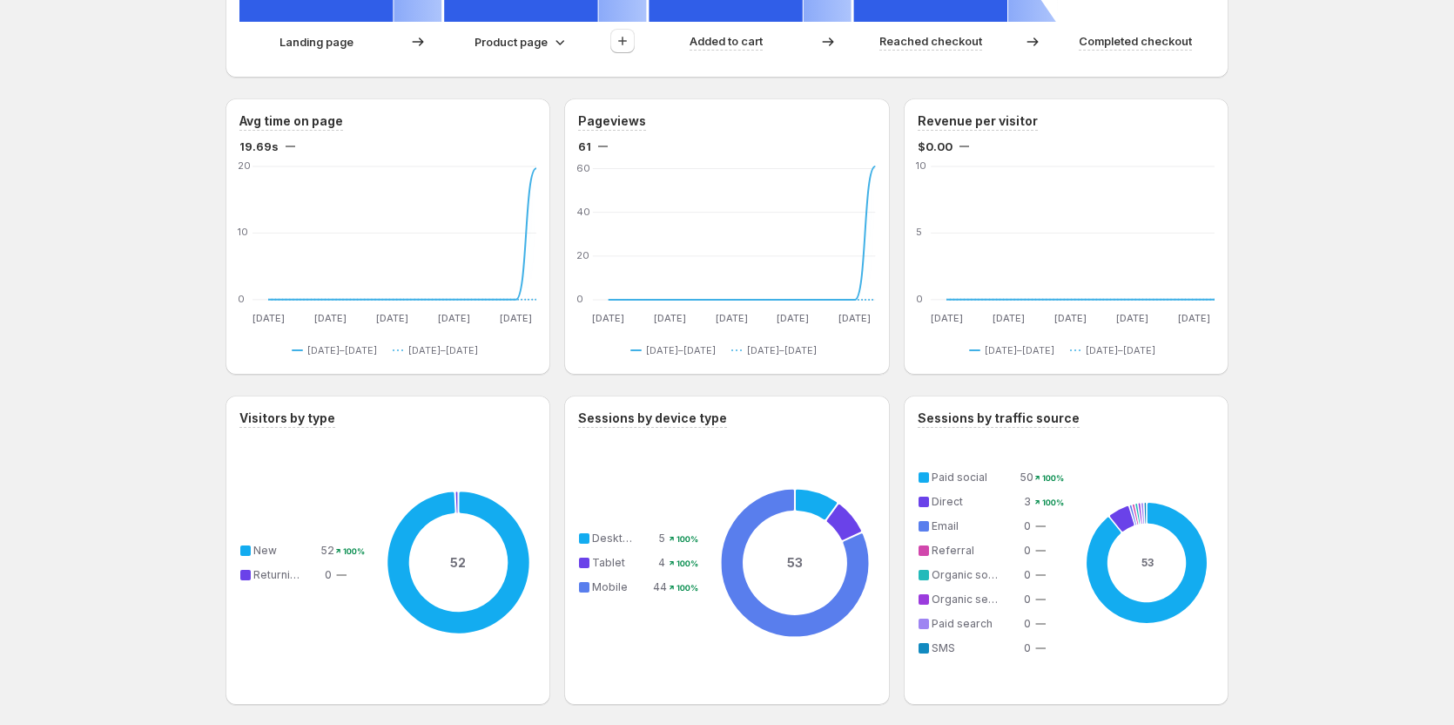
scroll to position [1045, 0]
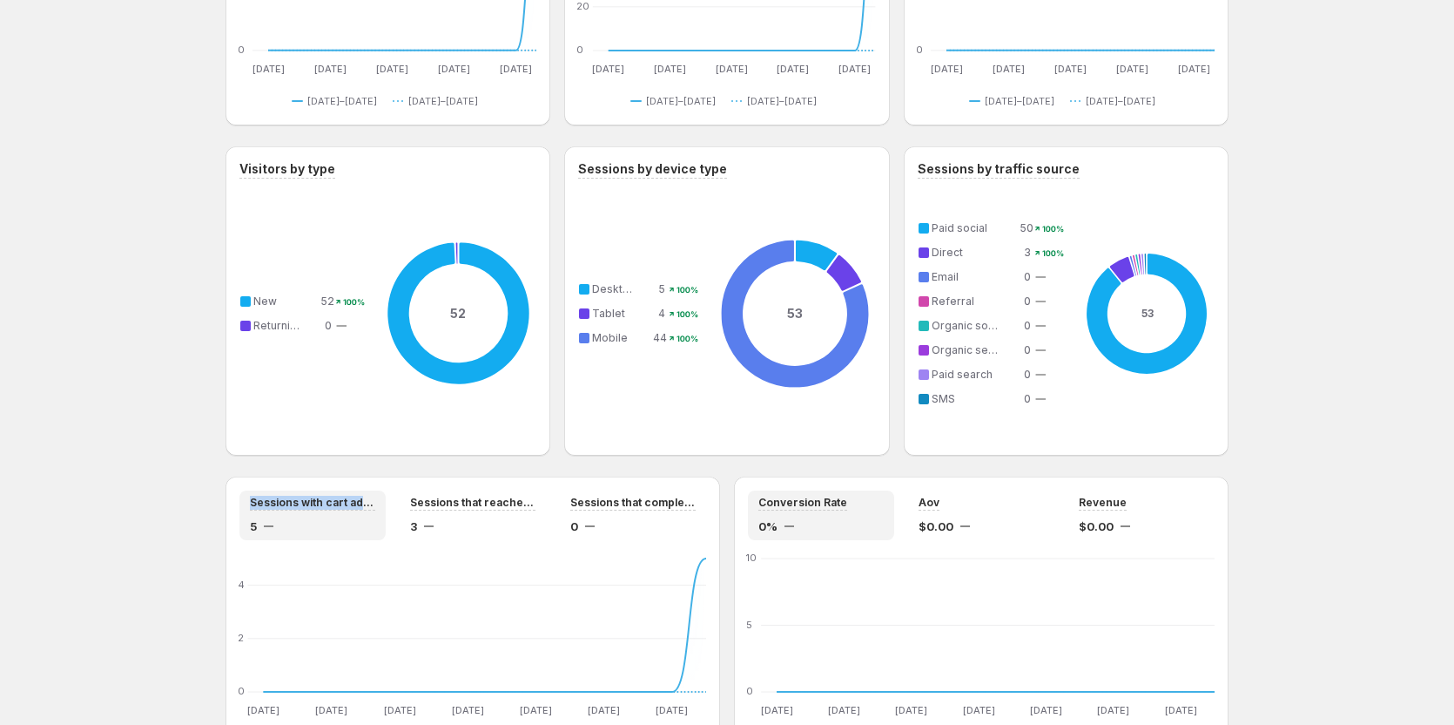
drag, startPoint x: 236, startPoint y: 496, endPoint x: 389, endPoint y: 509, distance: 153.8
click at [389, 509] on div "Sessions with cart additions 5 Sessions that reached checkout 3 Sessions that c…" at bounding box center [473, 621] width 495 height 290
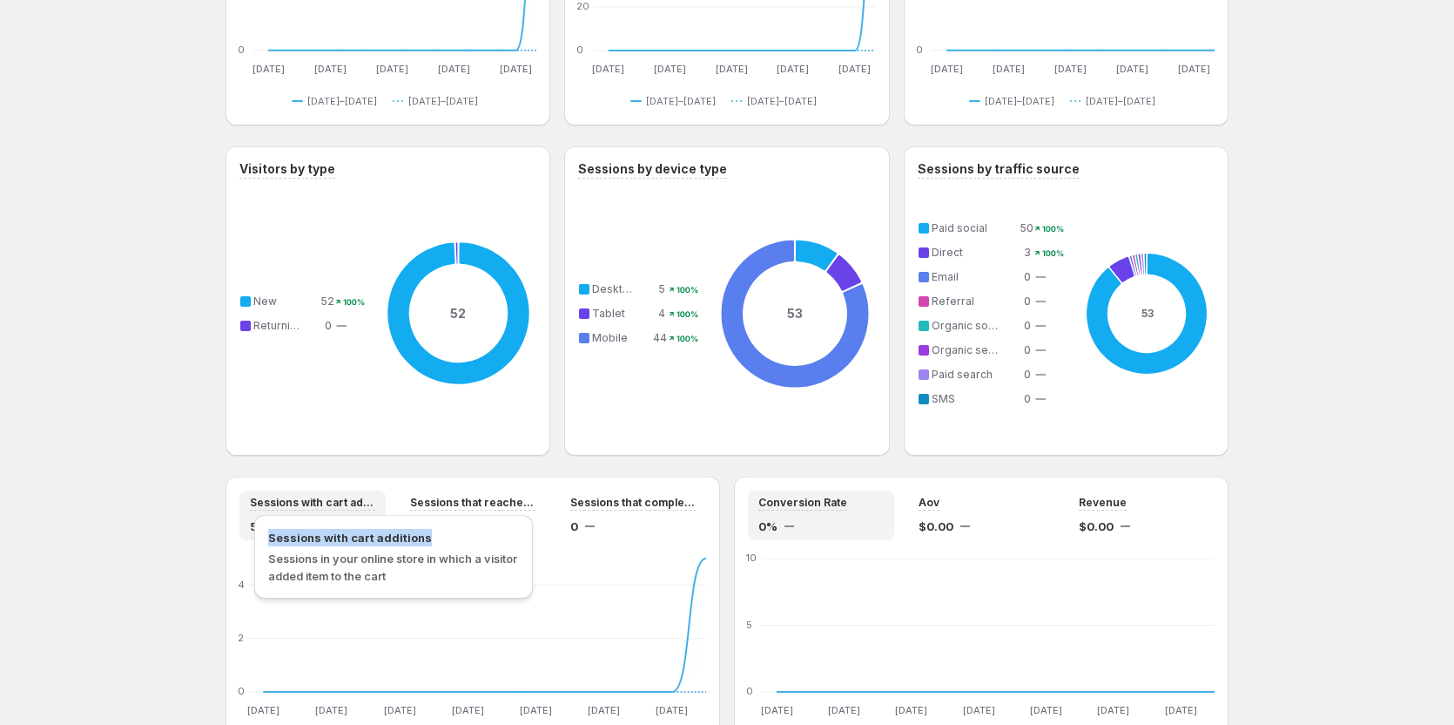
copy span "Sessions with cart additions"
drag, startPoint x: 265, startPoint y: 537, endPoint x: 450, endPoint y: 537, distance: 185.5
click at [450, 537] on div "Sessions with cart additions Sessions in your online store in which a visitor a…" at bounding box center [393, 557] width 279 height 84
